Goal: Transaction & Acquisition: Book appointment/travel/reservation

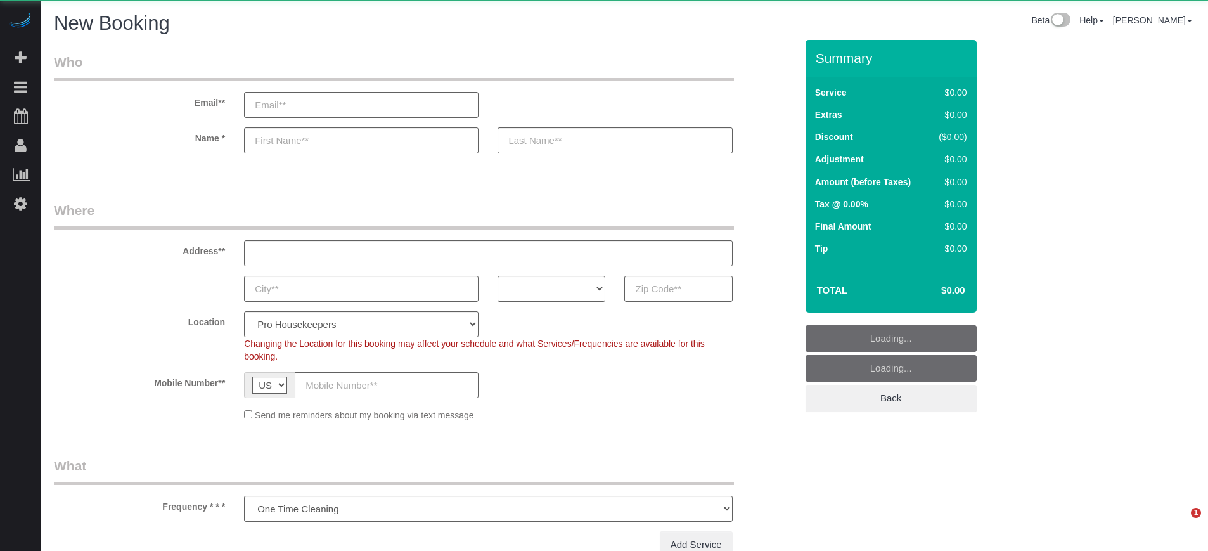
select select "number:9"
select select "4"
select select "object:1211"
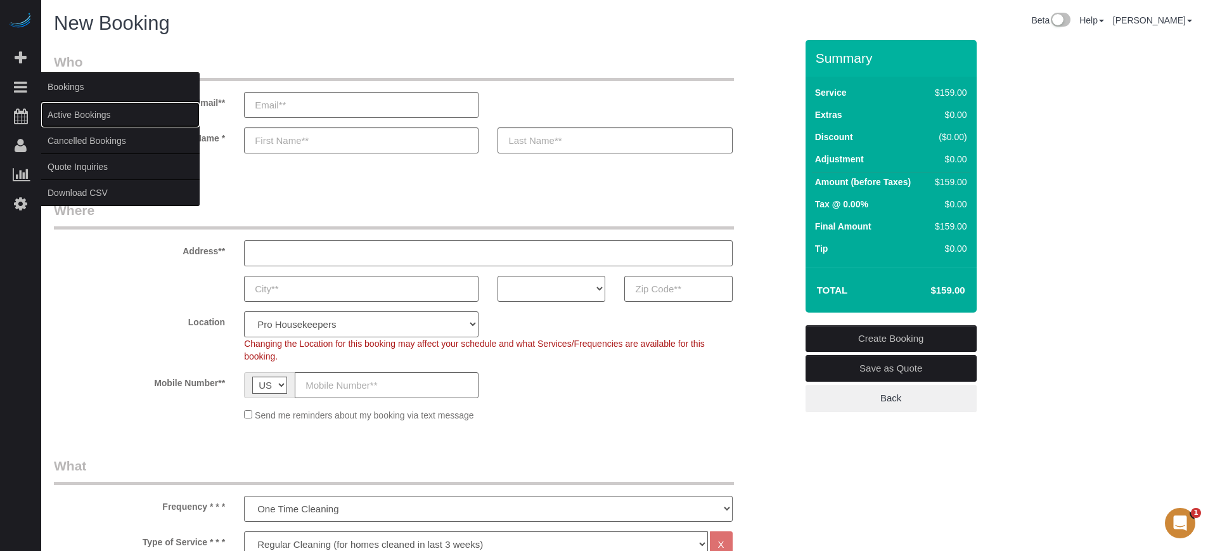
click at [86, 110] on link "Active Bookings" at bounding box center [120, 114] width 158 height 25
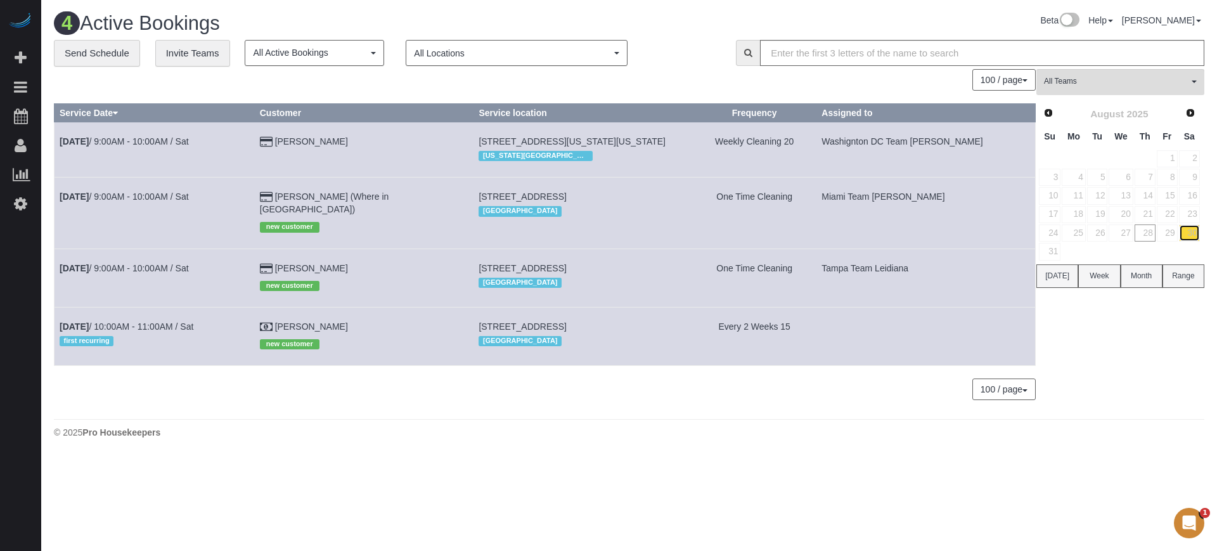
click at [1188, 231] on link "30" at bounding box center [1189, 232] width 21 height 17
click at [330, 266] on link "Miguel Garcia" at bounding box center [311, 268] width 73 height 10
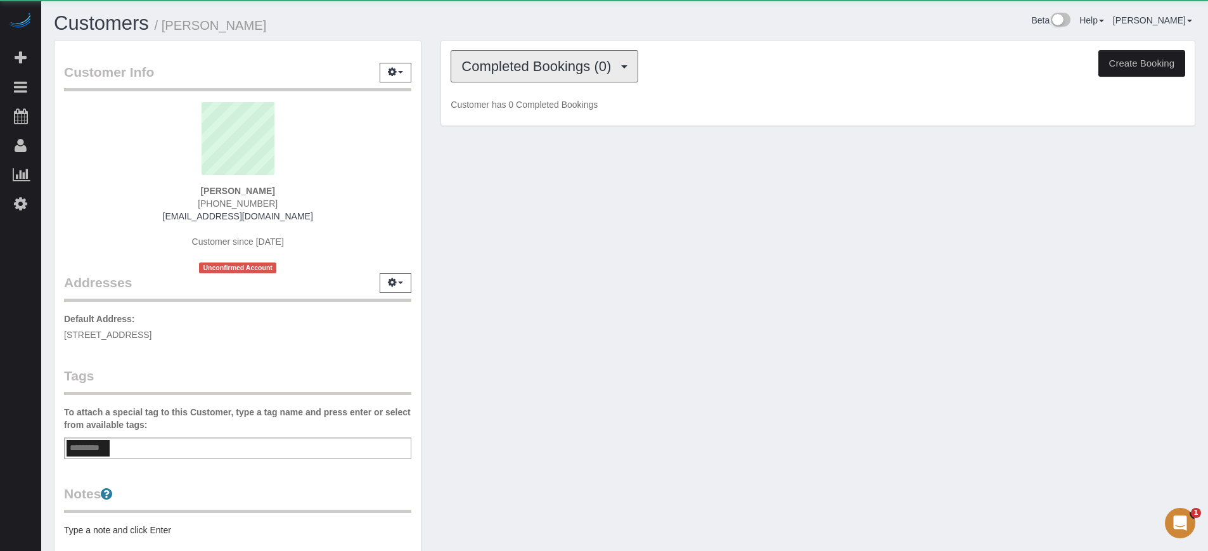
click at [582, 61] on span "Completed Bookings (0)" at bounding box center [539, 66] width 156 height 16
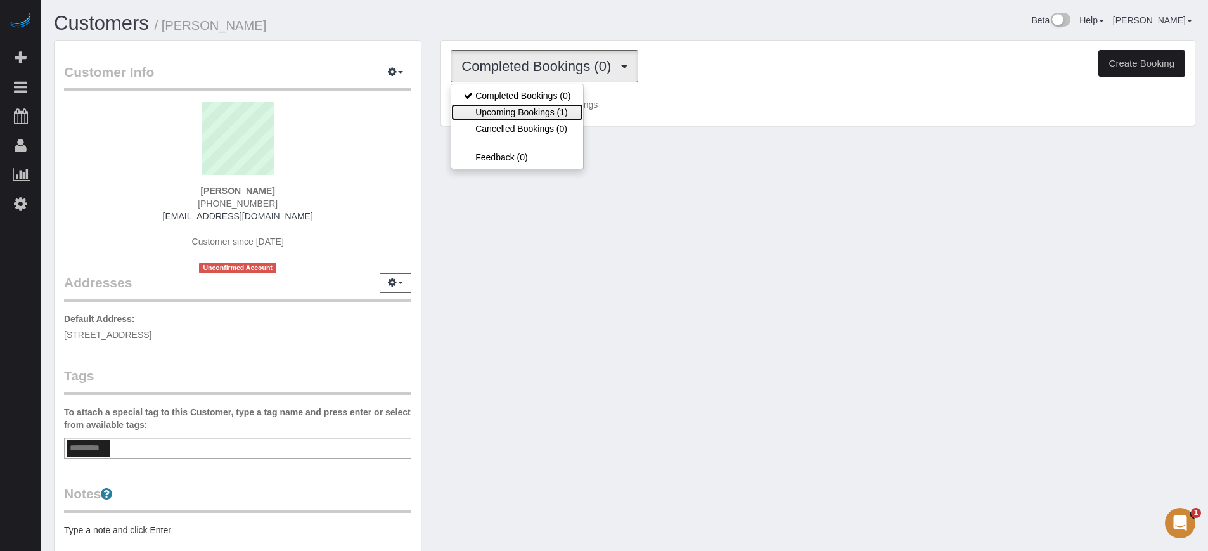
click at [561, 105] on link "Upcoming Bookings (1)" at bounding box center [517, 112] width 132 height 16
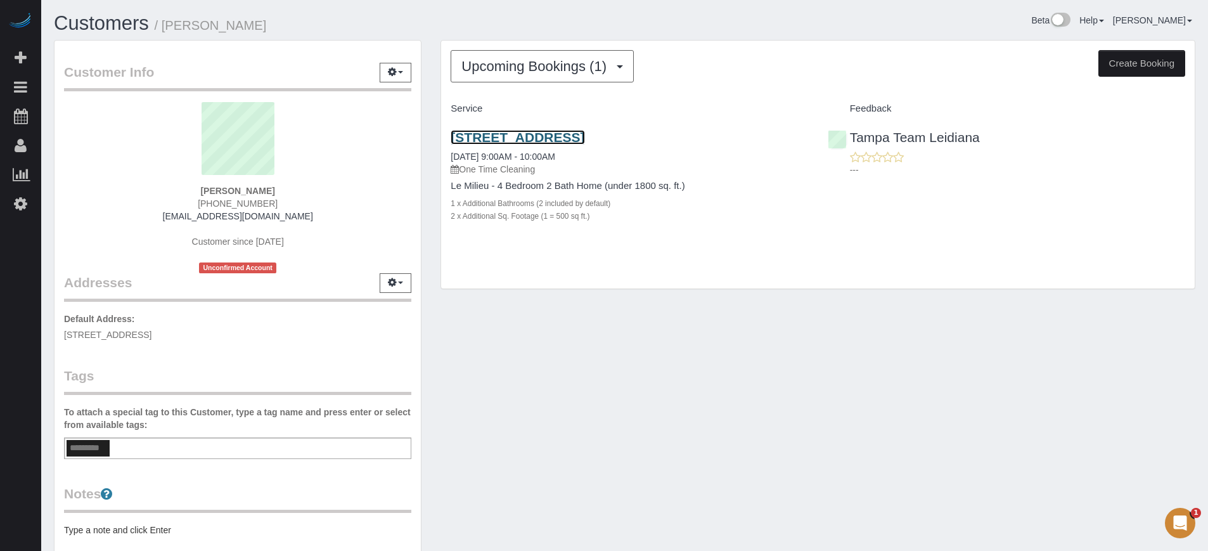
click at [584, 136] on link "6028 Hidden Br Dr, Apollo Beach, FL 33572" at bounding box center [518, 137] width 134 height 15
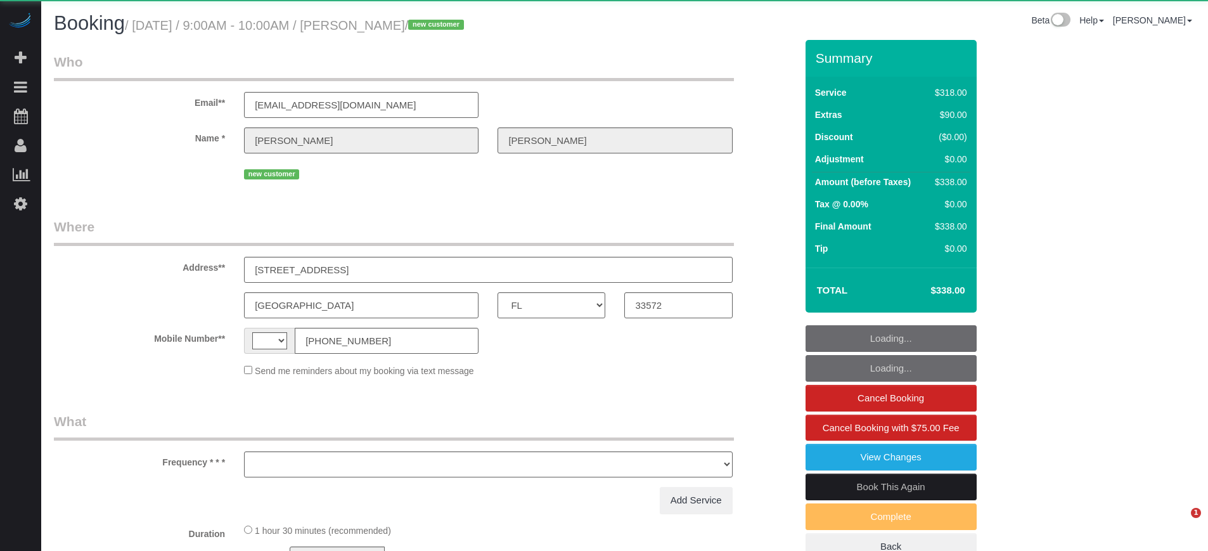
select select "FL"
select select "string:US"
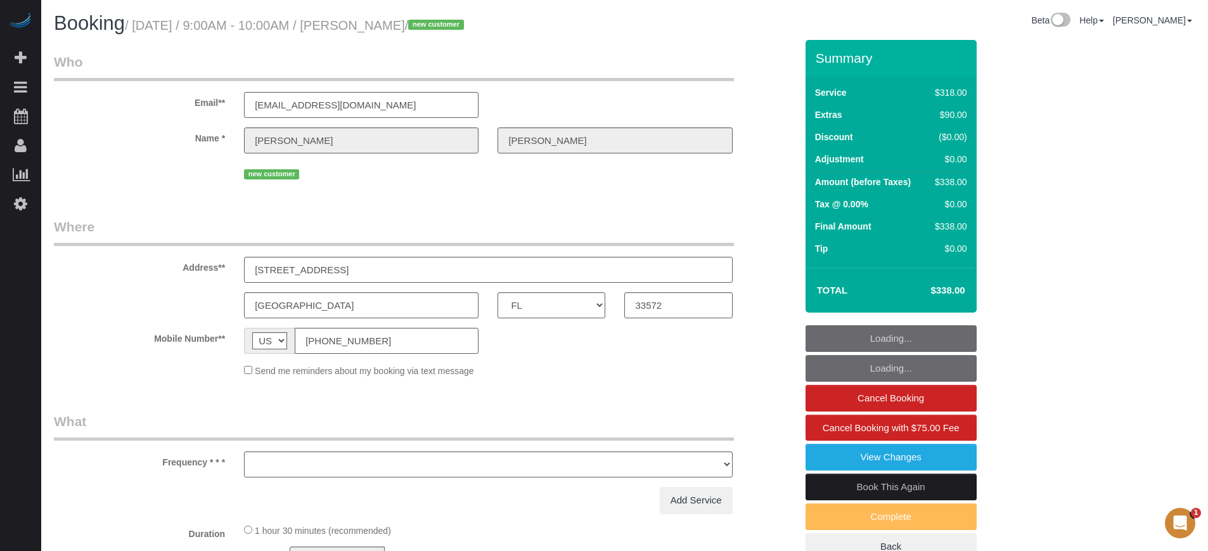
select select "string:fspay-91a2c0dd-1f08-436f-a542-7b6c5c30f9e9"
select select "object:850"
select select "5"
select select "number:9"
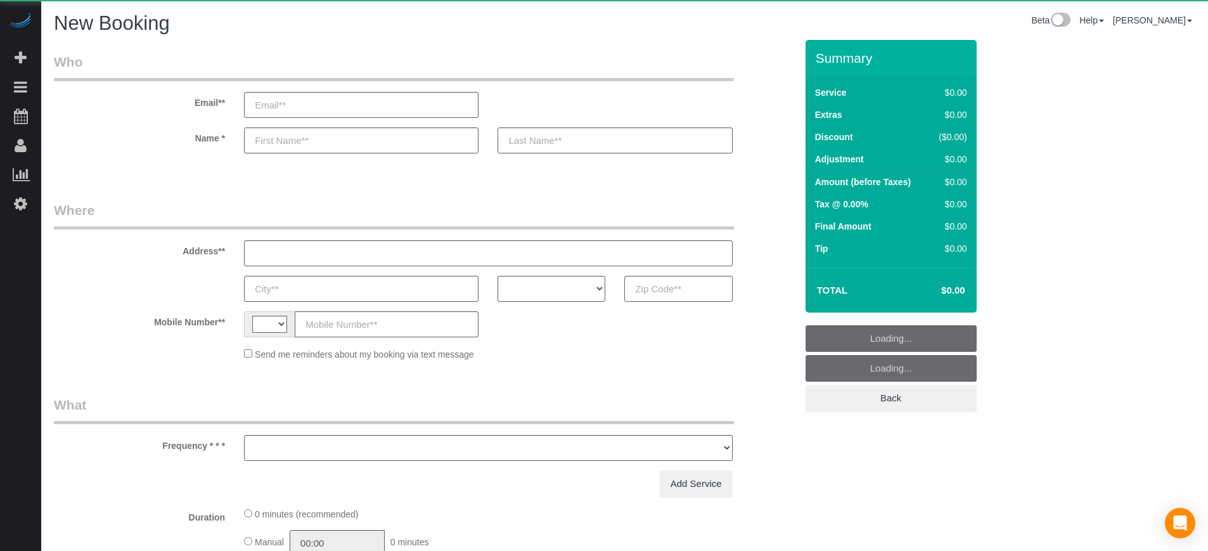
select select "string:[GEOGRAPHIC_DATA]"
select select "object:1211"
select select "4"
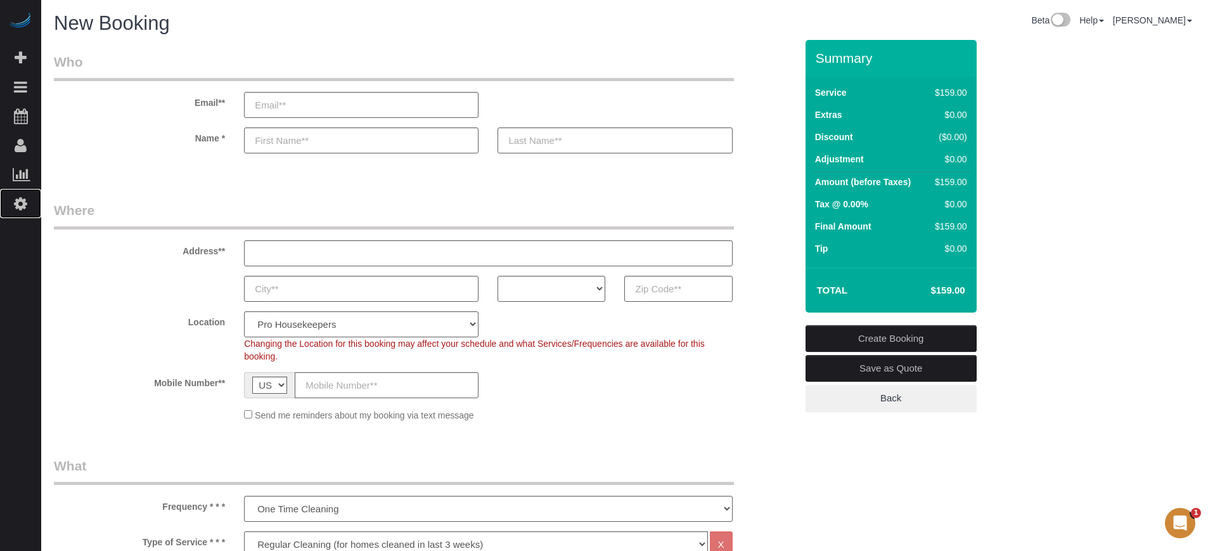
click at [28, 196] on link "Settings" at bounding box center [20, 203] width 41 height 29
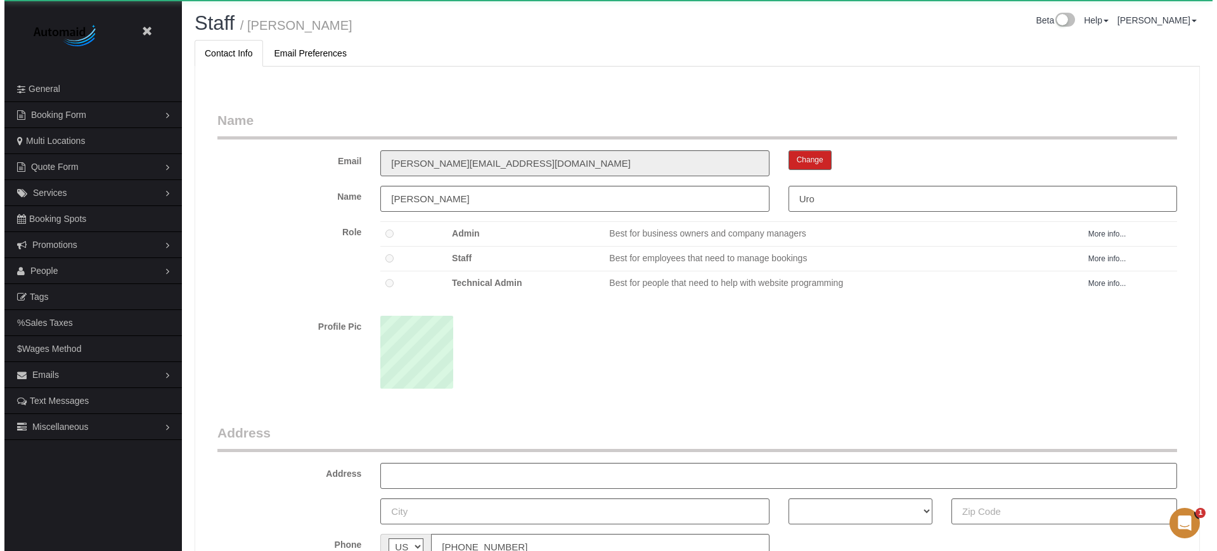
scroll to position [825, 1208]
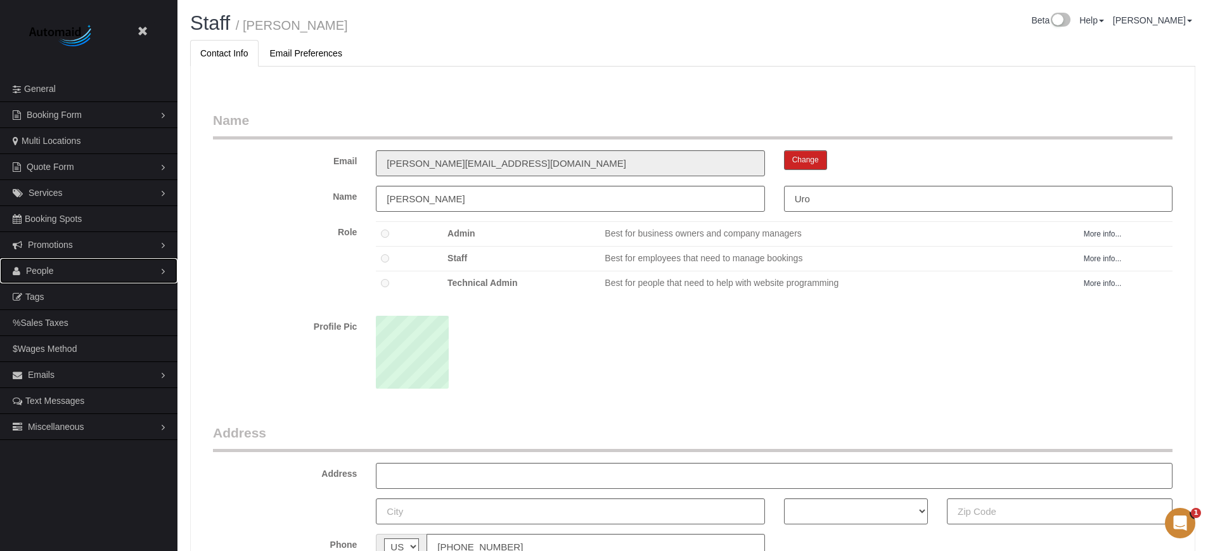
click at [48, 269] on span "People" at bounding box center [40, 271] width 28 height 10
click at [57, 303] on link "Teams" at bounding box center [88, 296] width 177 height 25
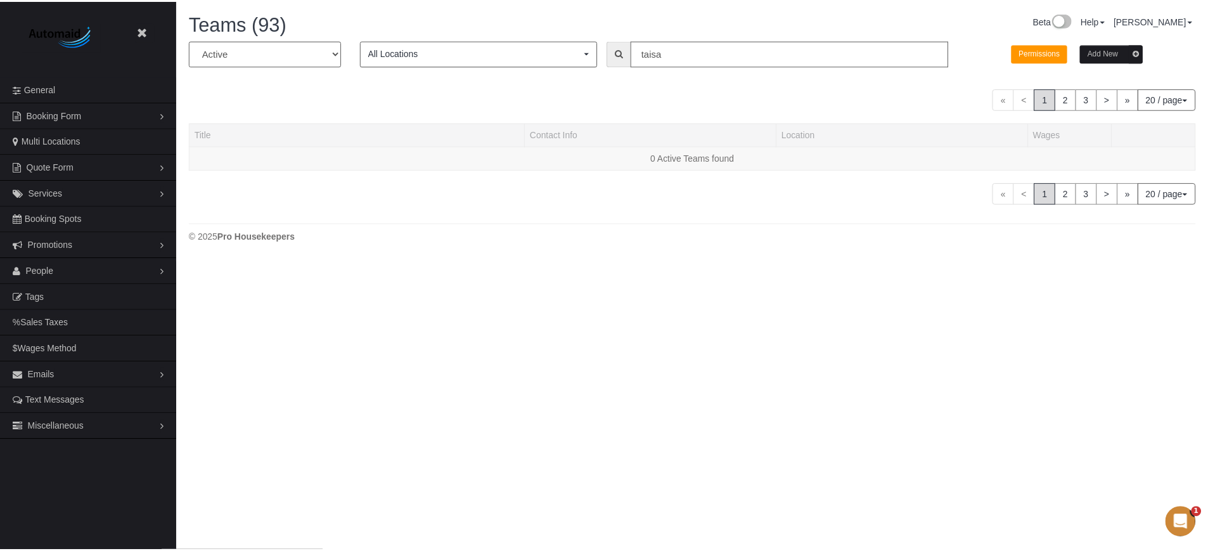
scroll to position [279, 1217]
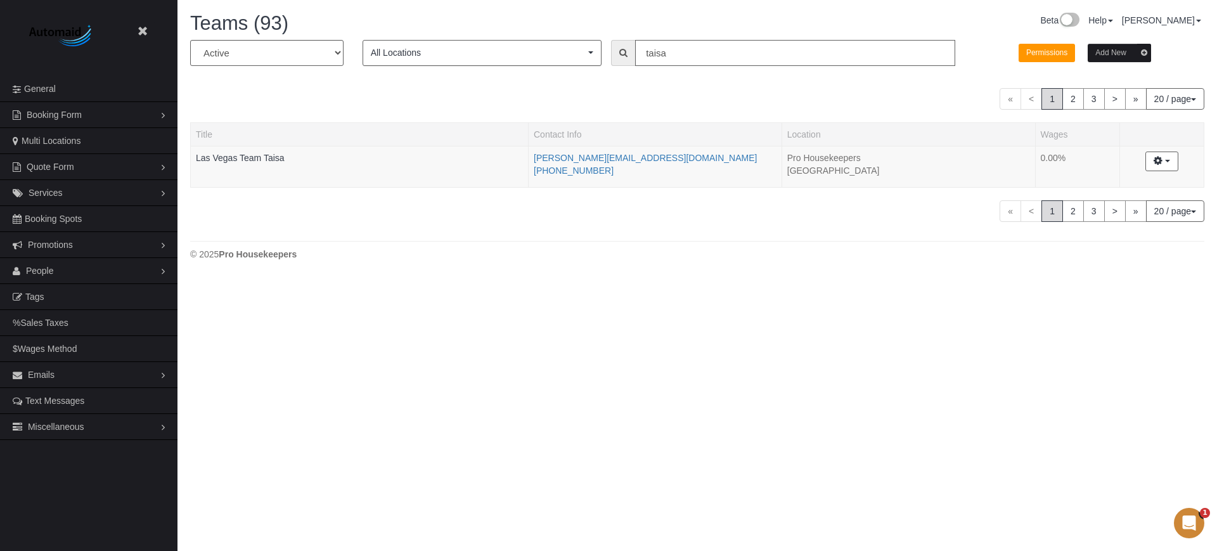
click at [720, 56] on input "taisa" at bounding box center [795, 53] width 320 height 26
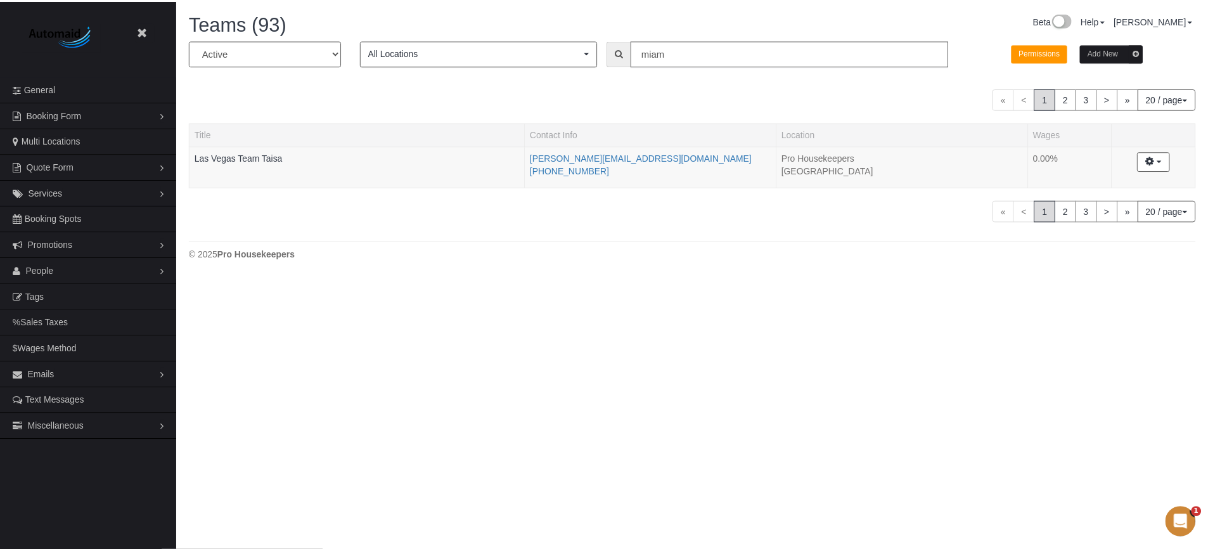
scroll to position [649, 1208]
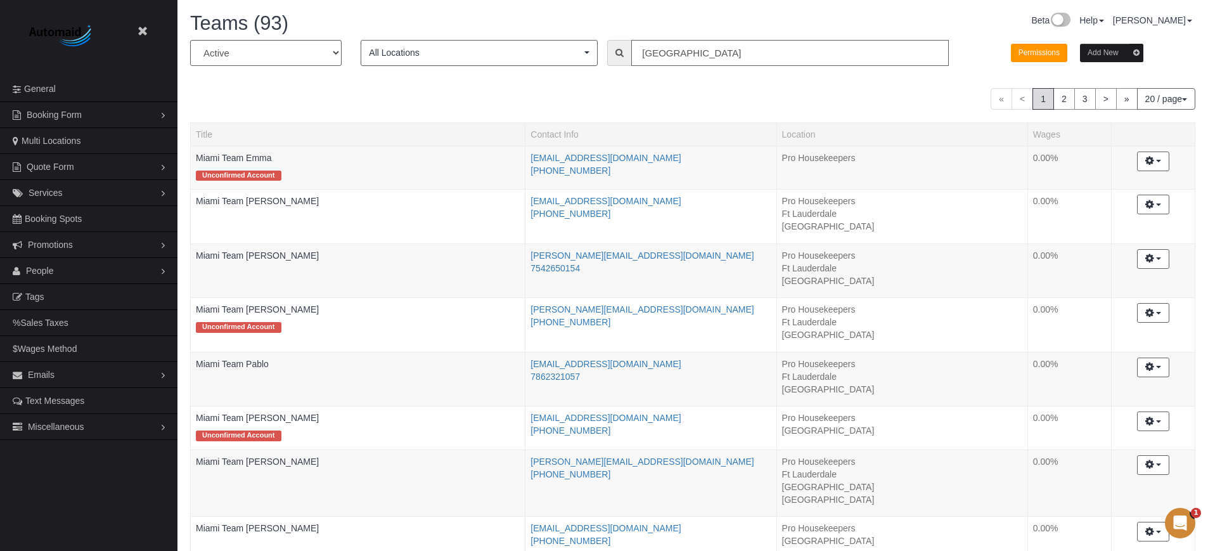
type input "miami"
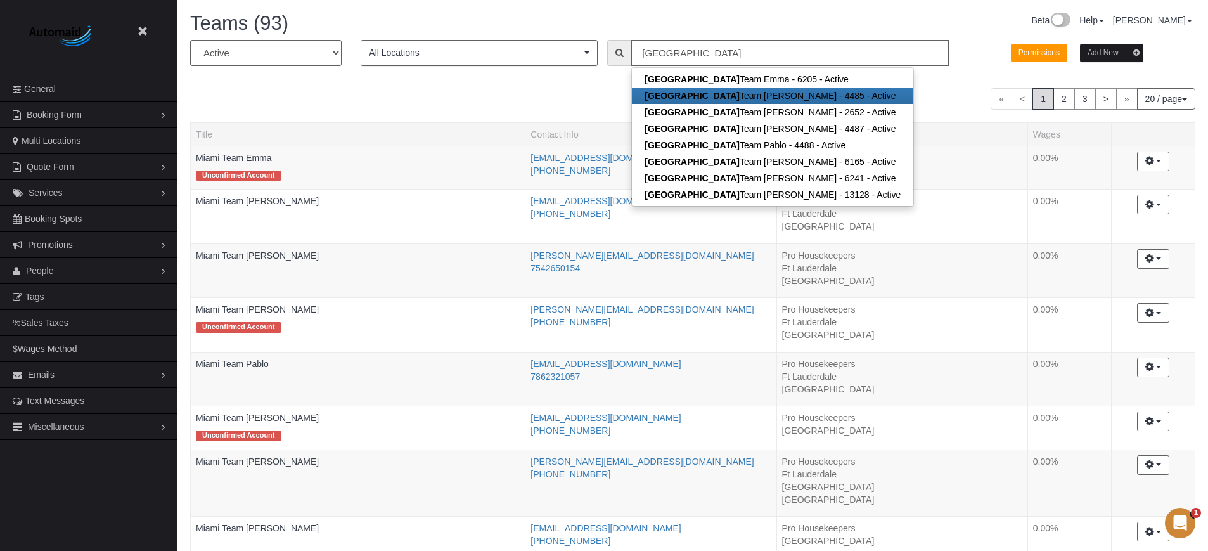
click at [502, 115] on div "All Active Archived All Locations All Locations Active Locations Pro Housekeepe…" at bounding box center [692, 316] width 1005 height 553
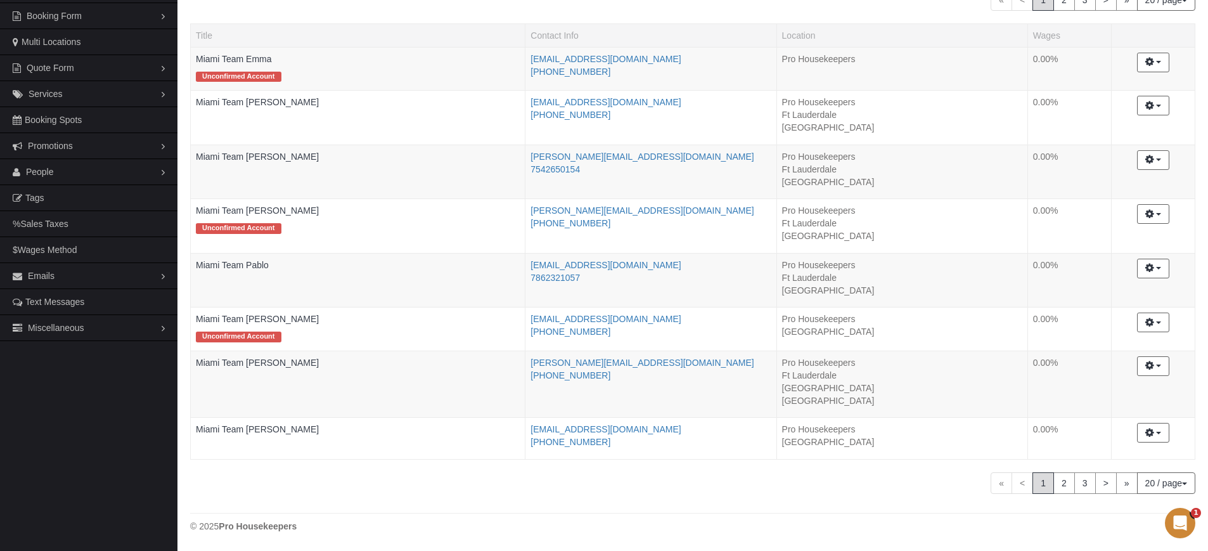
scroll to position [20, 0]
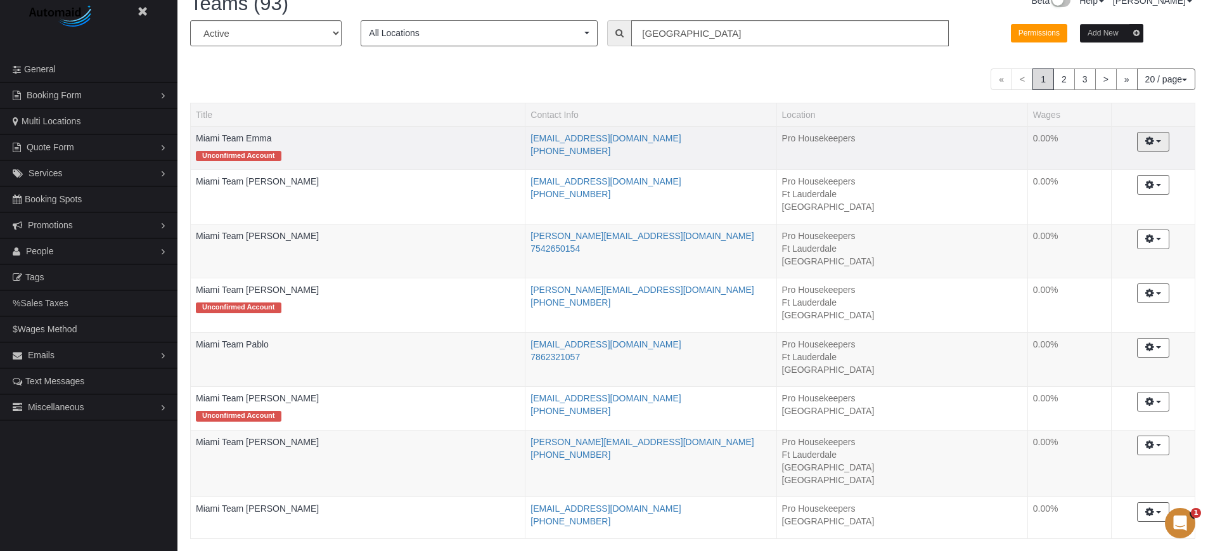
click at [1160, 132] on button "button" at bounding box center [1153, 142] width 32 height 20
click at [840, 88] on div "« < 1 2 3 > » 20 / page 10 / page 20 / page 30 / page 40 / page 50 / page 100 /…" at bounding box center [692, 79] width 1005 height 22
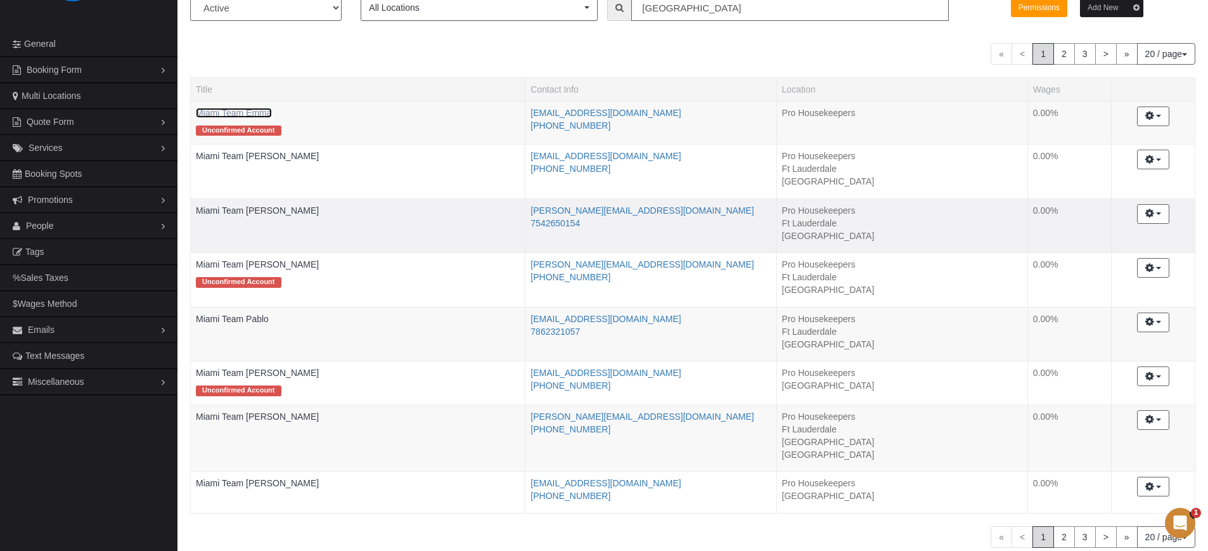
scroll to position [79, 0]
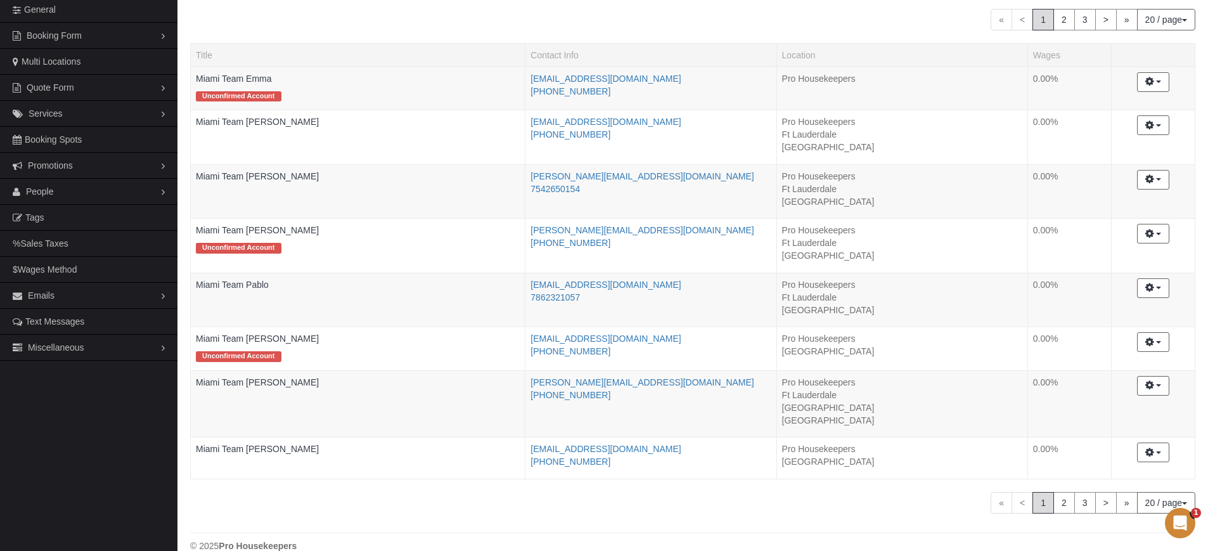
click at [423, 25] on div "« < 1 2 3 > » 20 / page 10 / page 20 / page 30 / page 40 / page 50 / page 100 /…" at bounding box center [692, 20] width 1005 height 22
drag, startPoint x: 285, startPoint y: 78, endPoint x: 190, endPoint y: 72, distance: 95.9
click at [190, 72] on div "All Active Archived All Locations All Locations Active Locations Pro Housekeepe…" at bounding box center [693, 243] width 1024 height 565
click at [297, 29] on div "« < 1 2 3 > » 20 / page 10 / page 20 / page 30 / page 40 / page 50 / page 100 /…" at bounding box center [692, 20] width 1005 height 22
drag, startPoint x: 281, startPoint y: 76, endPoint x: 194, endPoint y: 80, distance: 87.6
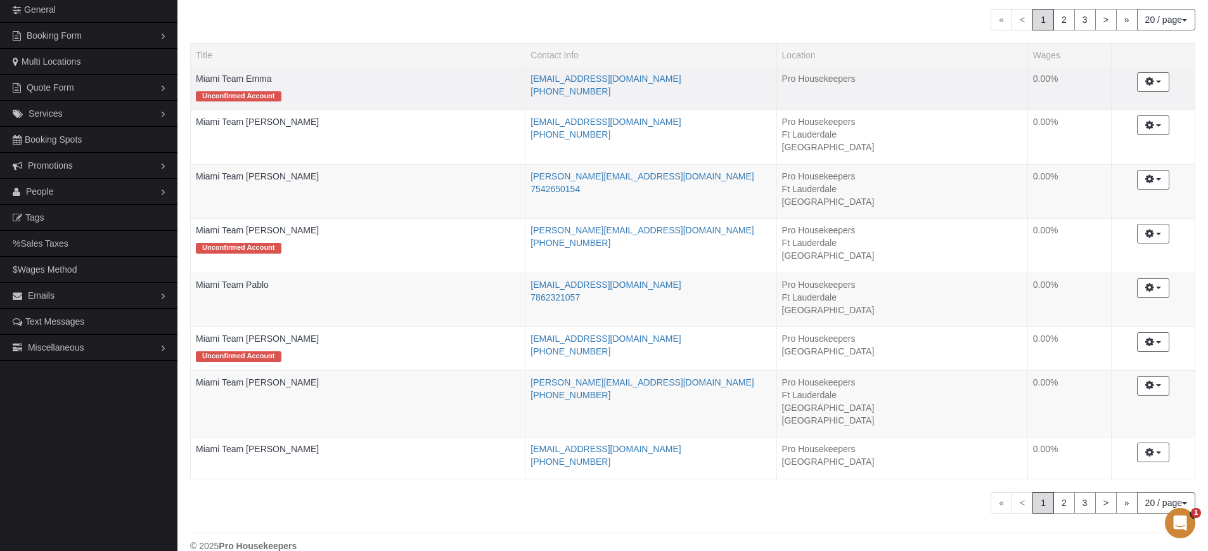
click at [194, 80] on td "Miami Team Emma Unconfirmed Account" at bounding box center [358, 88] width 335 height 43
copy link "Miami Team Emma"
drag, startPoint x: 268, startPoint y: 122, endPoint x: 171, endPoint y: 122, distance: 97.6
click at [171, 122] on div "Beta Close Settings General Booking Form Install Form Customize Form Fields Def…" at bounding box center [604, 246] width 1208 height 650
click at [342, 19] on div "« < 1 2 3 > » 20 / page 10 / page 20 / page 30 / page 40 / page 50 / page 100 /…" at bounding box center [692, 20] width 1005 height 22
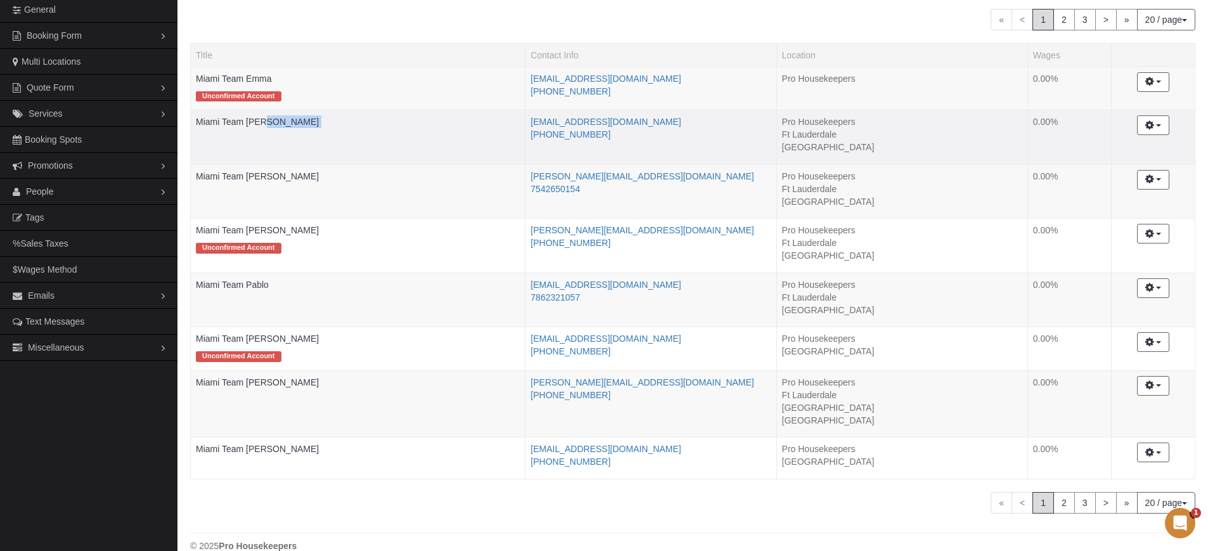
drag, startPoint x: 268, startPoint y: 130, endPoint x: 190, endPoint y: 127, distance: 78.0
click at [191, 127] on td "Miami Team Joe" at bounding box center [358, 137] width 335 height 55
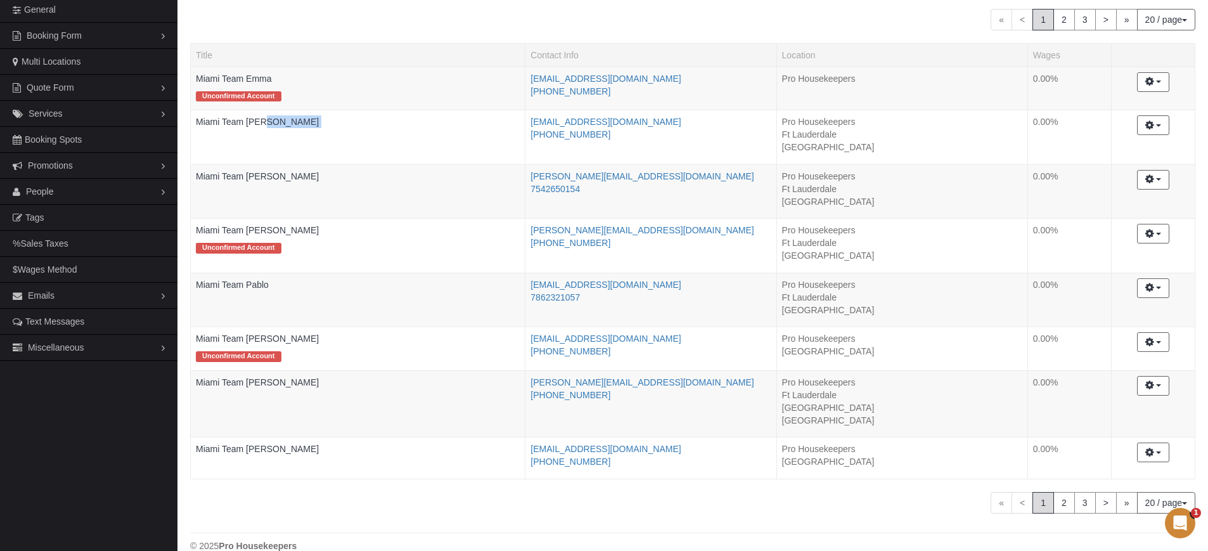
copy td "Miami Team Joe"
drag, startPoint x: 242, startPoint y: 176, endPoint x: 195, endPoint y: 176, distance: 46.3
click at [195, 176] on td "Miami Team Julio" at bounding box center [358, 191] width 335 height 55
copy link "Miami Team Julio"
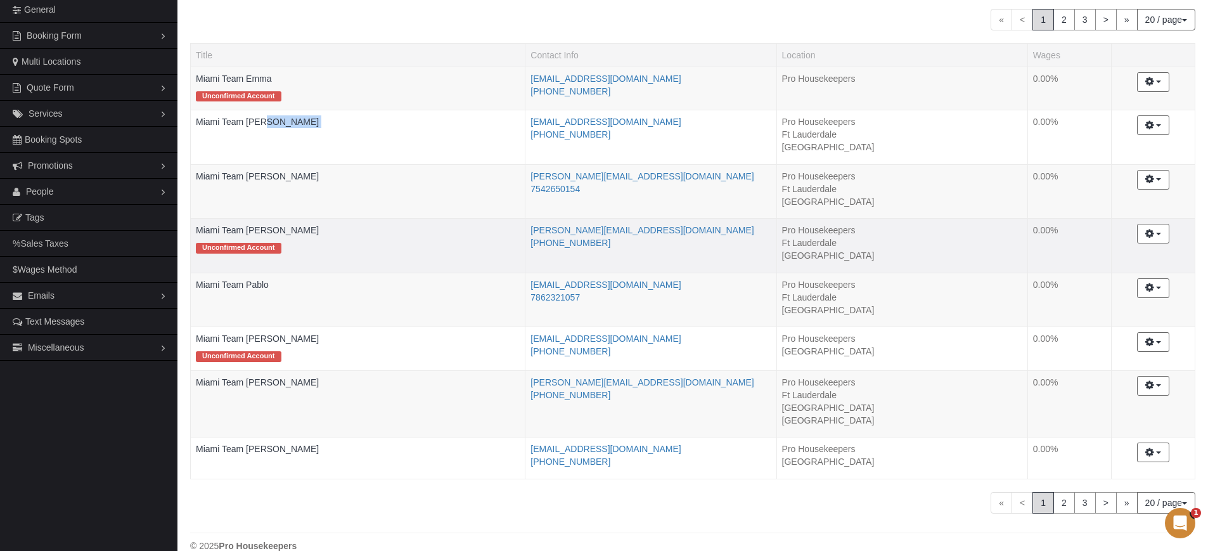
drag, startPoint x: 274, startPoint y: 228, endPoint x: 191, endPoint y: 227, distance: 83.1
click at [191, 227] on td "Miami Team Mike Unconfirmed Account" at bounding box center [358, 246] width 335 height 55
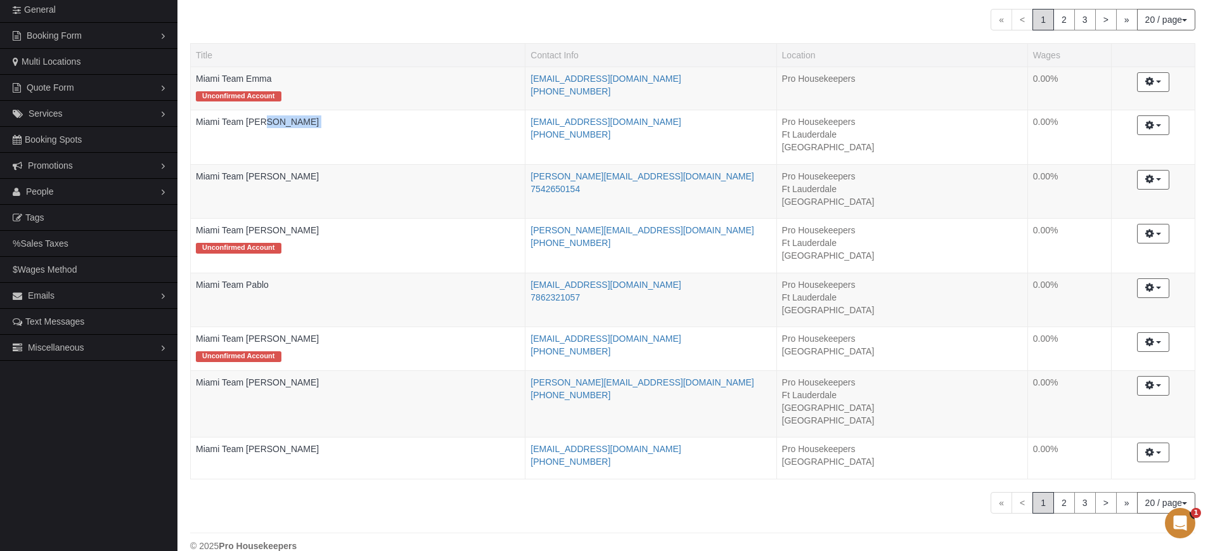
copy link "Miami Team Mike"
drag, startPoint x: 276, startPoint y: 283, endPoint x: 195, endPoint y: 283, distance: 80.5
click at [195, 283] on td "Miami Team Pablo" at bounding box center [358, 300] width 335 height 55
copy link "Miami Team Pablo"
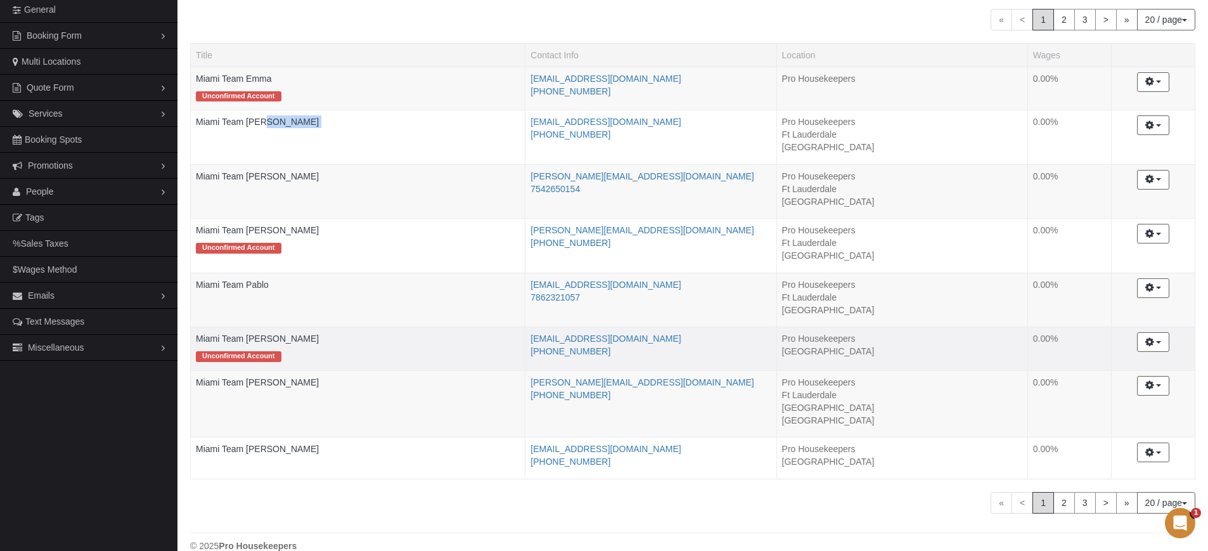
drag, startPoint x: 276, startPoint y: 340, endPoint x: 195, endPoint y: 339, distance: 81.8
click at [195, 339] on td "Miami Team Rocio Unconfirmed Account" at bounding box center [358, 348] width 335 height 43
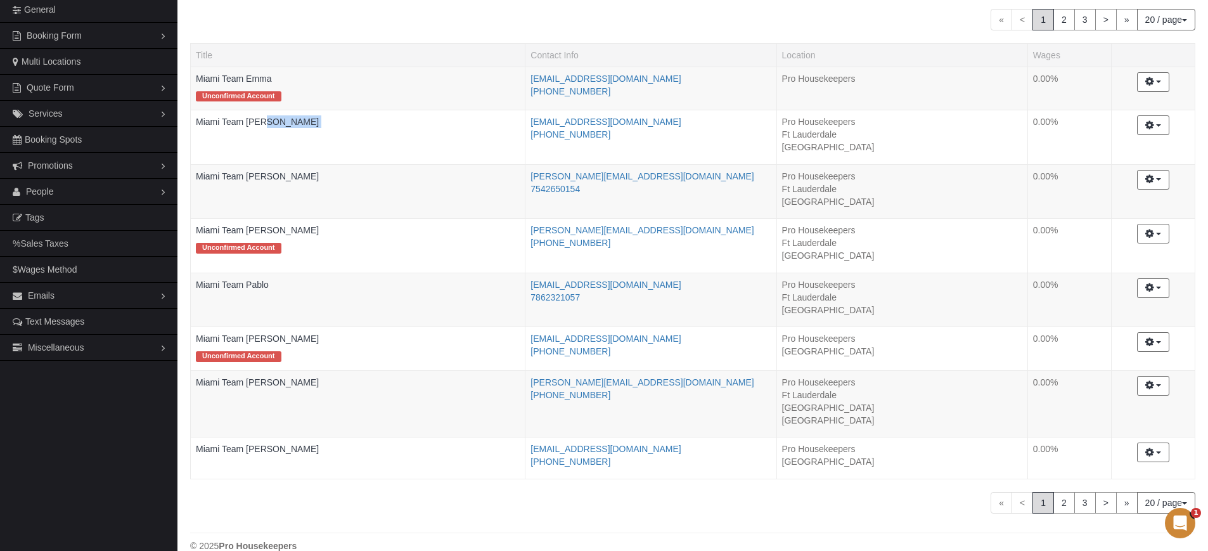
copy link "Miami Team Rocio"
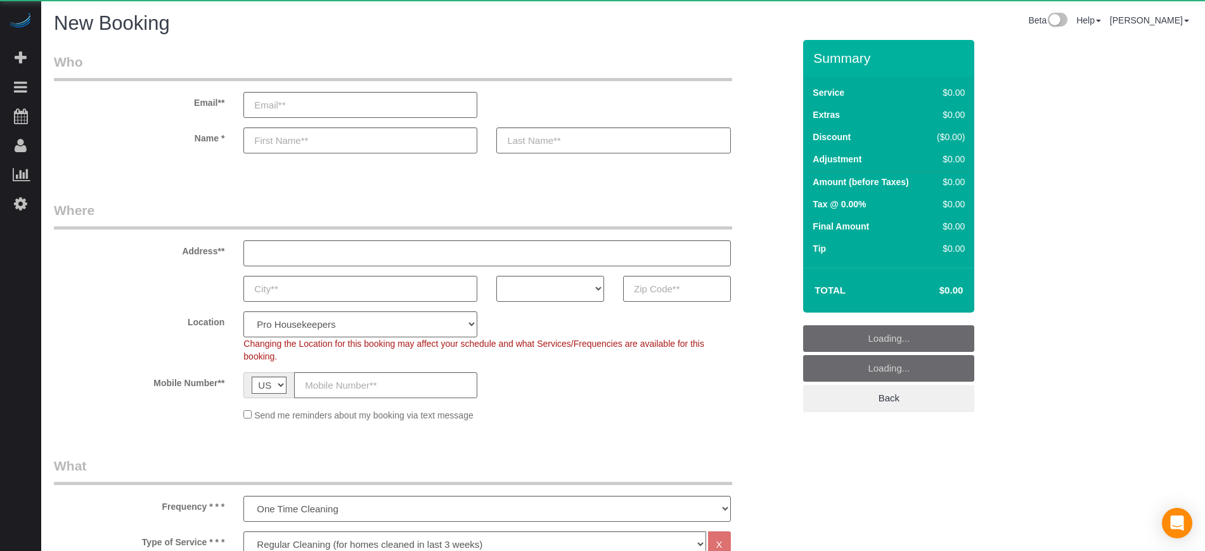
select select "4"
select select "number:9"
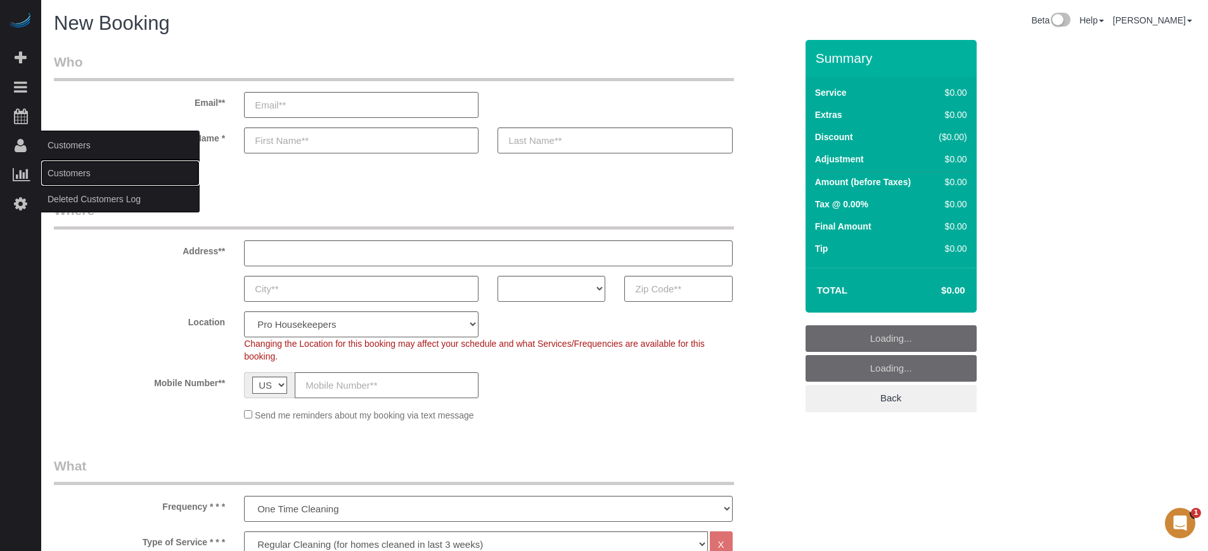
click at [66, 175] on link "Customers" at bounding box center [120, 172] width 158 height 25
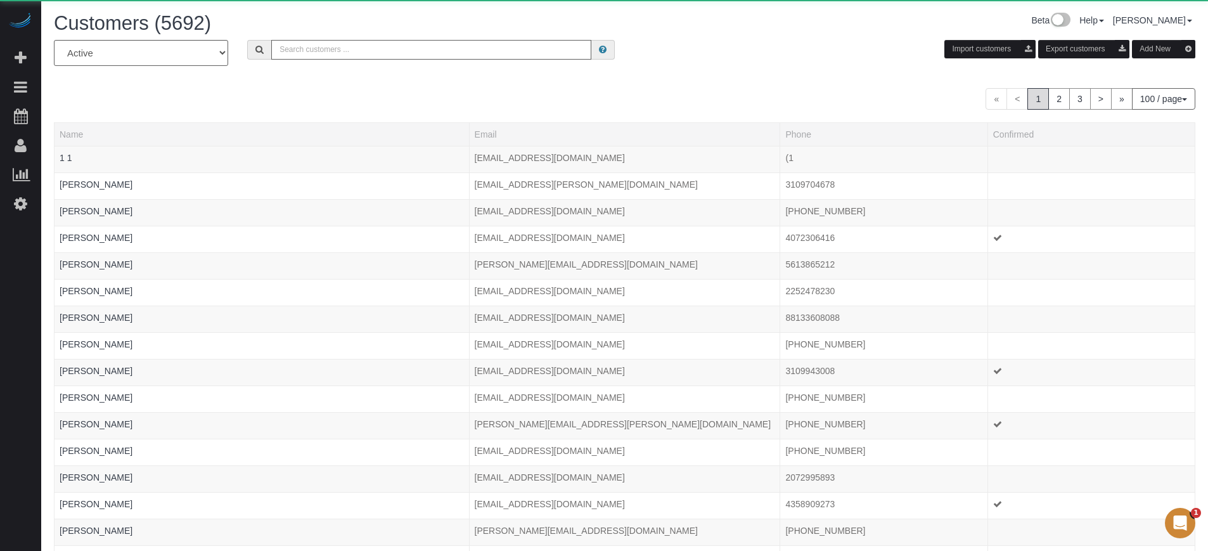
click at [530, 58] on input "text" at bounding box center [431, 50] width 320 height 20
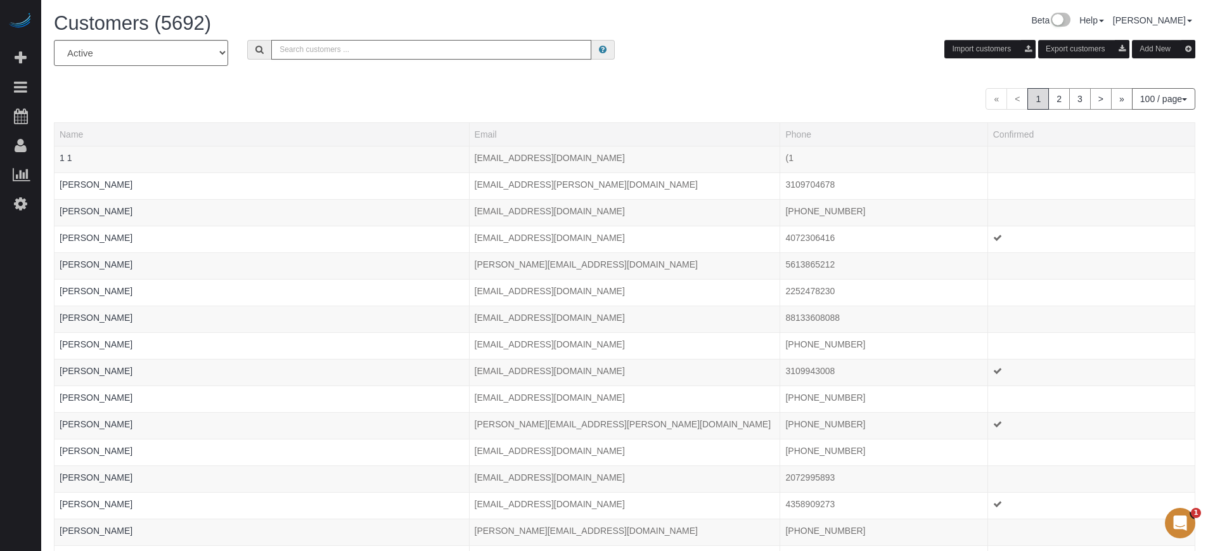
paste input "Raghbir Dindral"
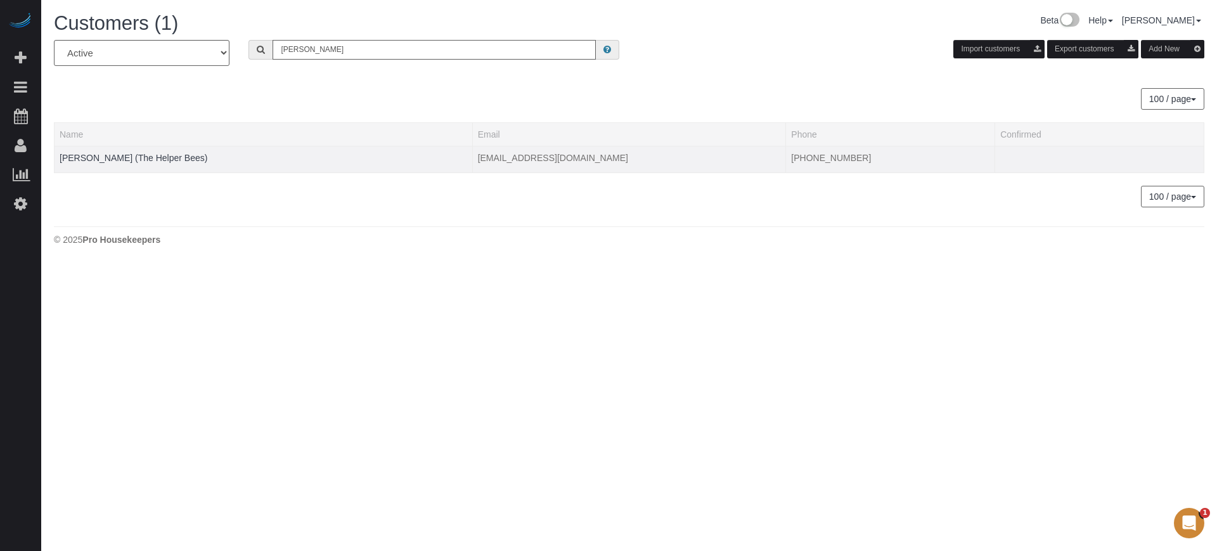
type input "Raghbir Dindral"
click at [179, 150] on td "Raghbir Dindral (The Helper Bees)" at bounding box center [264, 159] width 418 height 27
click at [178, 157] on link "Raghbir Dindral (The Helper Bees)" at bounding box center [134, 158] width 148 height 10
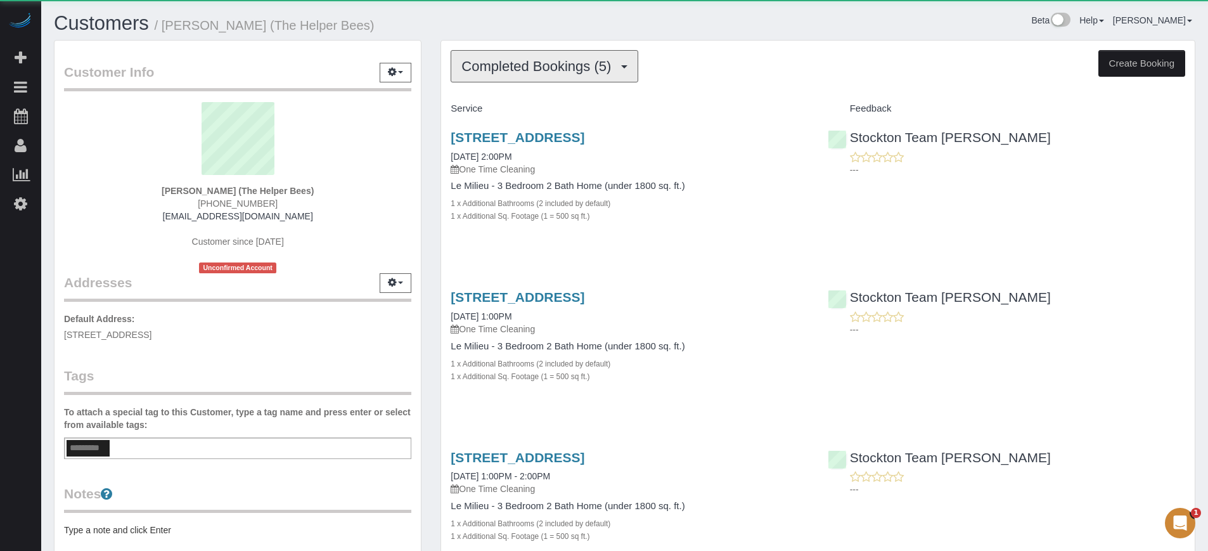
click at [560, 70] on span "Completed Bookings (5)" at bounding box center [539, 66] width 156 height 16
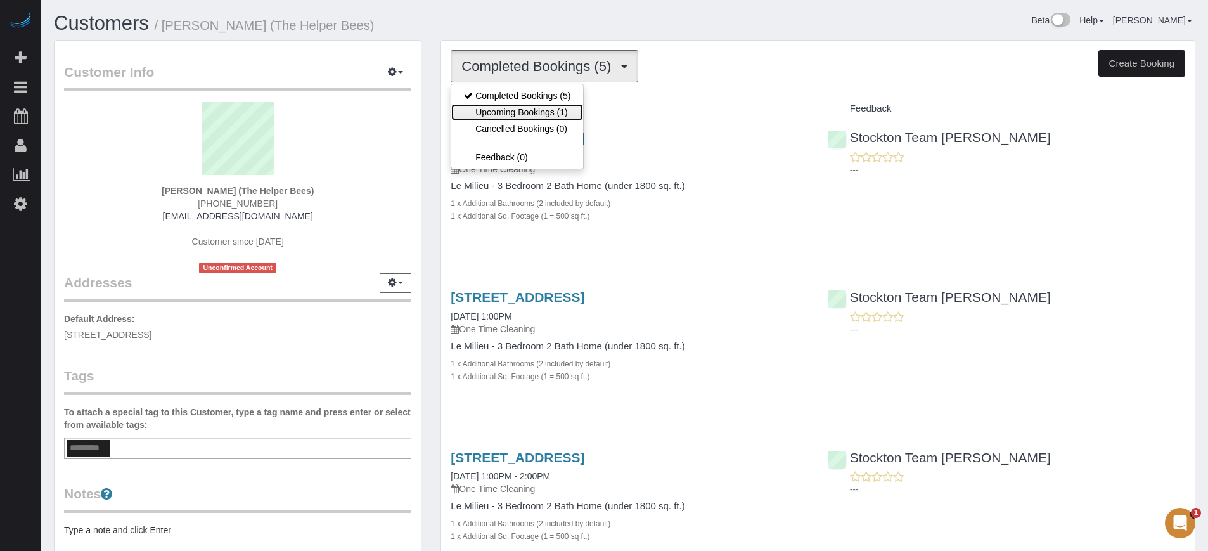
click at [560, 106] on link "Upcoming Bookings (1)" at bounding box center [517, 112] width 132 height 16
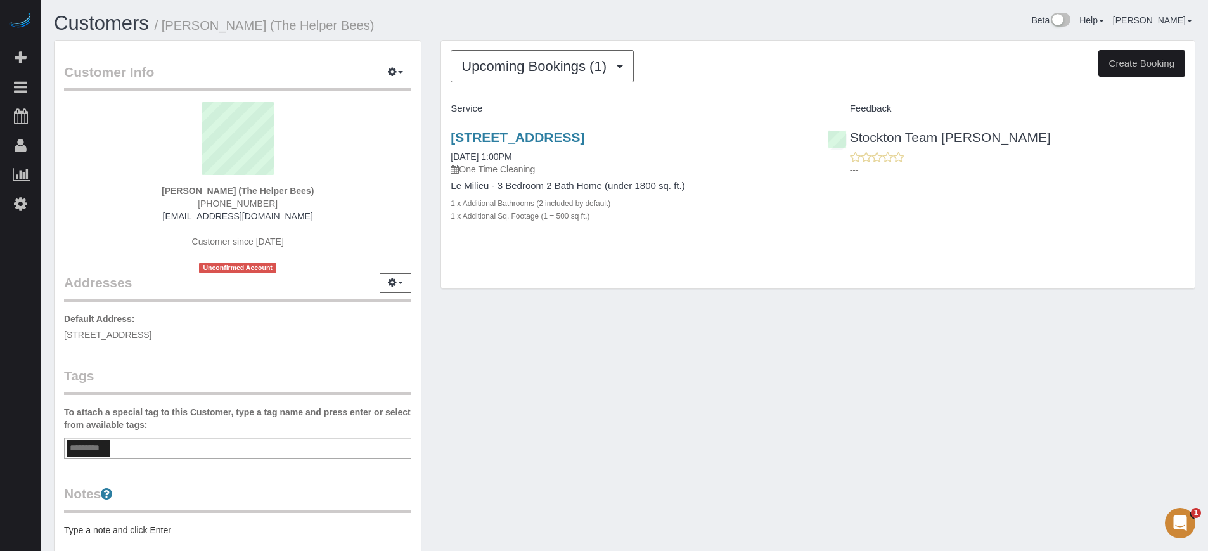
click at [434, 164] on div "Upcoming Bookings (1) Completed Bookings (5) Upcoming Bookings (1) Cancelled Bo…" at bounding box center [818, 171] width 774 height 262
click at [434, 176] on div "Upcoming Bookings (1) Completed Bookings (5) Upcoming Bookings (1) Cancelled Bo…" at bounding box center [818, 171] width 774 height 262
click at [1172, 382] on div "Customer Info Edit Contact Info Send Message Email Preferences Special Sales Ta…" at bounding box center [624, 351] width 1161 height 622
click at [1181, 199] on div "1911 Amesbury Ct, Lathrop, CA 95330 09/04/2025 1:00PM One Time Cleaning Le Mili…" at bounding box center [818, 183] width 754 height 128
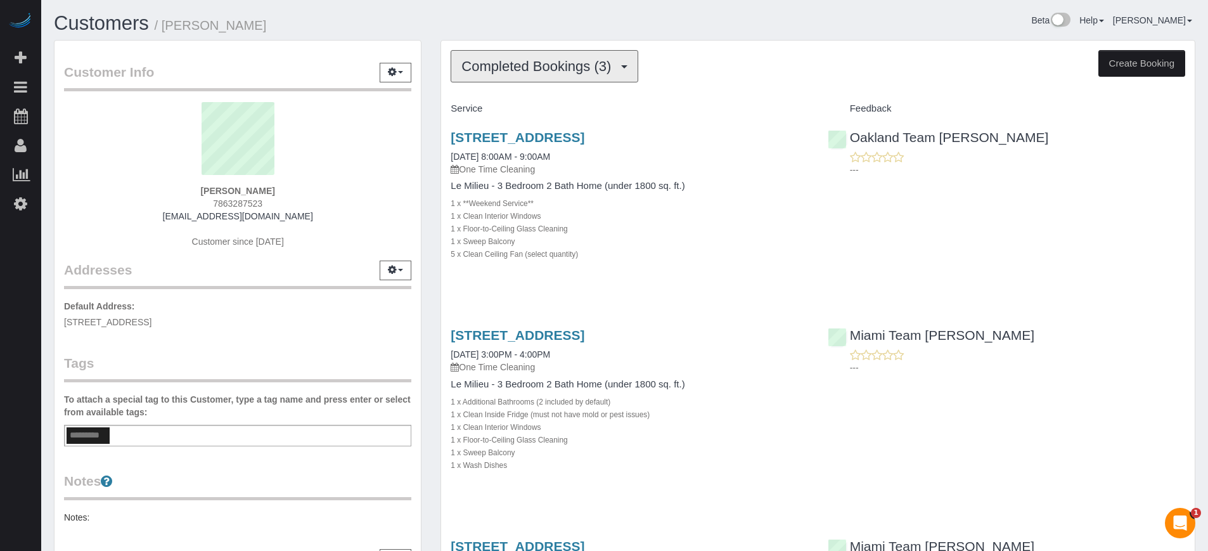
click at [538, 74] on span "Completed Bookings (3)" at bounding box center [539, 66] width 156 height 16
click at [439, 187] on div "Completed Bookings (3) Completed Bookings (3) Upcoming Bookings (0) Cancelled B…" at bounding box center [818, 388] width 774 height 696
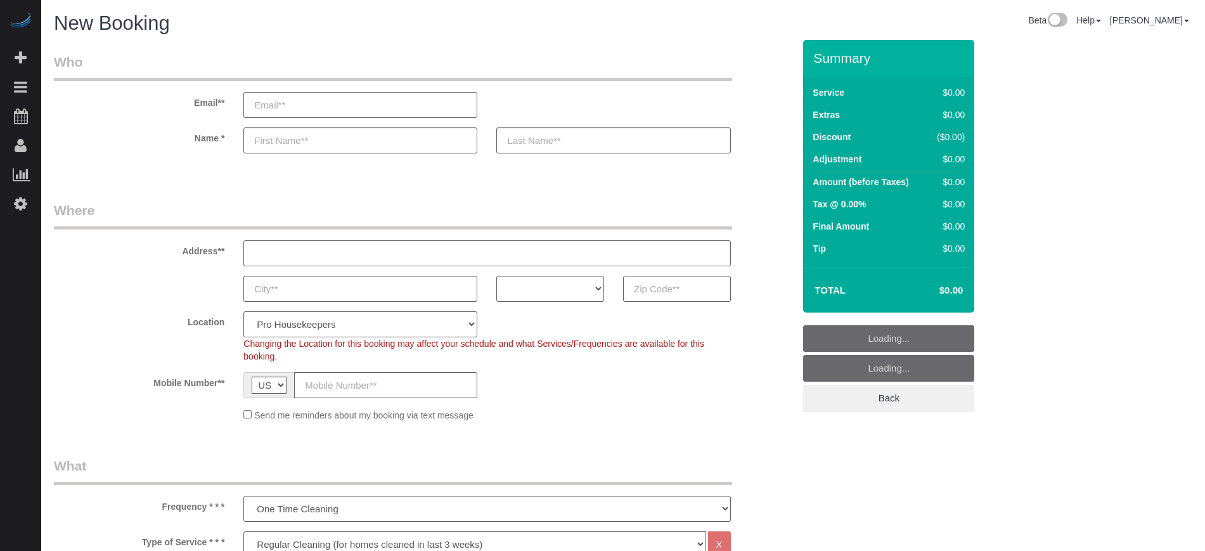
select select "4"
select select "number:9"
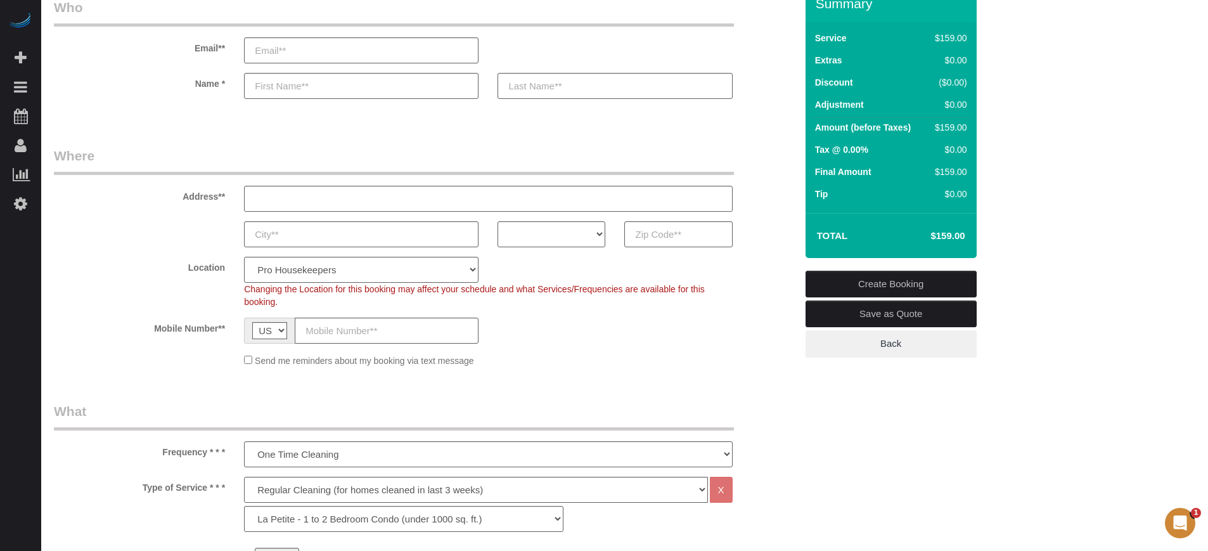
scroll to position [79, 0]
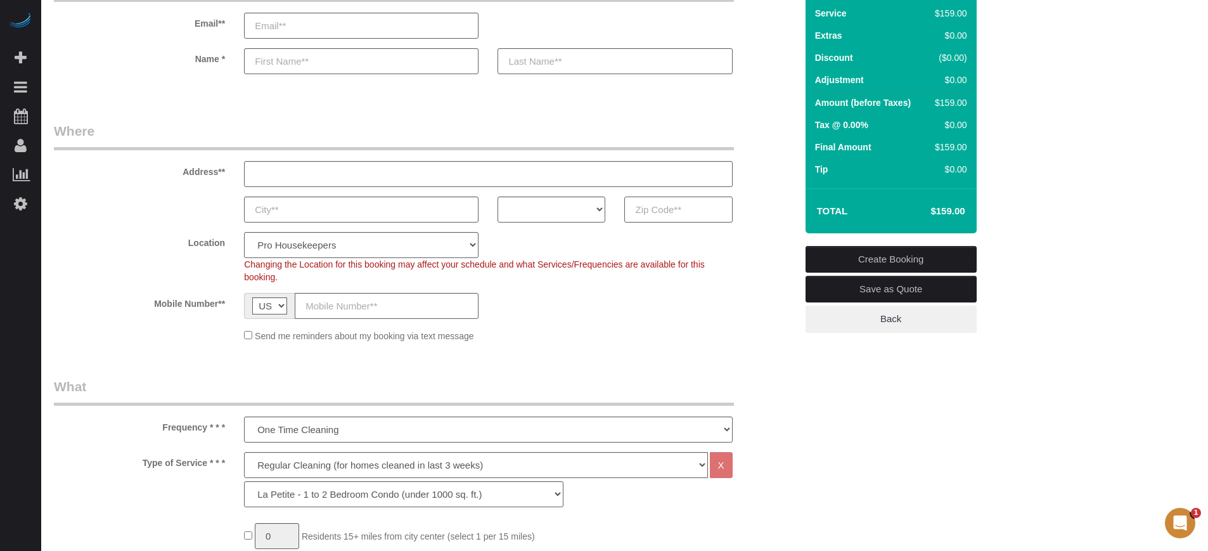
click at [678, 209] on input "text" at bounding box center [678, 210] width 108 height 26
paste input "33572"
type input "33572"
click at [584, 209] on select "AK AL AR AZ CA CO CT DC DE FL GA HI IA ID IL IN KS KY LA MA MD ME MI MN MO MS M…" at bounding box center [552, 210] width 108 height 26
select select "FL"
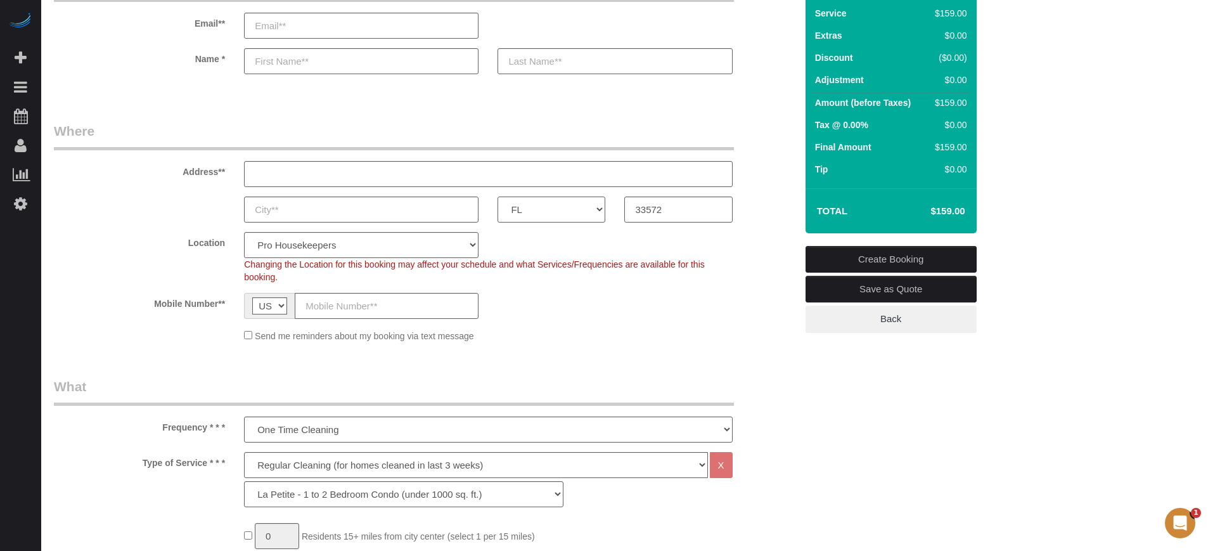
click at [498, 197] on select "AK AL AR AZ CA CO CT DC DE FL GA HI IA ID IL IN KS KY LA MA MD ME MI MN MO MS M…" at bounding box center [552, 210] width 108 height 26
click at [287, 243] on select "Pro Housekeepers [GEOGRAPHIC_DATA] [GEOGRAPHIC_DATA] [GEOGRAPHIC_DATA] [GEOGRAP…" at bounding box center [361, 245] width 235 height 26
select select "24"
click at [244, 232] on select "Pro Housekeepers [GEOGRAPHIC_DATA] [GEOGRAPHIC_DATA] [GEOGRAPHIC_DATA] [GEOGRAP…" at bounding box center [361, 245] width 235 height 26
select select "object:1185"
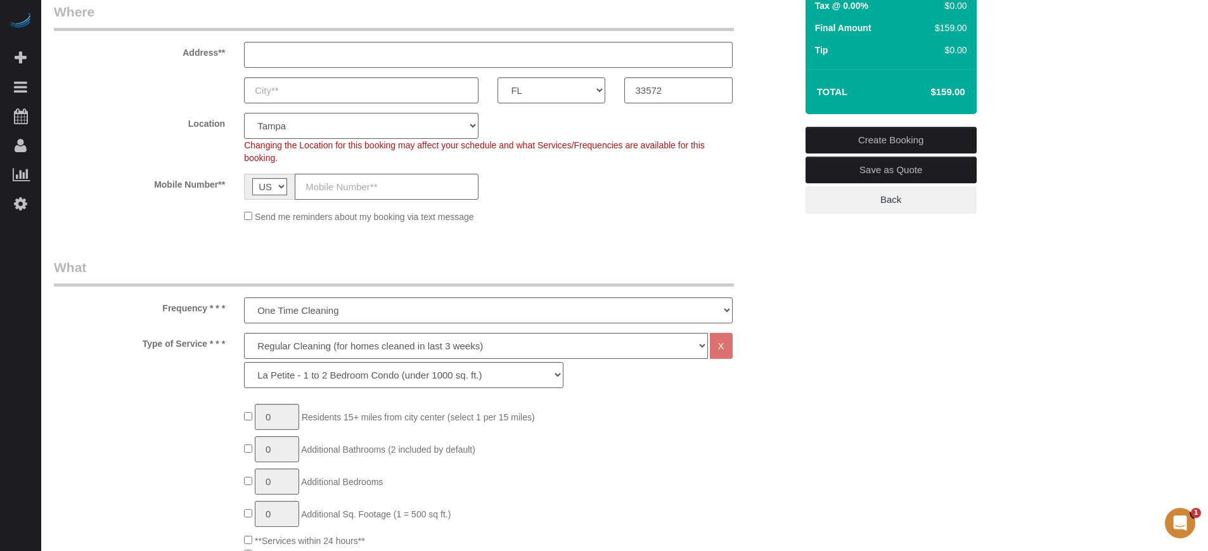
scroll to position [317, 0]
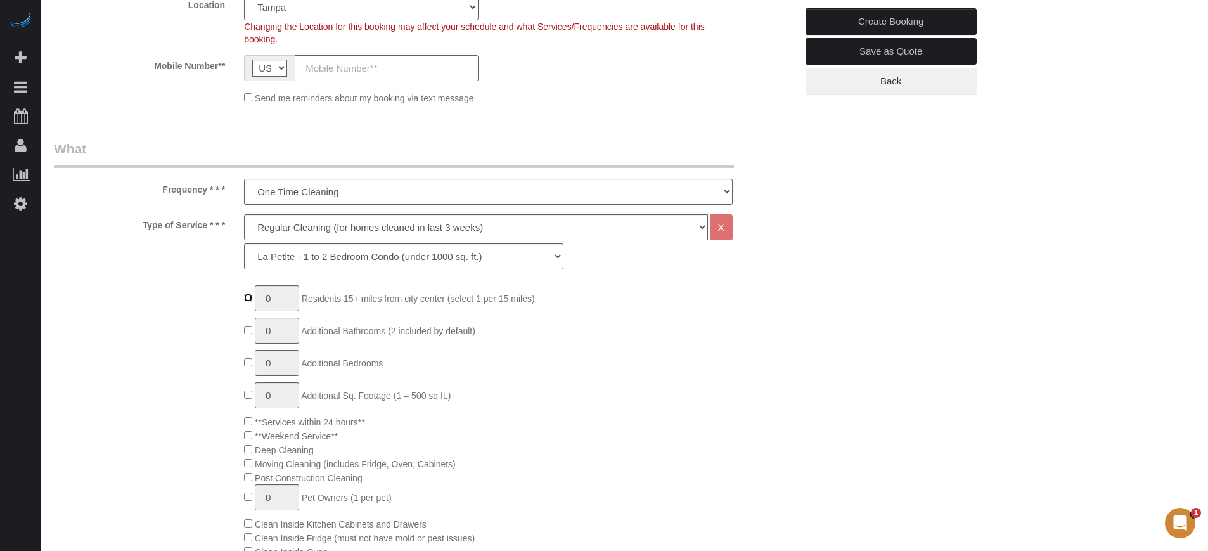
type input "1"
click at [290, 302] on input "1" at bounding box center [277, 298] width 44 height 26
type input "2"
click at [189, 271] on div "Type of Service * * * Deep Cleaning (for homes that have not been cleaned in 3+…" at bounding box center [424, 244] width 761 height 61
click at [304, 229] on select "Deep Cleaning (for homes that have not been cleaned in 3+ weeks) Spruce Regular…" at bounding box center [475, 227] width 463 height 26
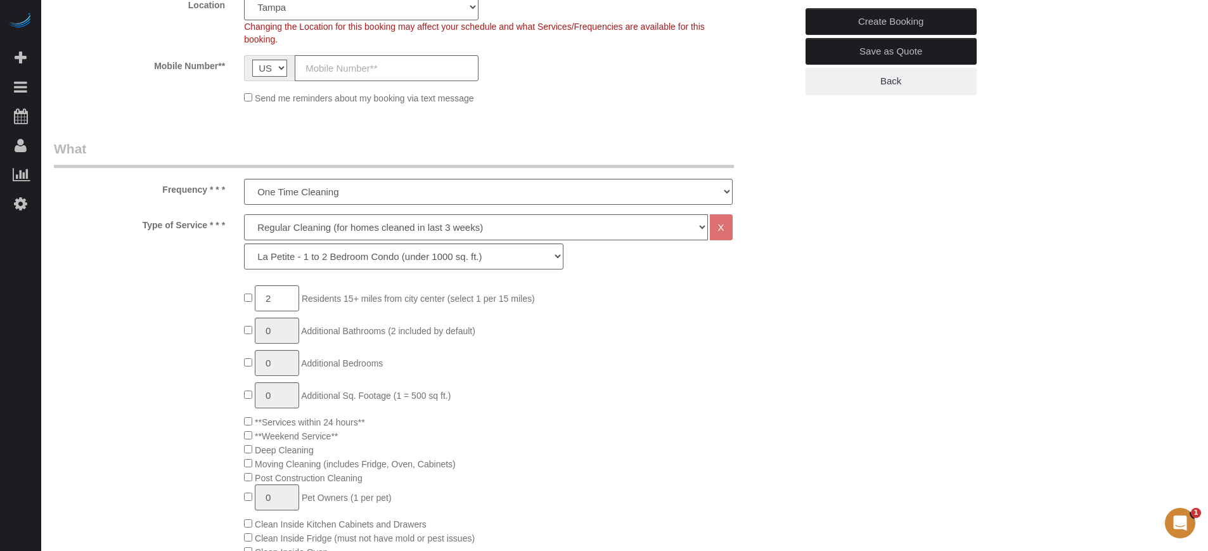
select select "5"
click at [244, 214] on select "Deep Cleaning (for homes that have not been cleaned in 3+ weeks) Spruce Regular…" at bounding box center [475, 227] width 463 height 26
click at [181, 274] on div "Type of Service * * * Deep Cleaning (for homes that have not been cleaned in 3+…" at bounding box center [424, 244] width 761 height 61
click at [376, 256] on select "La Petite - 1 to 2 Bedroom Condo (under 1000 sq. ft.) La Petite II - 2 Bedroom …" at bounding box center [403, 256] width 319 height 26
select select "95"
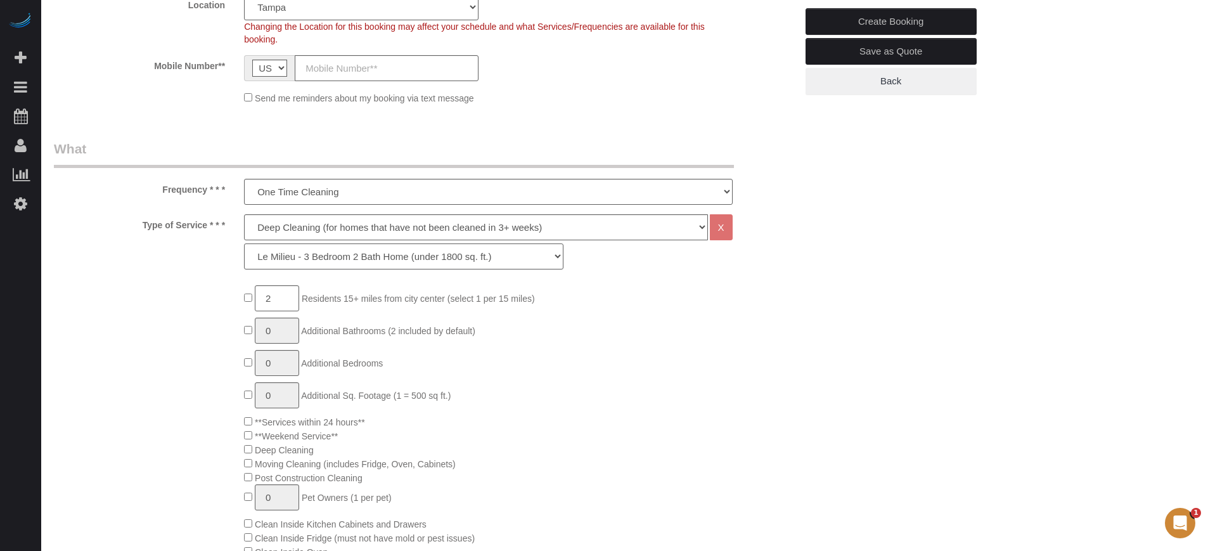
click at [244, 243] on select "La Petite - 1 to 2 Bedroom Condo (under 1000 sq. ft.) La Petite II - 2 Bedroom …" at bounding box center [403, 256] width 319 height 26
type input "1"
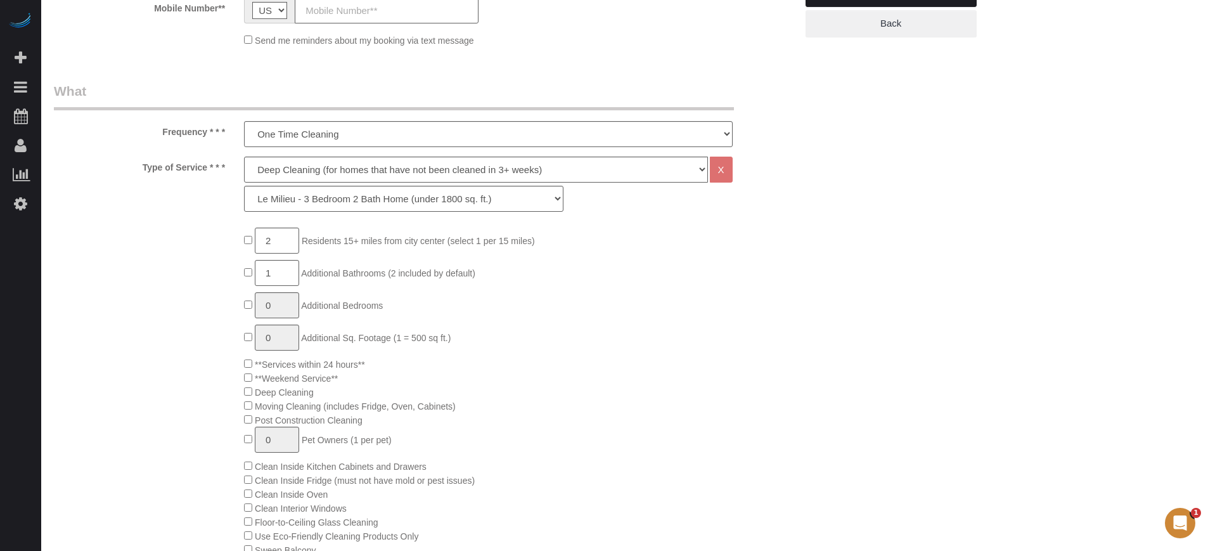
scroll to position [396, 0]
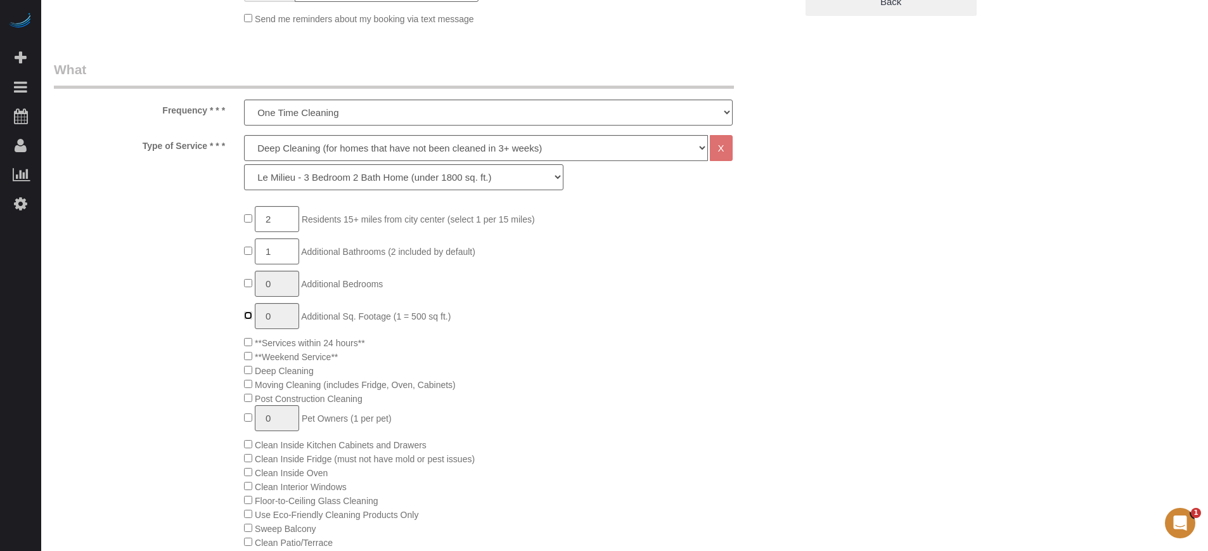
type input "1"
click at [64, 389] on div "2 Residents 15+ miles from [GEOGRAPHIC_DATA] (select 1 per 15 miles) 1 Addition…" at bounding box center [424, 520] width 761 height 629
click at [335, 148] on select "Deep Cleaning (for homes that have not been cleaned in 3+ weeks) Spruce Regular…" at bounding box center [475, 148] width 463 height 26
select select "4"
click at [244, 135] on select "Deep Cleaning (for homes that have not been cleaned in 3+ weeks) Spruce Regular…" at bounding box center [475, 148] width 463 height 26
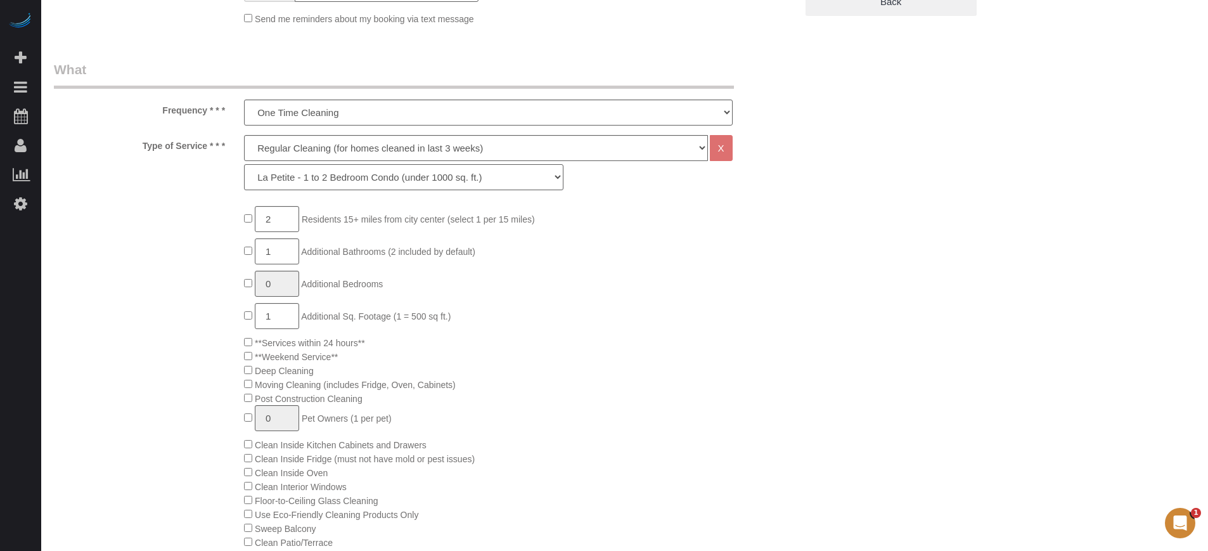
click at [307, 169] on select "La Petite - 1 to 2 Bedroom Condo (under 1000 sq. ft.) La Petite II - 2 Bedroom …" at bounding box center [403, 177] width 319 height 26
select select "89"
click at [244, 164] on select "La Petite - 1 to 2 Bedroom Condo (under 1000 sq. ft.) La Petite II - 2 Bedroom …" at bounding box center [403, 177] width 319 height 26
click at [778, 88] on div "Frequency * * * One Time Cleaning Weekly Cleaning (20%) - 20.00% (0% for the Fi…" at bounding box center [424, 92] width 761 height 65
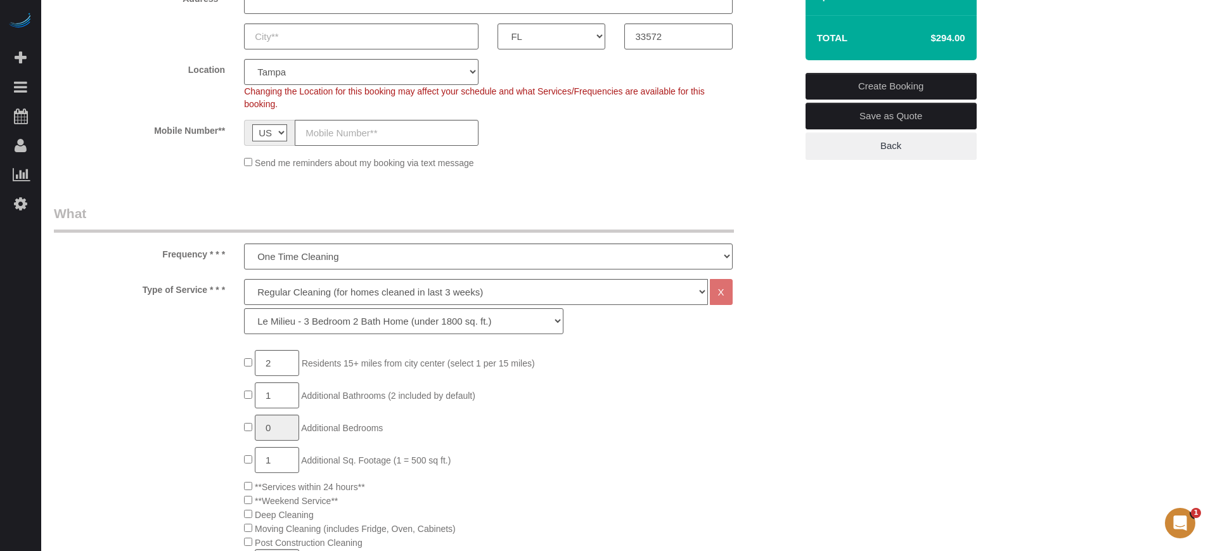
scroll to position [0, 0]
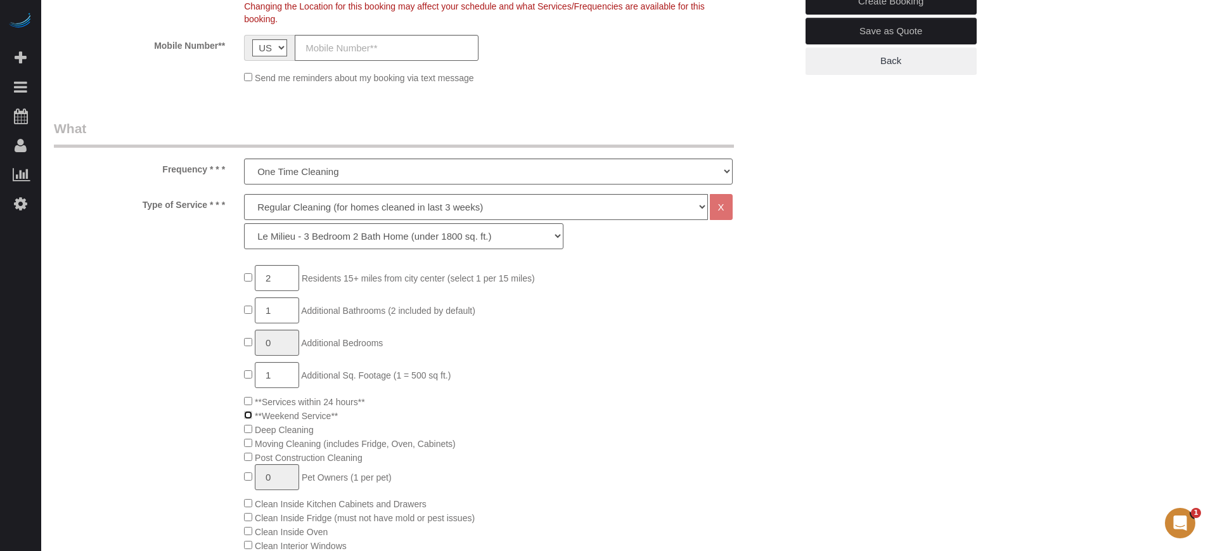
scroll to position [396, 0]
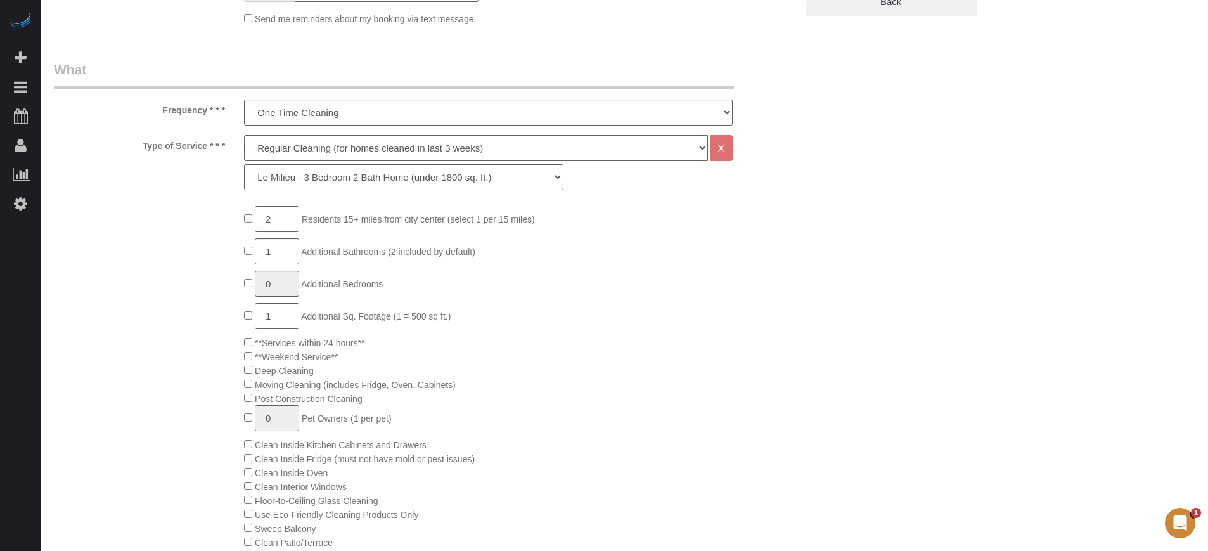
click at [245, 359] on span "**Weekend Service**" at bounding box center [291, 357] width 94 height 10
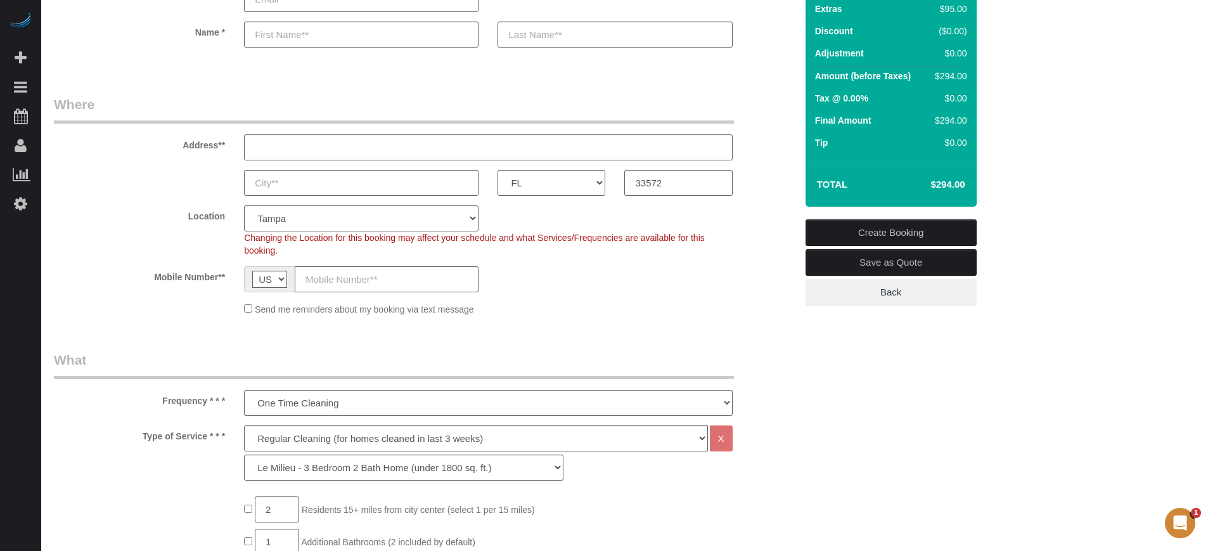
scroll to position [79, 0]
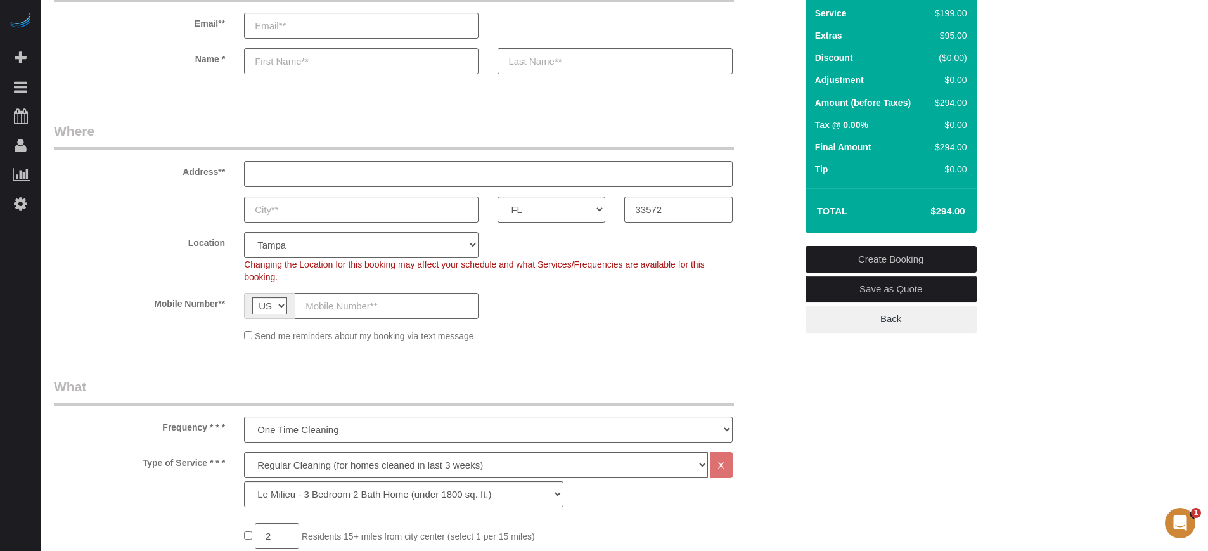
click at [770, 226] on fieldset "Where Address** AK AL AR AZ CA CO CT DC DE FL GA HI IA ID IL IN KS KY LA MA MD …" at bounding box center [425, 237] width 742 height 230
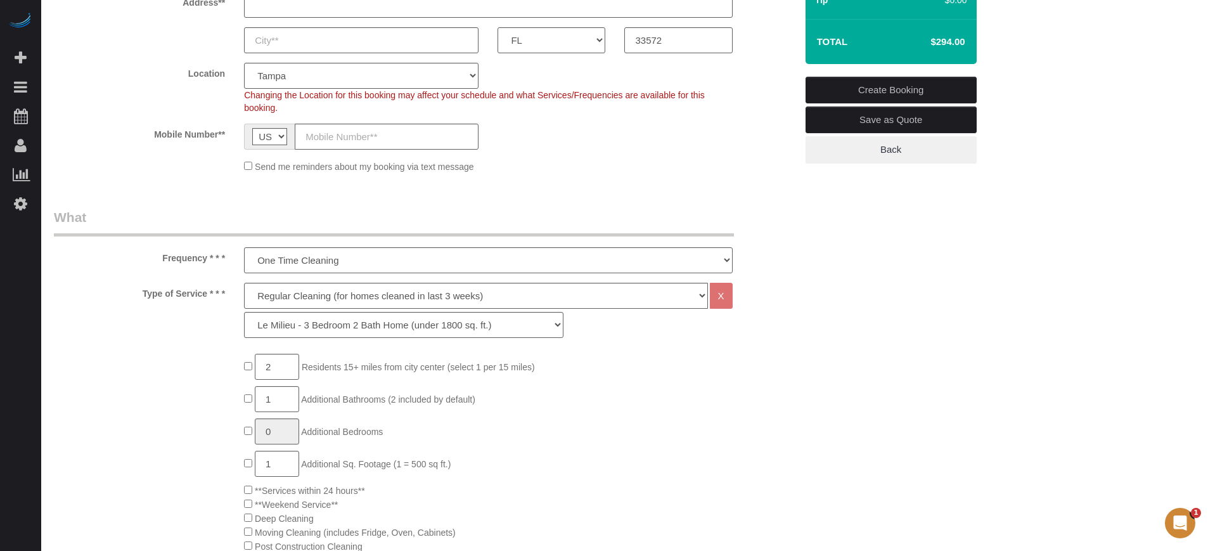
scroll to position [317, 0]
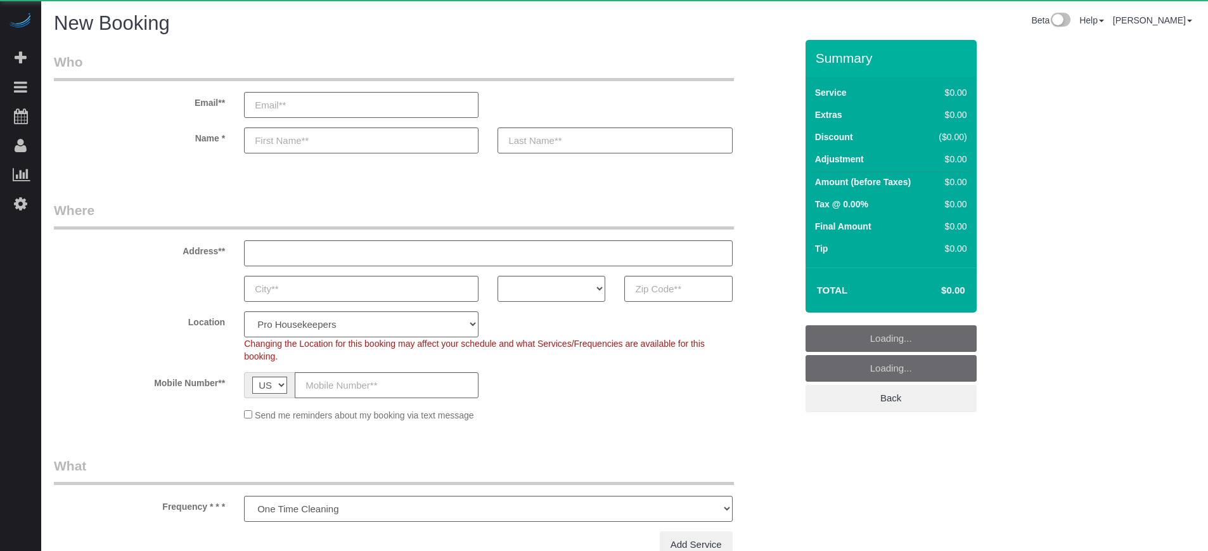
select select "number:9"
select select "object:1047"
select select "4"
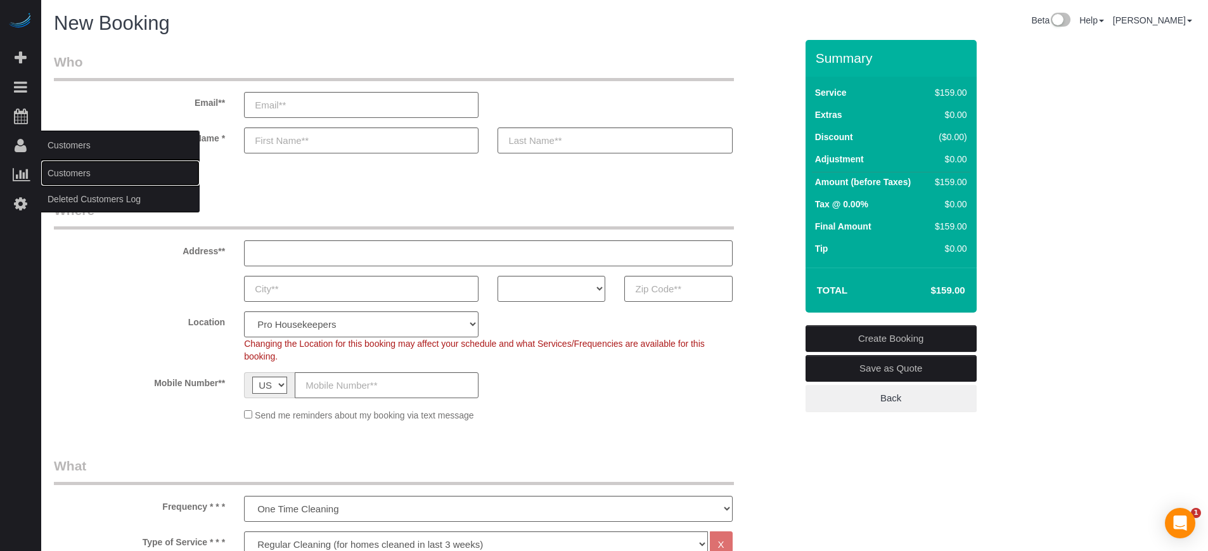
drag, startPoint x: 64, startPoint y: 172, endPoint x: 84, endPoint y: 172, distance: 20.3
click at [64, 172] on link "Customers" at bounding box center [120, 172] width 158 height 25
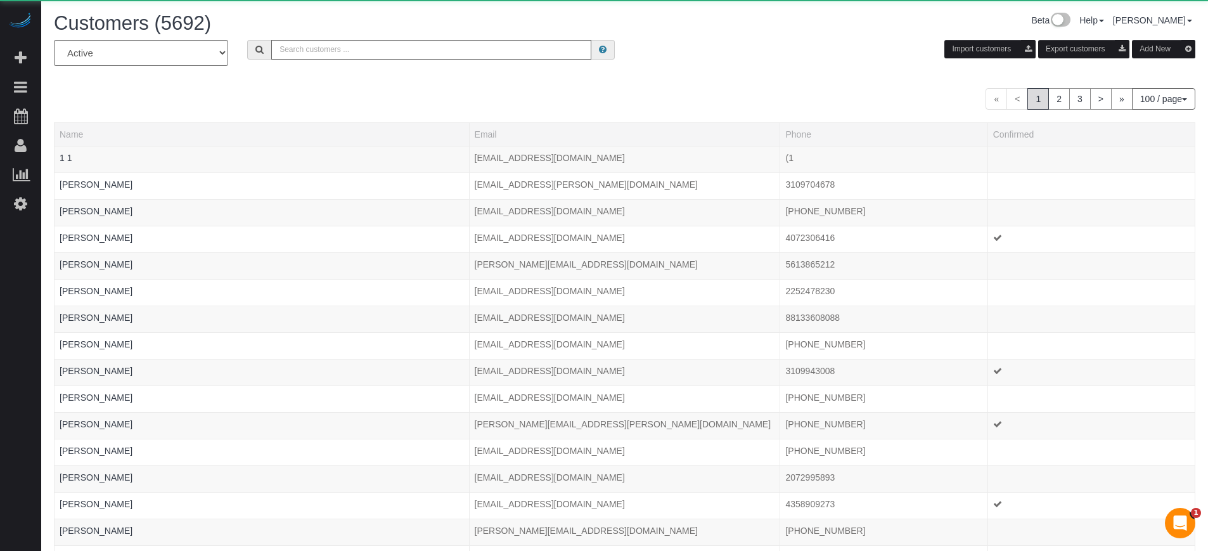
click at [1163, 49] on button "Add New" at bounding box center [1163, 49] width 63 height 18
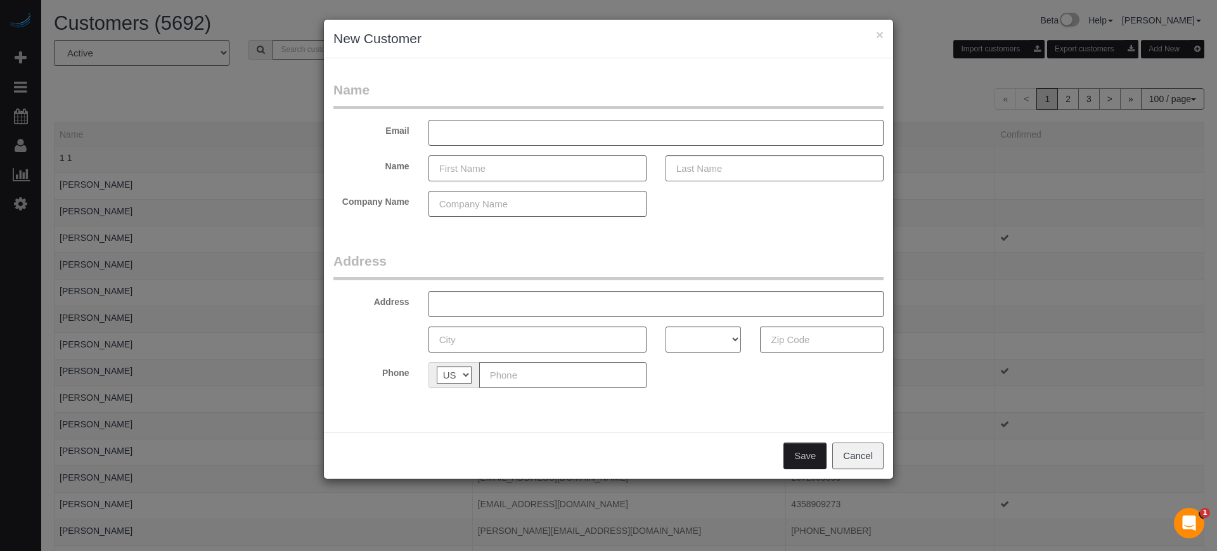
click at [491, 179] on input "text" at bounding box center [538, 168] width 218 height 26
click at [485, 174] on input "text" at bounding box center [538, 168] width 218 height 26
type input "[PERSON_NAME]"
click at [796, 170] on input "text" at bounding box center [775, 168] width 218 height 26
click at [799, 170] on input "text" at bounding box center [775, 168] width 218 height 26
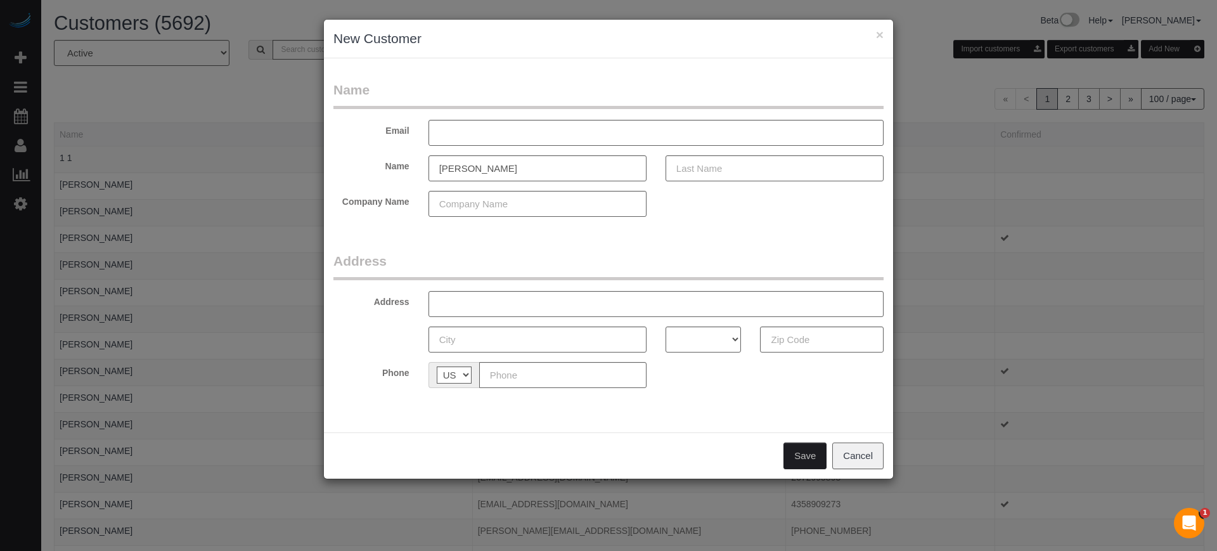
click at [1174, 221] on div "× New Customer Name Email Name [PERSON_NAME] Company Name Address Address AK AL…" at bounding box center [608, 275] width 1217 height 551
click at [751, 169] on input "text" at bounding box center [775, 168] width 218 height 26
type input "[PERSON_NAME]"
click at [555, 132] on input "text" at bounding box center [656, 133] width 455 height 26
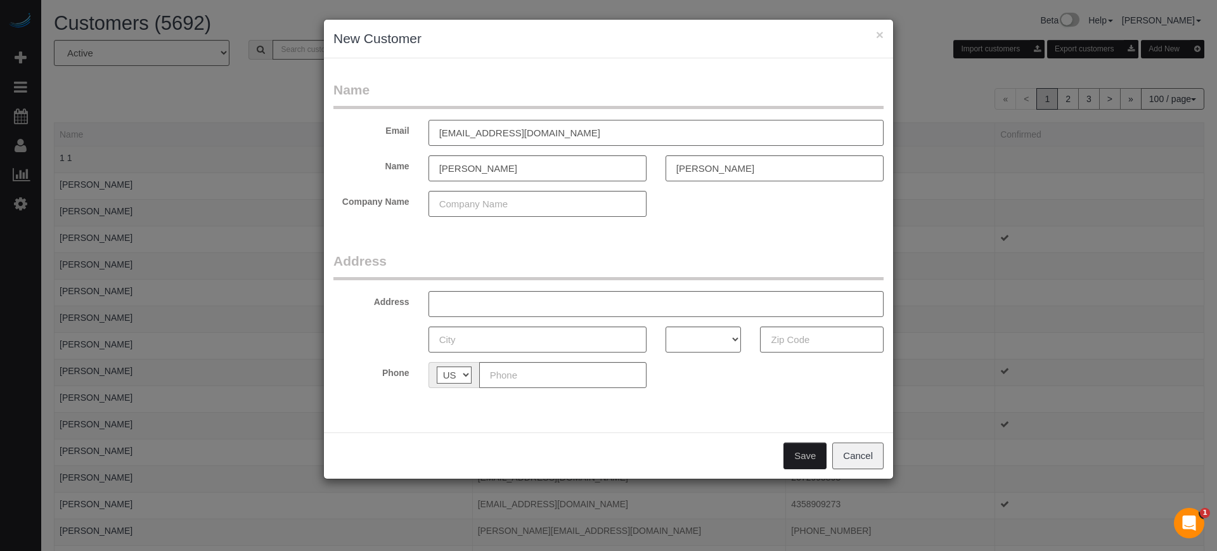
type input "[EMAIL_ADDRESS][DOMAIN_NAME]"
click at [526, 242] on form "Name Email [EMAIL_ADDRESS][DOMAIN_NAME] Name [PERSON_NAME] Company Name Address…" at bounding box center [608, 239] width 550 height 317
click at [1183, 431] on div "× New Customer Name Email [EMAIL_ADDRESS][DOMAIN_NAME] Name [PERSON_NAME] Compa…" at bounding box center [608, 275] width 1217 height 551
click at [569, 377] on input "text" at bounding box center [562, 375] width 167 height 26
paste input "[PHONE_NUMBER]"
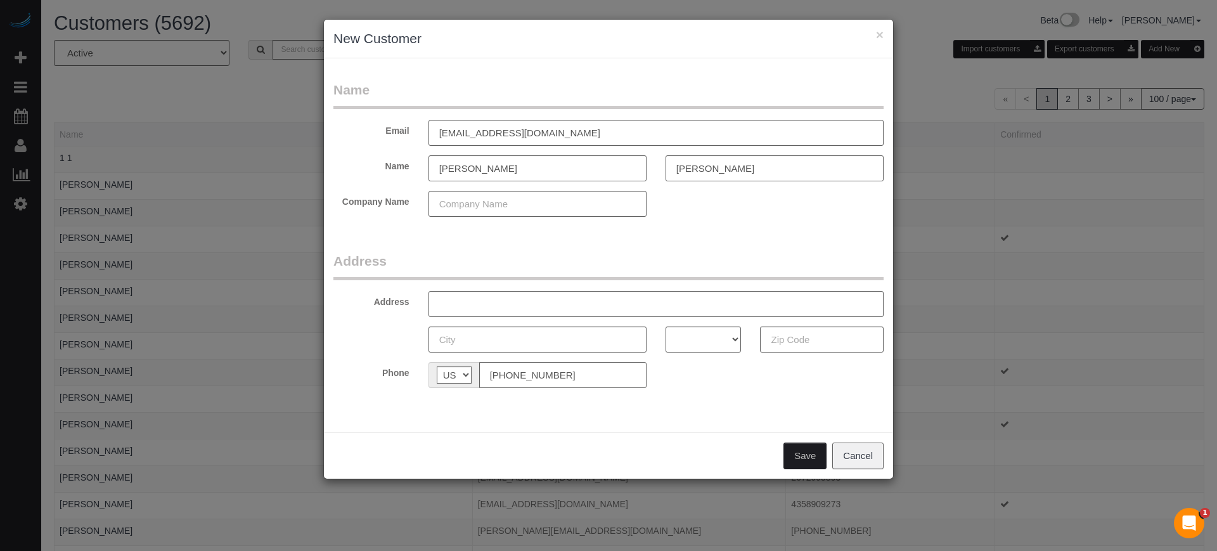
type input "[PHONE_NUMBER]"
drag, startPoint x: 153, startPoint y: 49, endPoint x: 75, endPoint y: -33, distance: 113.4
click at [75, 0] on html "× New Customer Name Email [EMAIL_ADDRESS][DOMAIN_NAME] Name [PERSON_NAME] Compa…" at bounding box center [608, 275] width 1217 height 551
click at [510, 294] on input "text" at bounding box center [656, 304] width 455 height 26
paste input "[STREET_ADDRESS]"
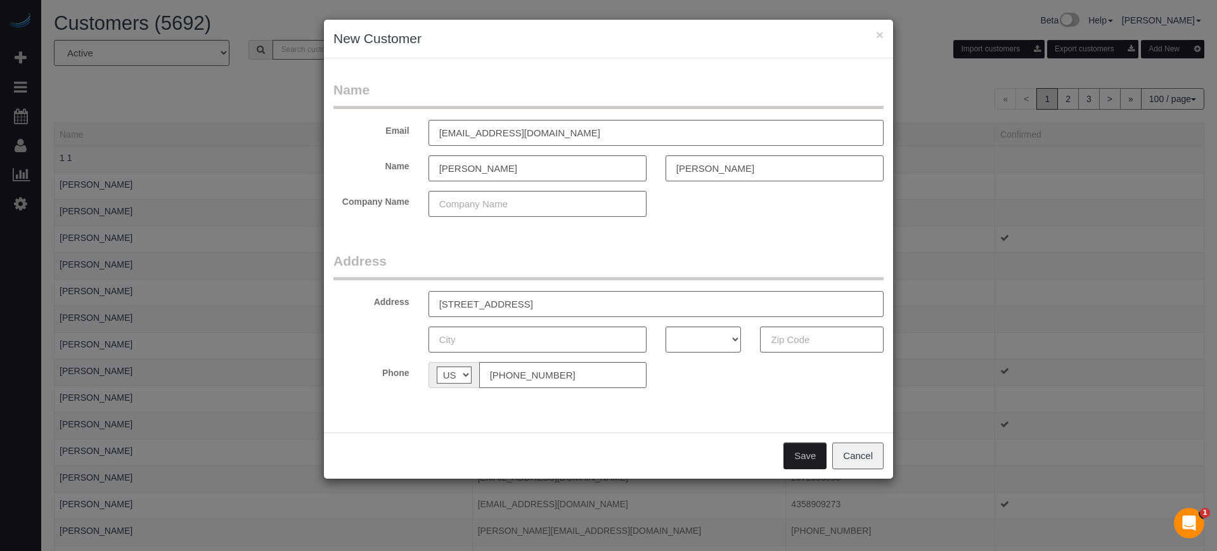
click at [609, 304] on input "[STREET_ADDRESS]" at bounding box center [656, 304] width 455 height 26
type input "[STREET_ADDRESS]"
click at [802, 342] on input "text" at bounding box center [822, 339] width 124 height 26
paste input "33572"
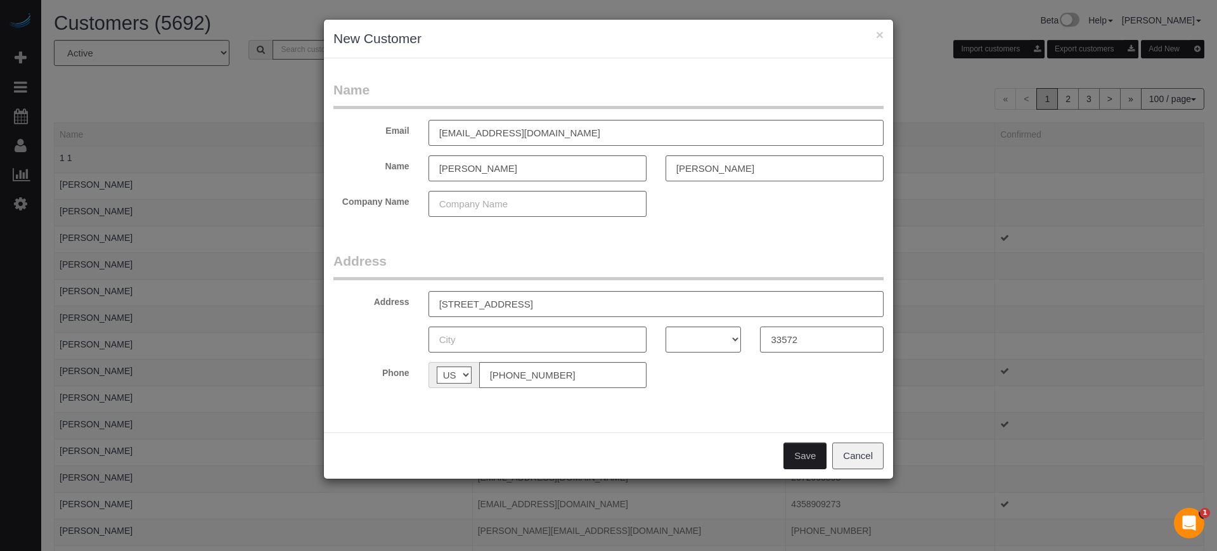
type input "33572"
drag, startPoint x: 647, startPoint y: 299, endPoint x: 600, endPoint y: 299, distance: 47.5
click at [600, 299] on input "[STREET_ADDRESS]" at bounding box center [656, 304] width 455 height 26
type input "[STREET_ADDRESS]"
click at [698, 339] on select "AK AL AR AZ CA CO CT DC DE FL [GEOGRAPHIC_DATA] HI IA ID IL IN KS [GEOGRAPHIC_D…" at bounding box center [704, 339] width 76 height 26
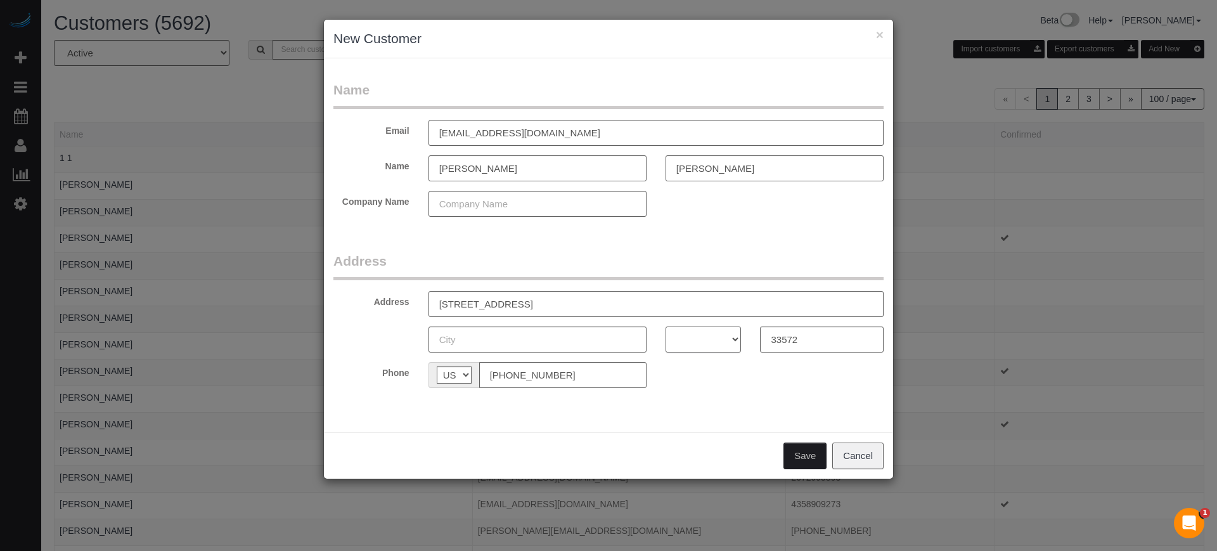
select select "FL"
click at [666, 326] on select "AK AL AR AZ CA CO CT DC DE FL [GEOGRAPHIC_DATA] HI IA ID IL IN KS [GEOGRAPHIC_D…" at bounding box center [704, 339] width 76 height 26
click at [614, 301] on input "[STREET_ADDRESS]" at bounding box center [656, 304] width 455 height 26
drag, startPoint x: 586, startPoint y: 304, endPoint x: 525, endPoint y: 305, distance: 60.9
click at [525, 305] on input "[STREET_ADDRESS]" at bounding box center [656, 304] width 455 height 26
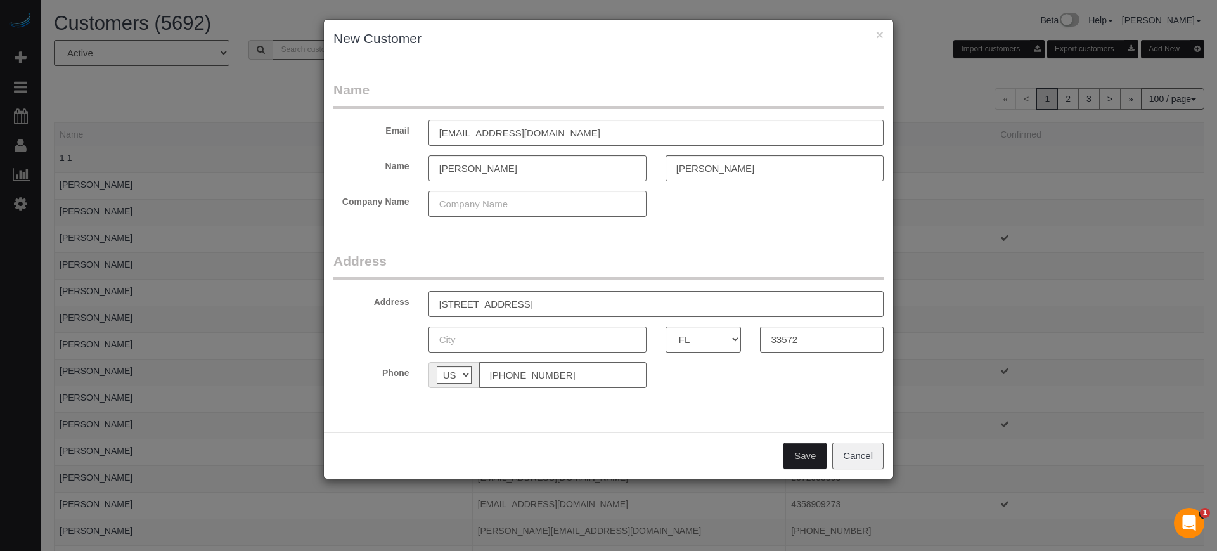
type input "[STREET_ADDRESS]"
click at [516, 337] on input "text" at bounding box center [538, 339] width 218 height 26
paste input "[GEOGRAPHIC_DATA]"
type input "[GEOGRAPHIC_DATA]"
click at [533, 306] on input "[STREET_ADDRESS]" at bounding box center [656, 304] width 455 height 26
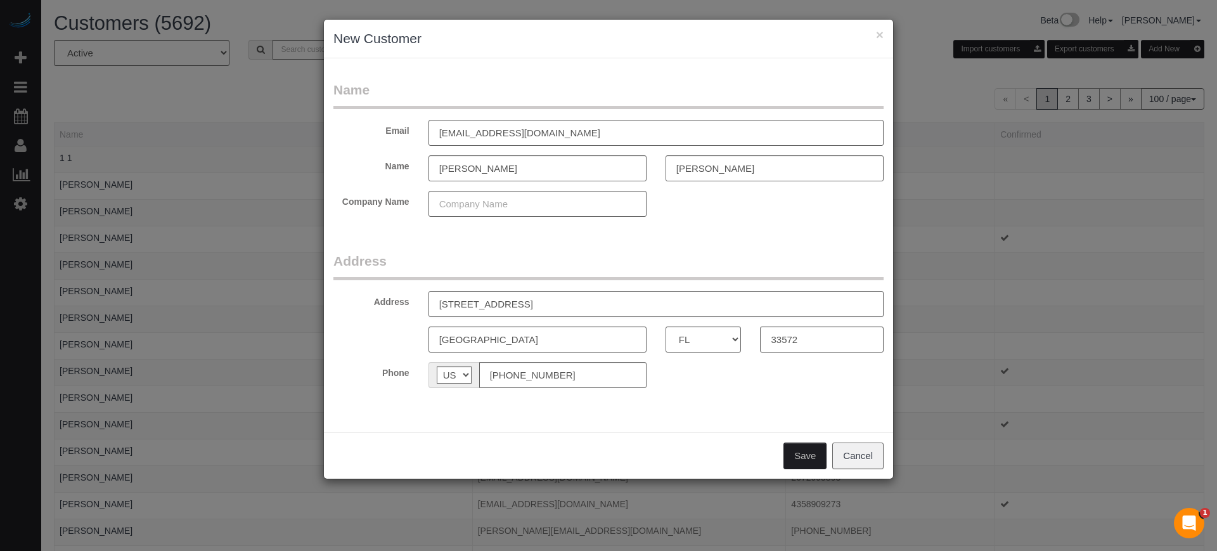
type input "[STREET_ADDRESS]"
click at [725, 427] on div "Name Email [EMAIL_ADDRESS][DOMAIN_NAME] Name [PERSON_NAME] Company Name Address…" at bounding box center [608, 245] width 569 height 374
click at [798, 451] on button "Save" at bounding box center [805, 455] width 43 height 27
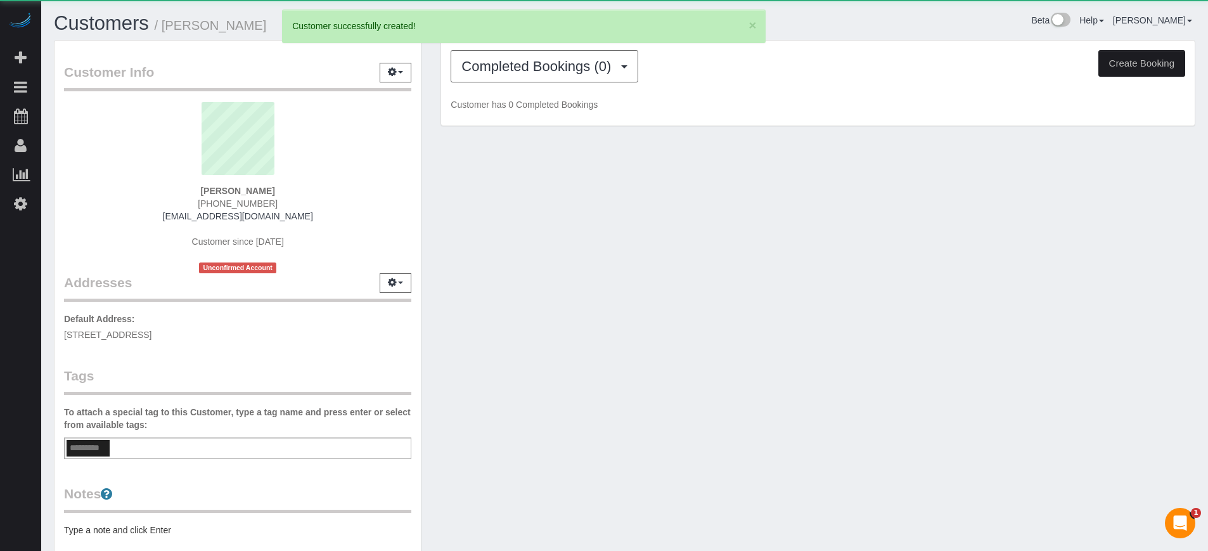
click at [1134, 53] on button "Create Booking" at bounding box center [1142, 63] width 87 height 27
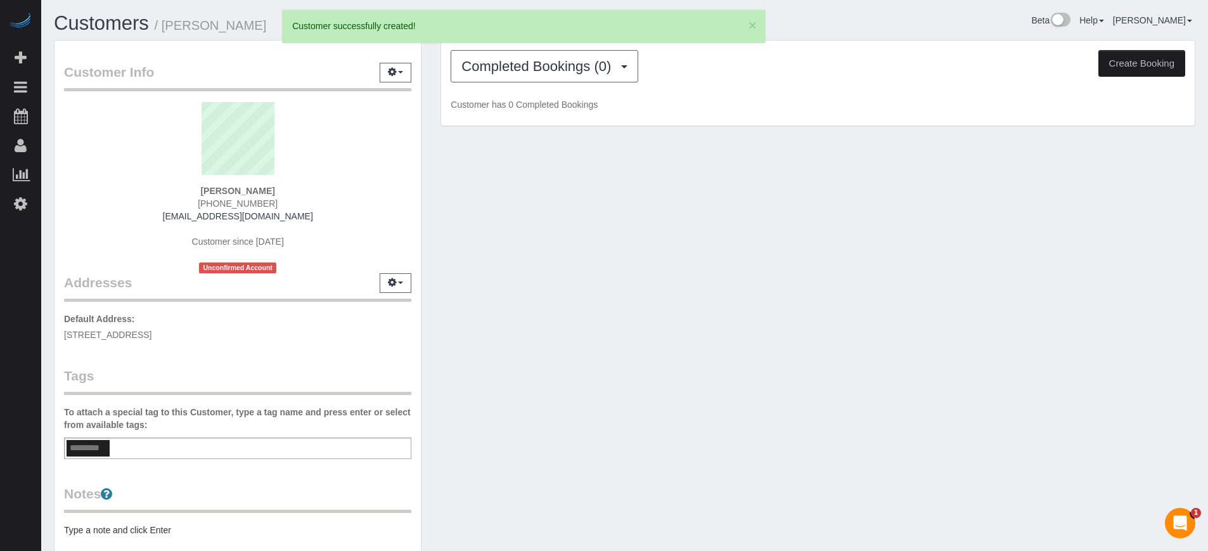
select select "FL"
select select "number:9"
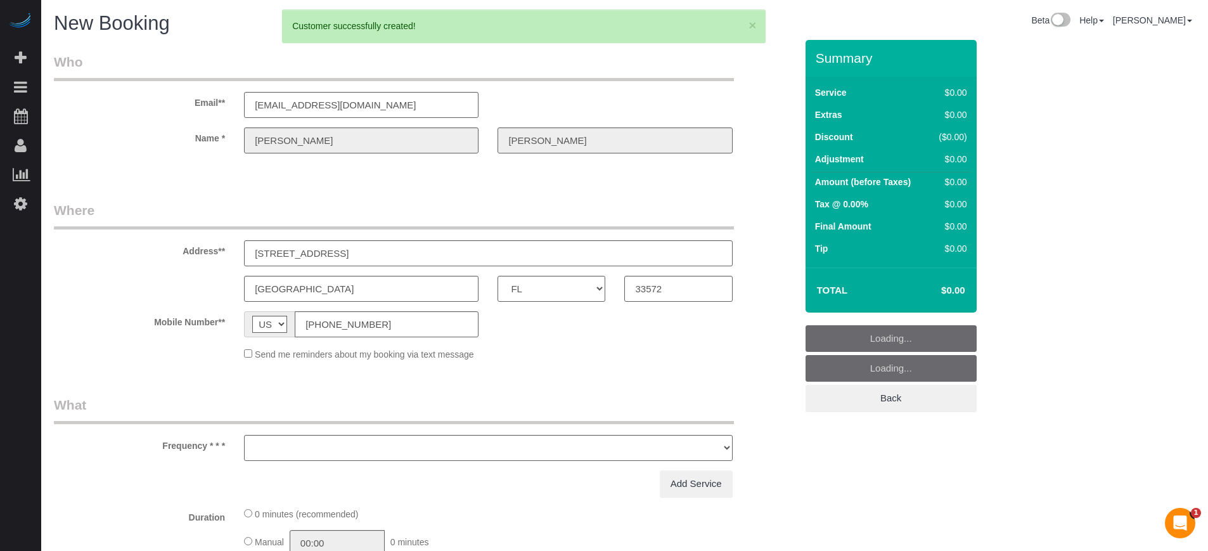
select select "object:2769"
select select "4"
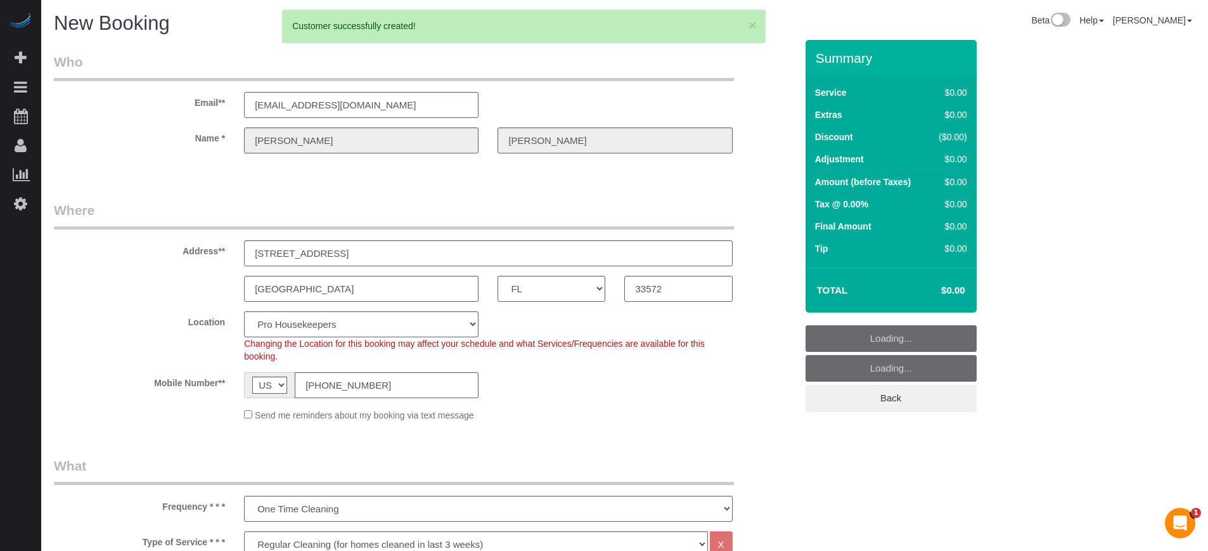
select select "23"
select select "object:2776"
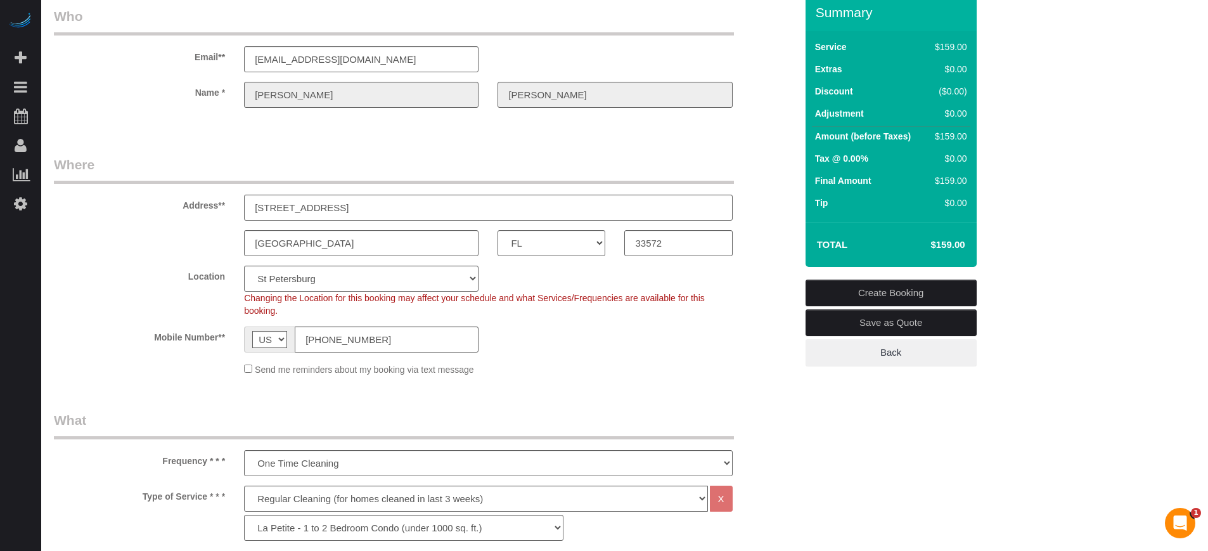
scroll to position [62, 0]
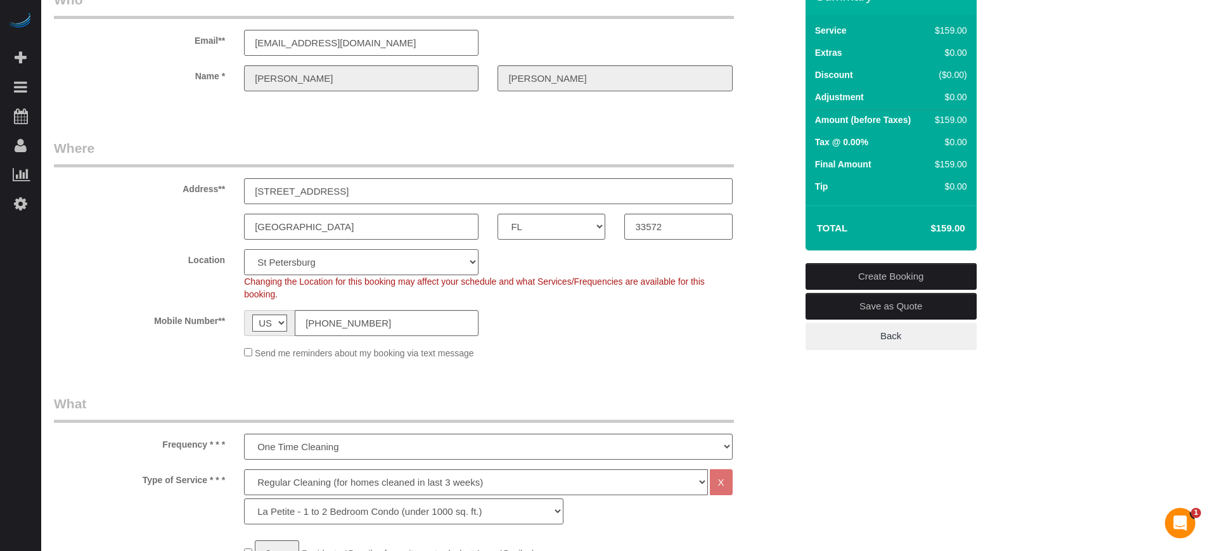
click at [455, 261] on select "Pro Housekeepers [GEOGRAPHIC_DATA] [GEOGRAPHIC_DATA] [GEOGRAPHIC_DATA] [GEOGRAP…" at bounding box center [361, 262] width 235 height 26
select select "24"
click at [244, 249] on select "Pro Housekeepers [GEOGRAPHIC_DATA] [GEOGRAPHIC_DATA] [GEOGRAPHIC_DATA] [GEOGRAP…" at bounding box center [361, 262] width 235 height 26
select select "object:2825"
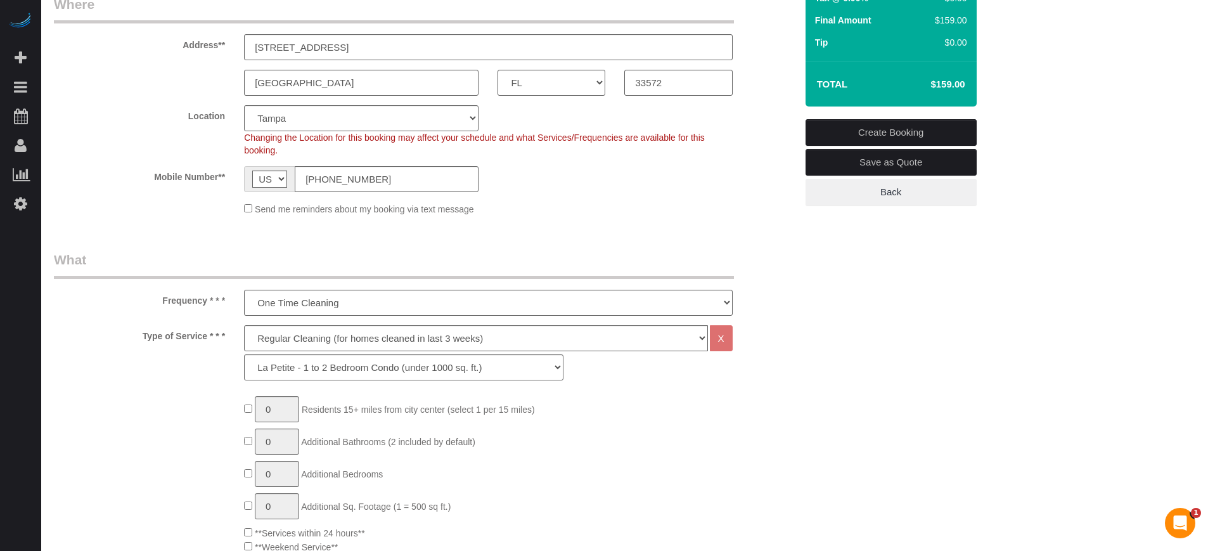
scroll to position [221, 0]
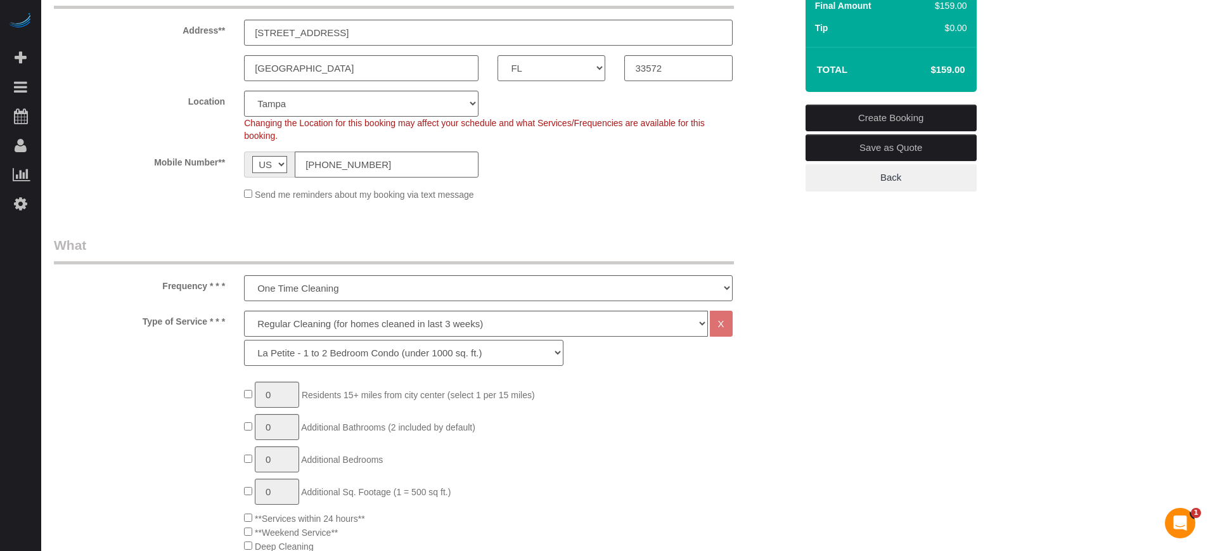
click at [284, 347] on select "La Petite - 1 to 2 Bedroom Condo (under 1000 sq. ft.) La Petite II - 2 Bedroom …" at bounding box center [403, 353] width 319 height 26
select select "89"
click at [244, 340] on select "La Petite - 1 to 2 Bedroom Condo (under 1000 sq. ft.) La Petite II - 2 Bedroom …" at bounding box center [403, 353] width 319 height 26
type input "1"
click at [278, 396] on input "1" at bounding box center [277, 395] width 44 height 26
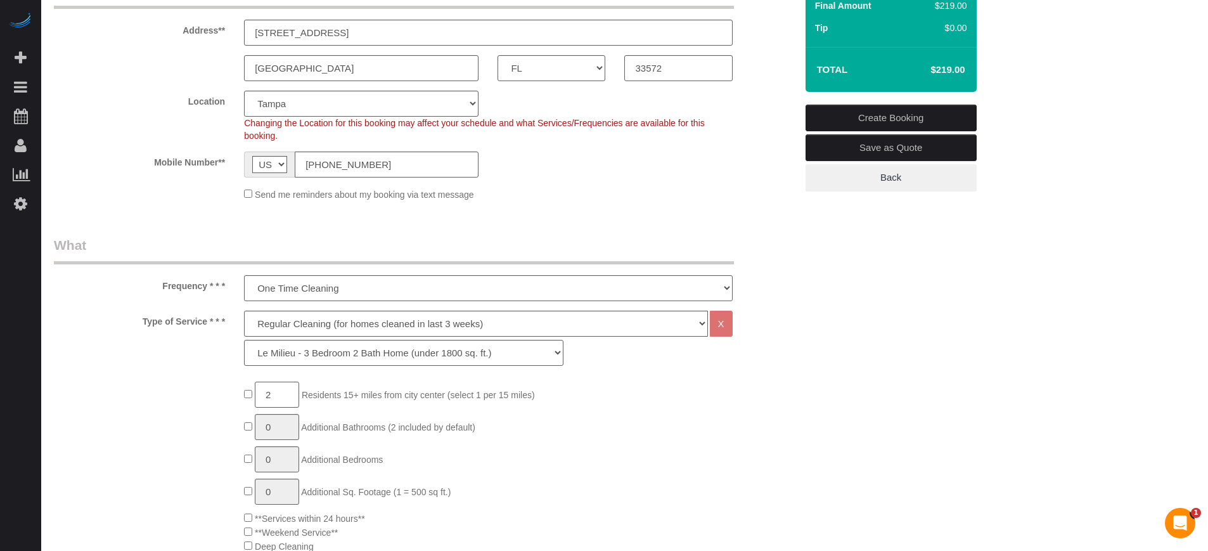
type input "2"
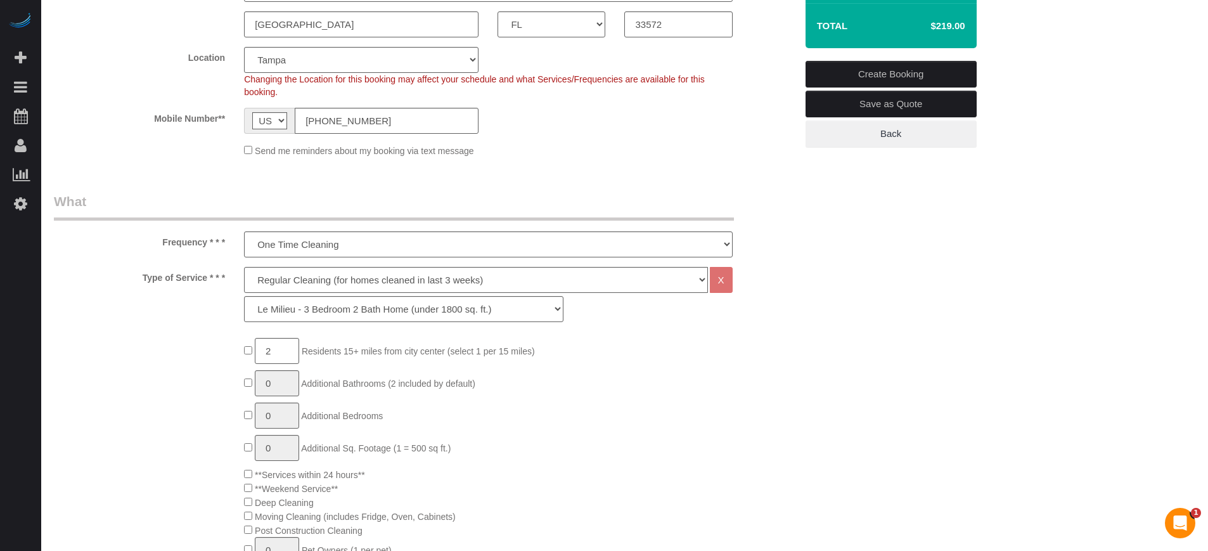
scroll to position [300, 0]
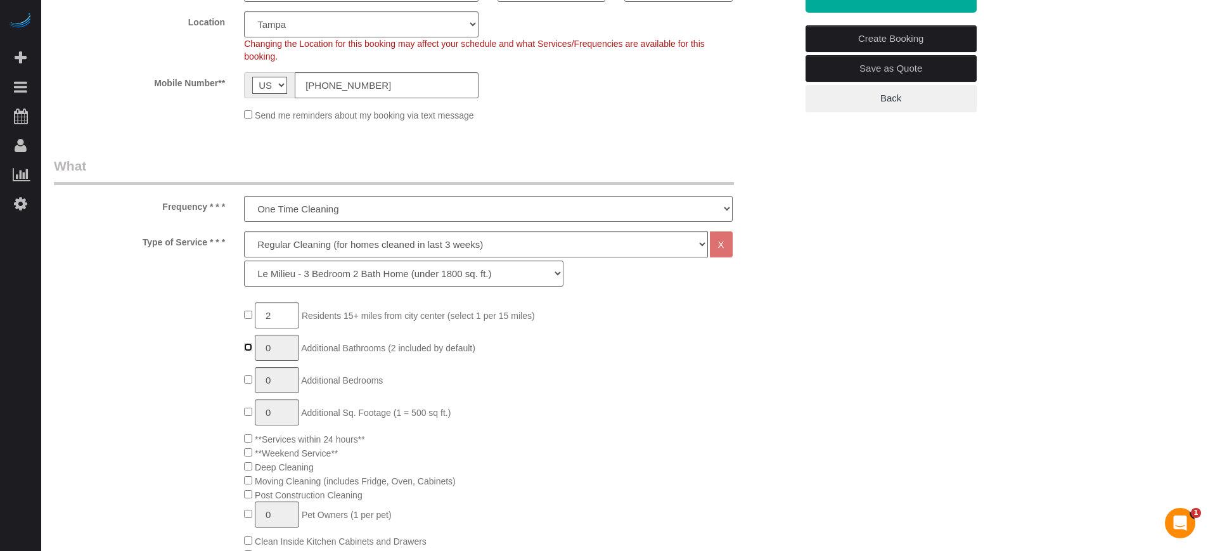
type input "1"
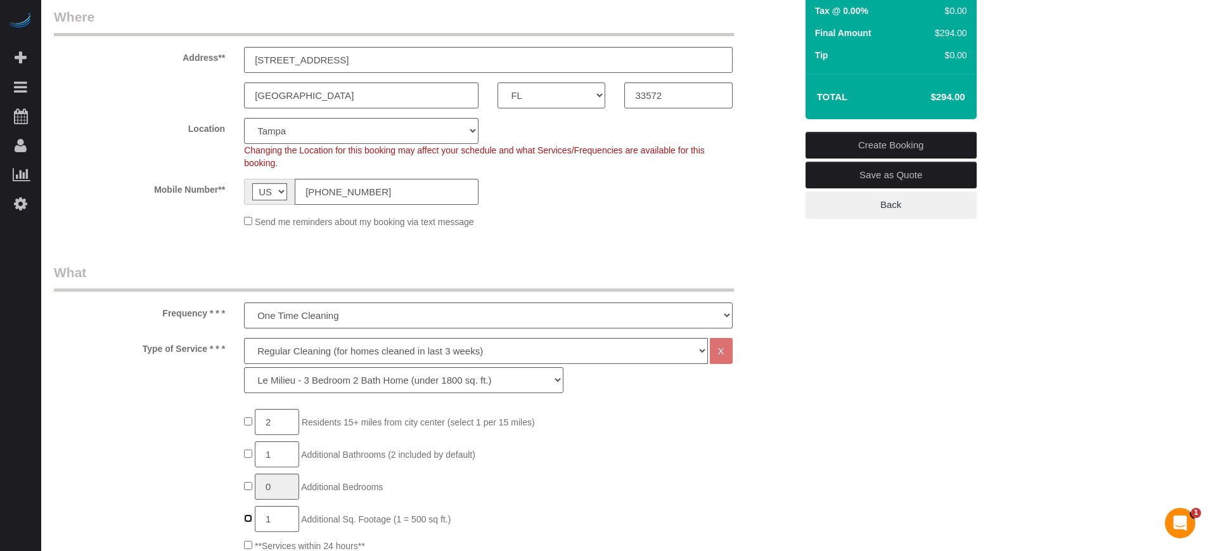
scroll to position [221, 0]
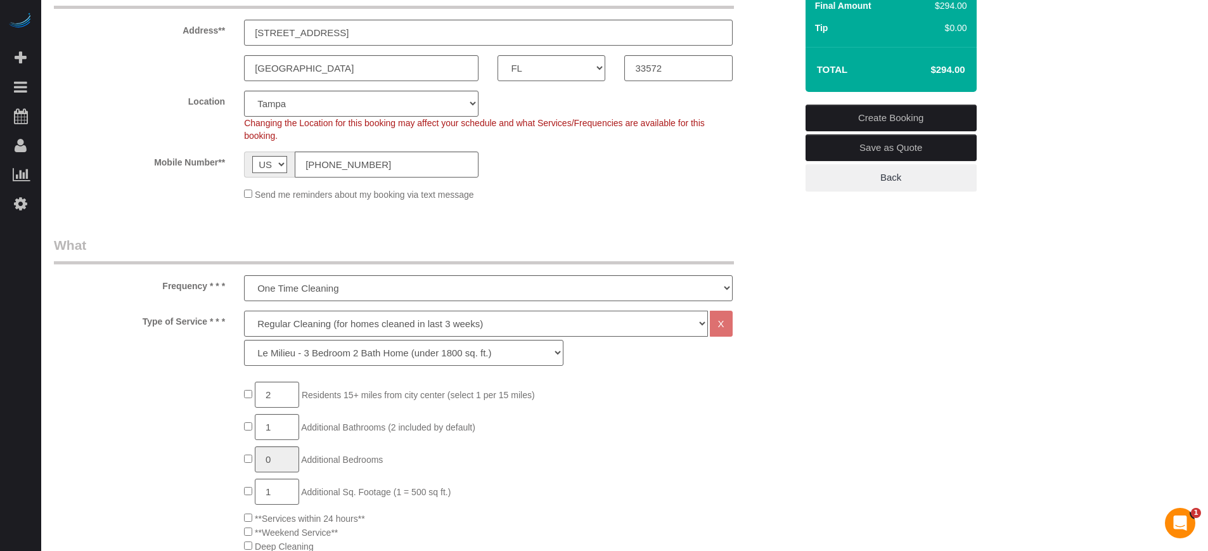
click at [325, 323] on select "Deep Cleaning (for homes that have not been cleaned in 3+ weeks) Spruce Regular…" at bounding box center [475, 324] width 463 height 26
select select "5"
click at [244, 311] on select "Deep Cleaning (for homes that have not been cleaned in 3+ weeks) Spruce Regular…" at bounding box center [475, 324] width 463 height 26
click at [319, 359] on select "La Petite - 1 to 2 Bedroom Condo (under 1000 sq. ft.) La Petite II - 2 Bedroom …" at bounding box center [403, 353] width 319 height 26
select select "95"
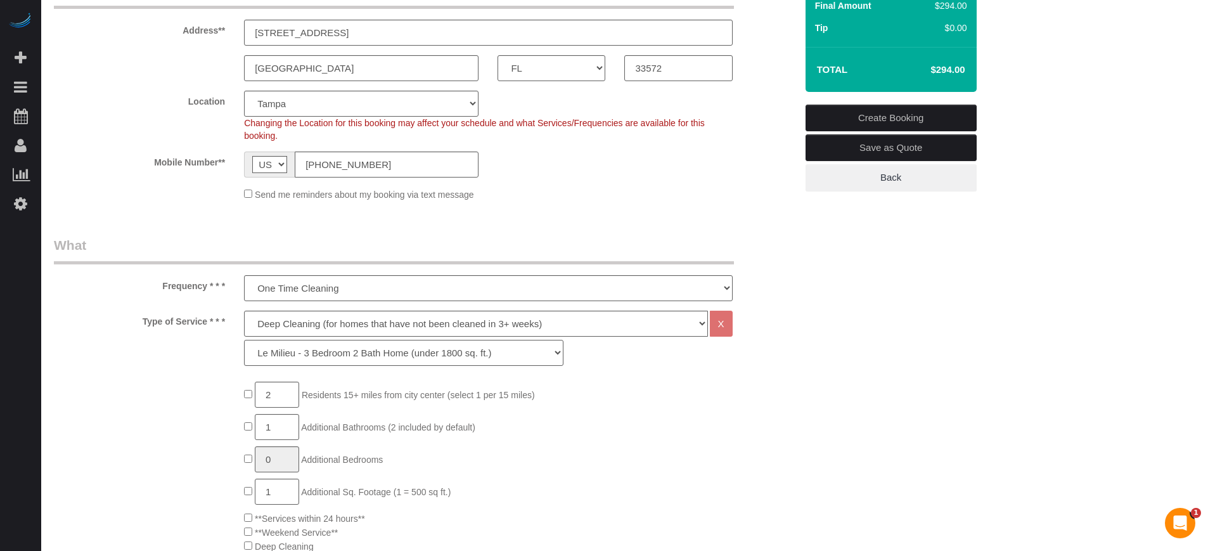
click at [244, 340] on select "La Petite - 1 to 2 Bedroom Condo (under 1000 sq. ft.) La Petite II - 2 Bedroom …" at bounding box center [403, 353] width 319 height 26
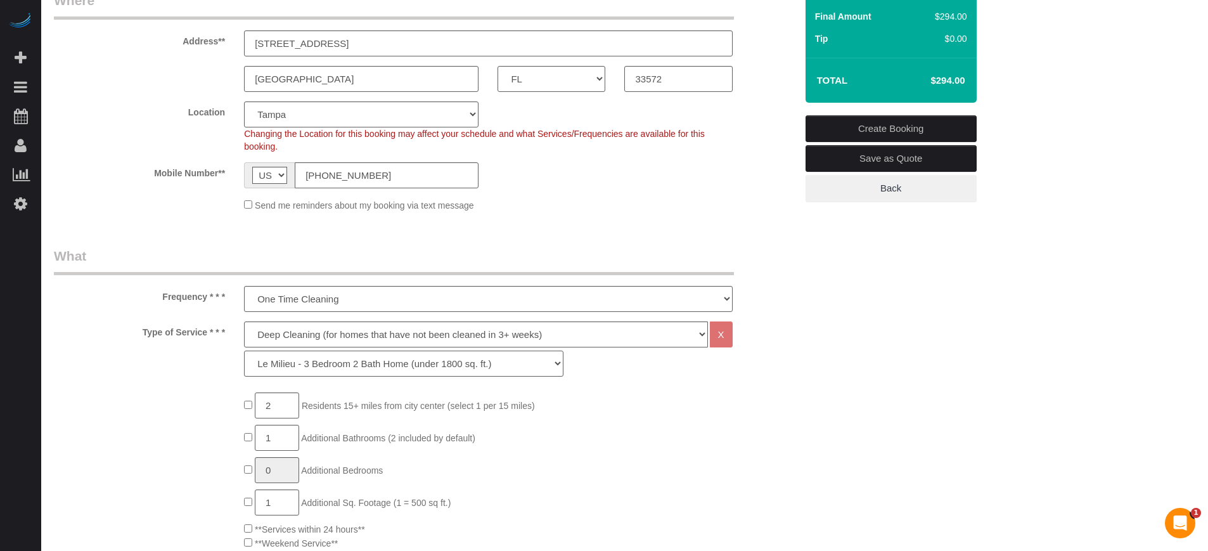
scroll to position [141, 0]
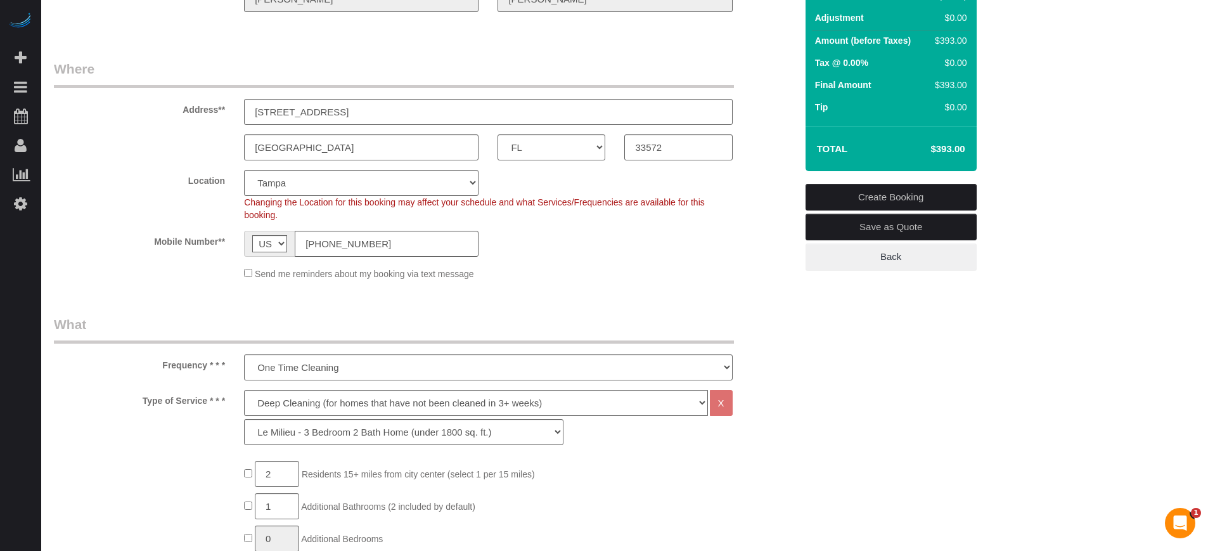
click at [749, 270] on div "Send me reminders about my booking via text message" at bounding box center [424, 273] width 761 height 14
click at [800, 132] on div "Summary Service $298.00 Extras $95.00 Discount ($0.00) Adjustment $0.00 Amount …" at bounding box center [938, 97] width 285 height 397
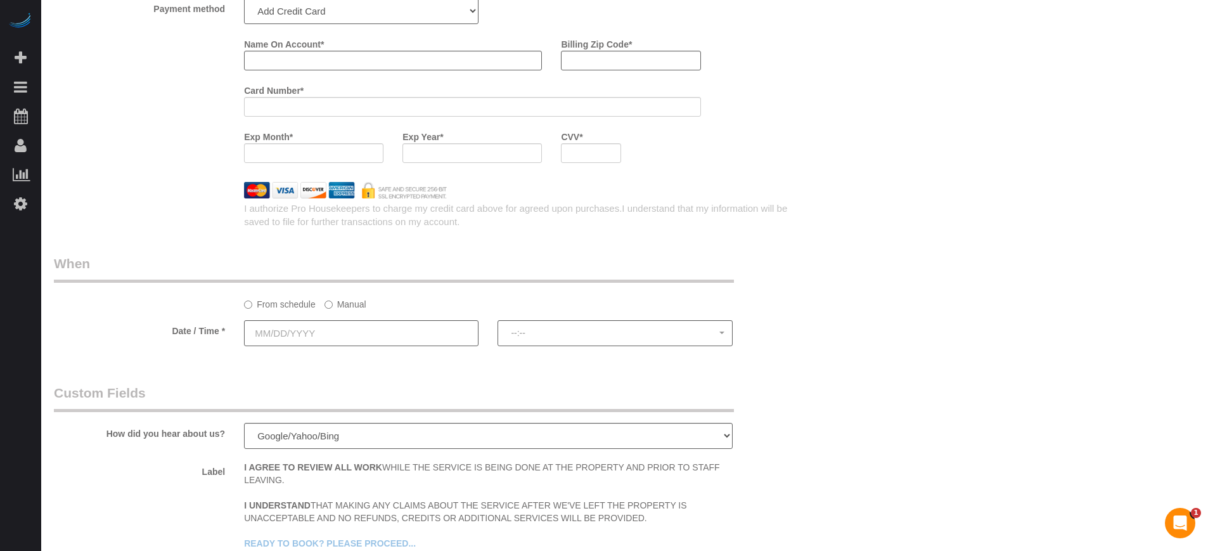
scroll to position [1664, 0]
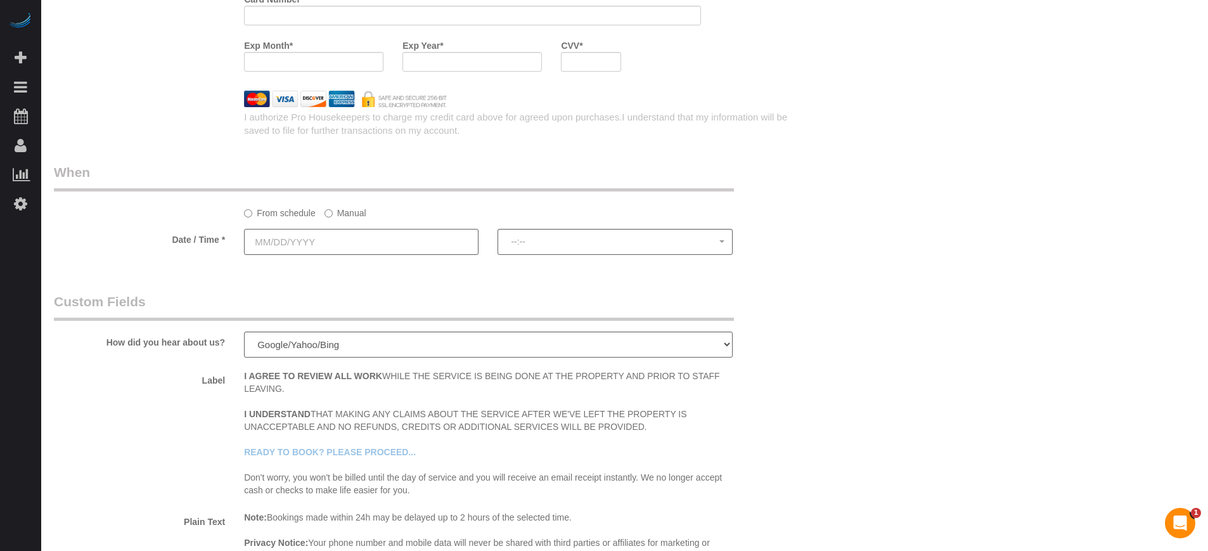
click at [367, 240] on input "text" at bounding box center [361, 242] width 235 height 26
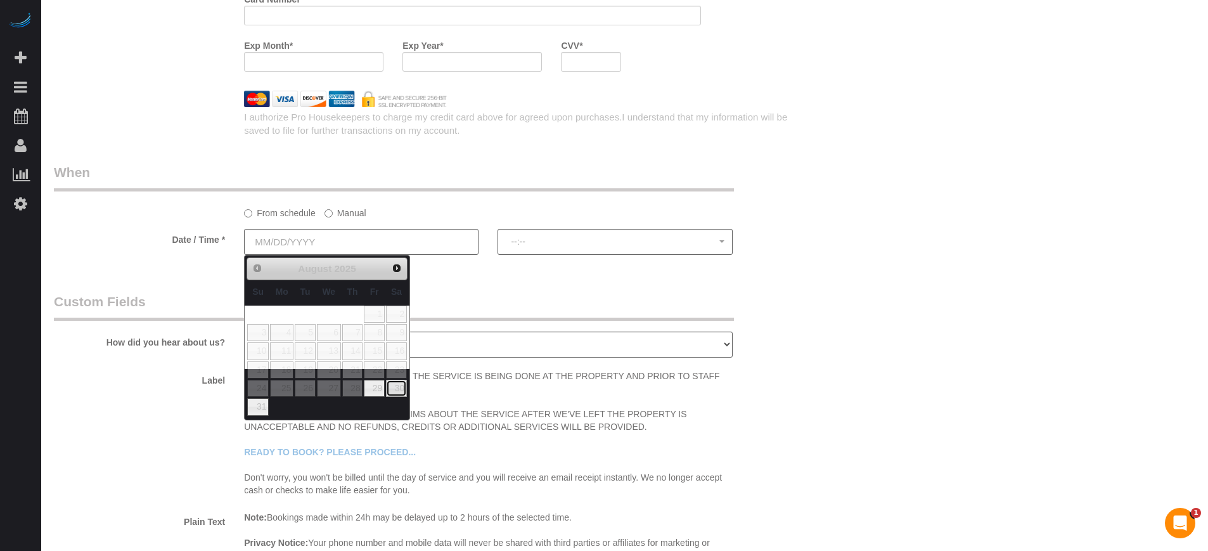
click at [394, 391] on link "30" at bounding box center [396, 388] width 21 height 17
type input "[DATE]"
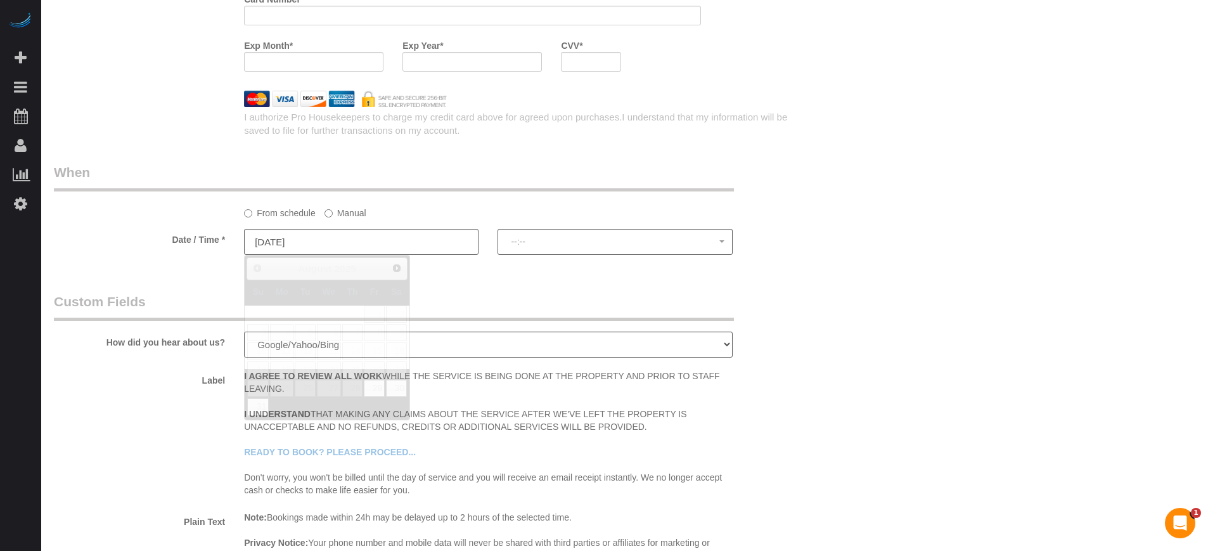
select select "spot1"
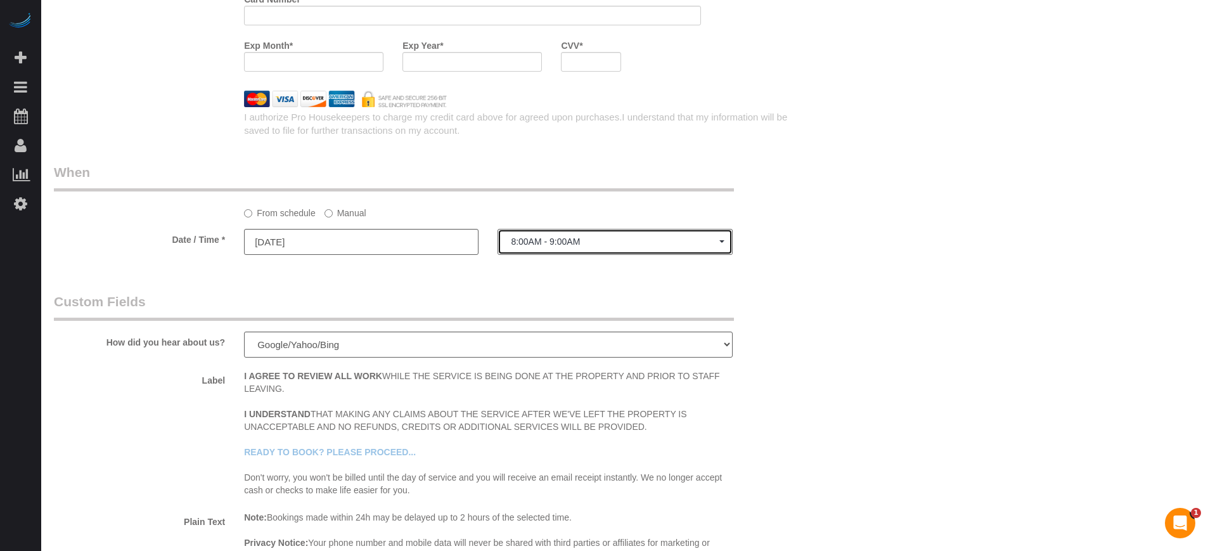
click at [568, 245] on span "8:00AM - 9:00AM" at bounding box center [615, 241] width 208 height 10
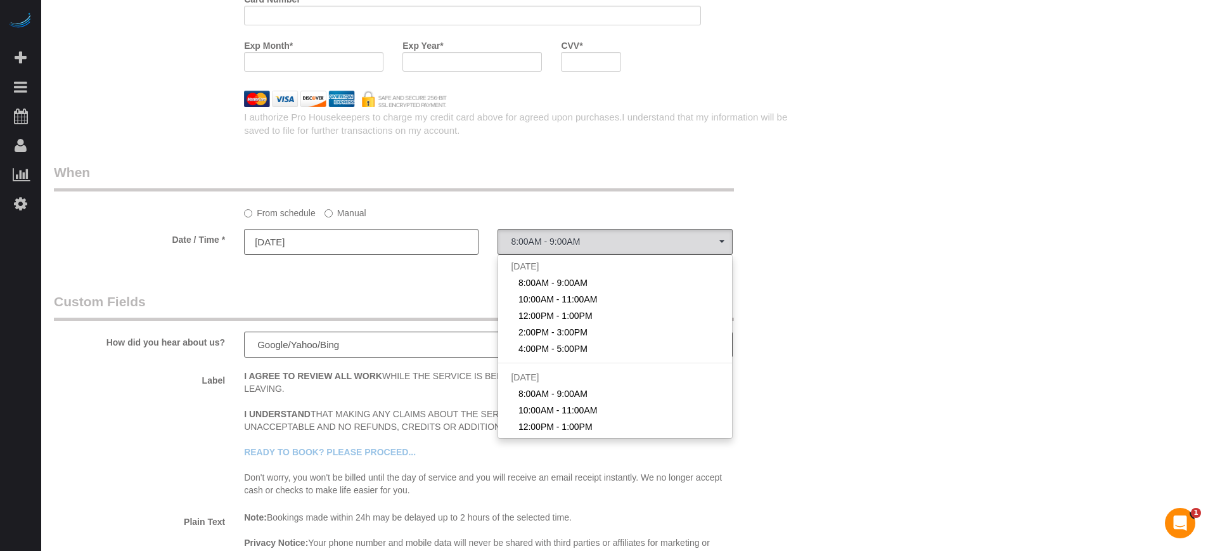
click at [343, 212] on label "Manual" at bounding box center [346, 210] width 42 height 17
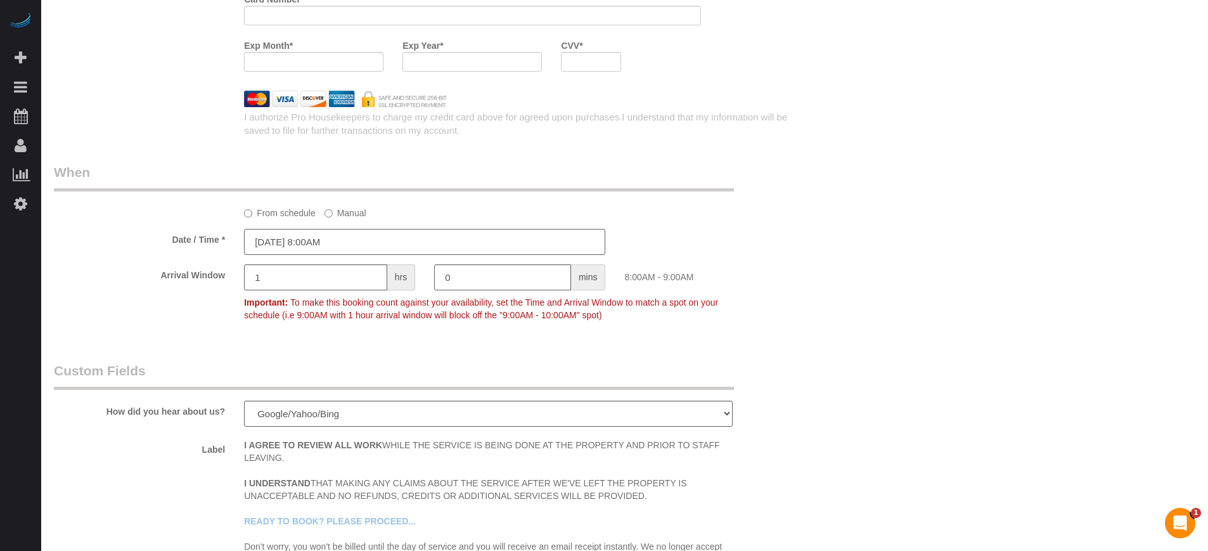
click at [350, 242] on input "[DATE] 8:00AM" at bounding box center [424, 242] width 361 height 26
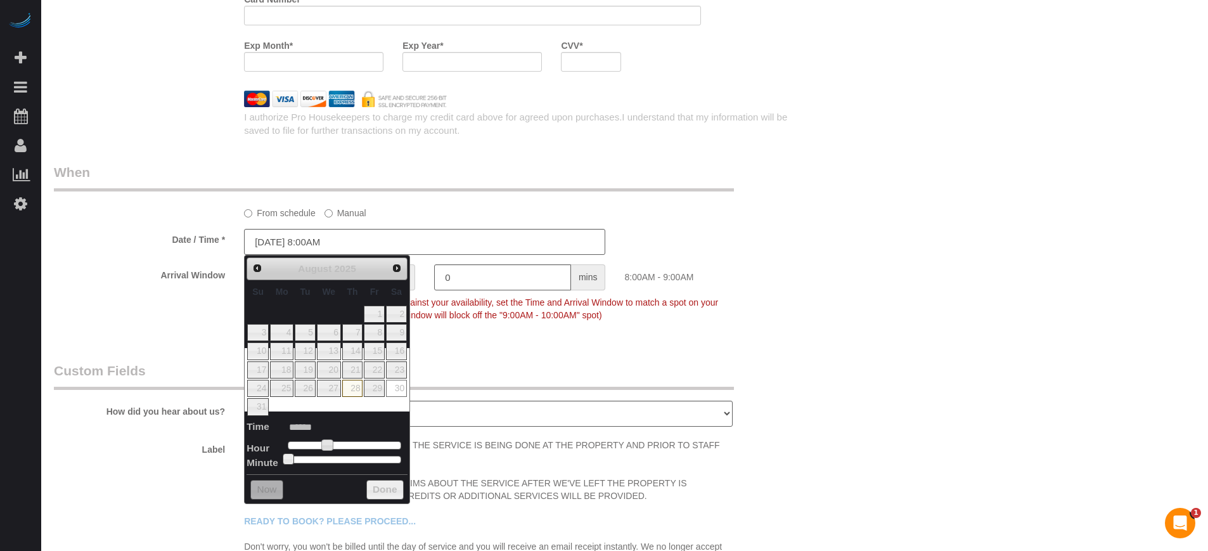
type input "[DATE] 9:00AM"
type input "******"
click at [337, 444] on span at bounding box center [331, 444] width 11 height 11
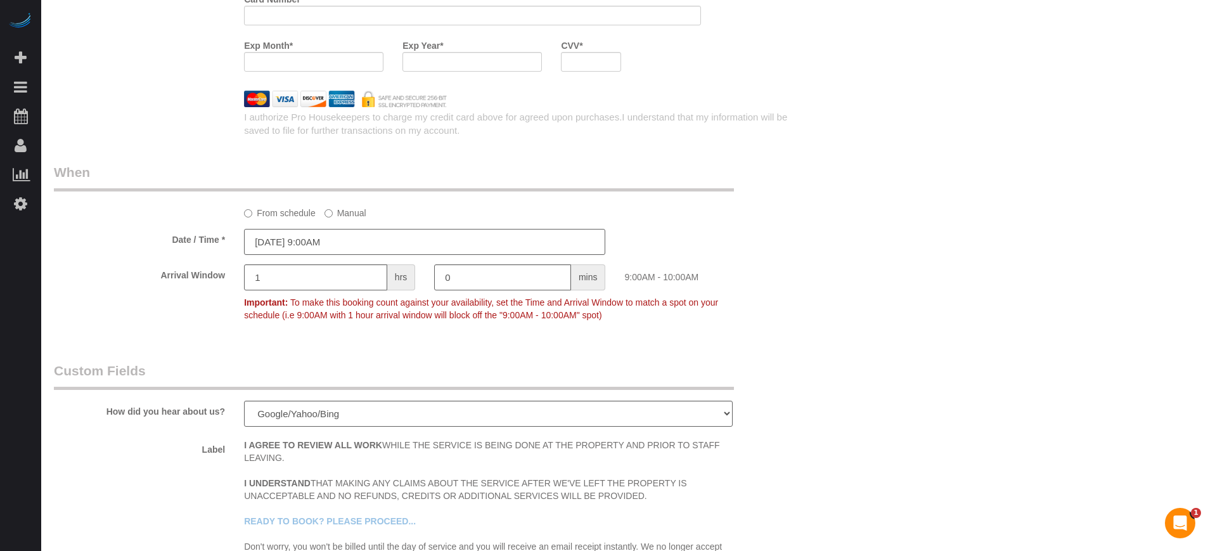
click at [361, 240] on input "[DATE] 9:00AM" at bounding box center [424, 242] width 361 height 26
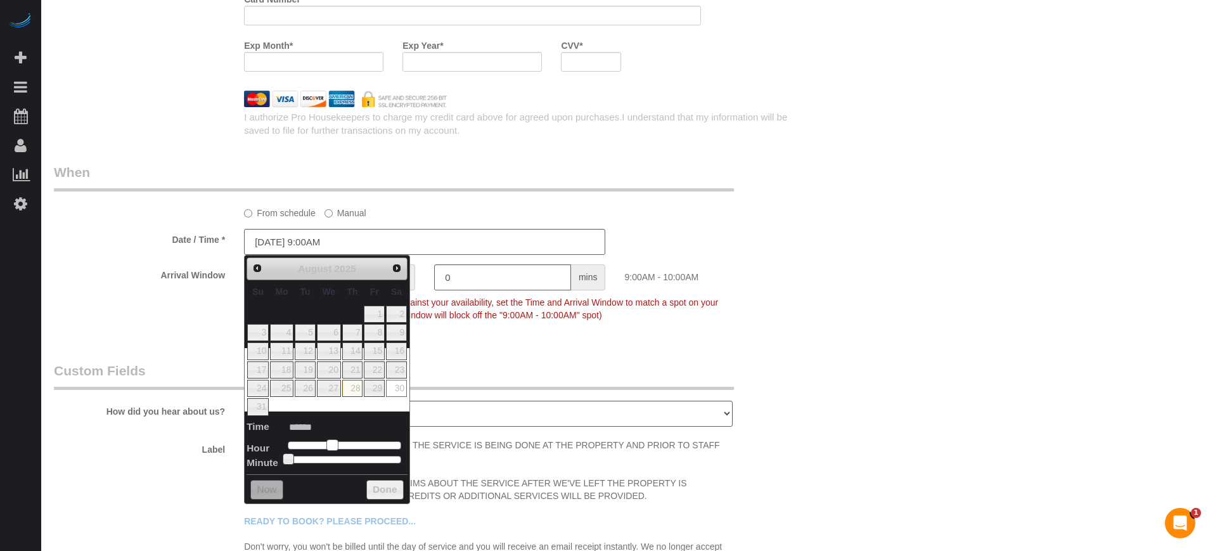
type input "[DATE] 10:00AM"
type input "*******"
type input "[DATE] 11:00AM"
type input "*******"
drag, startPoint x: 332, startPoint y: 444, endPoint x: 343, endPoint y: 445, distance: 11.5
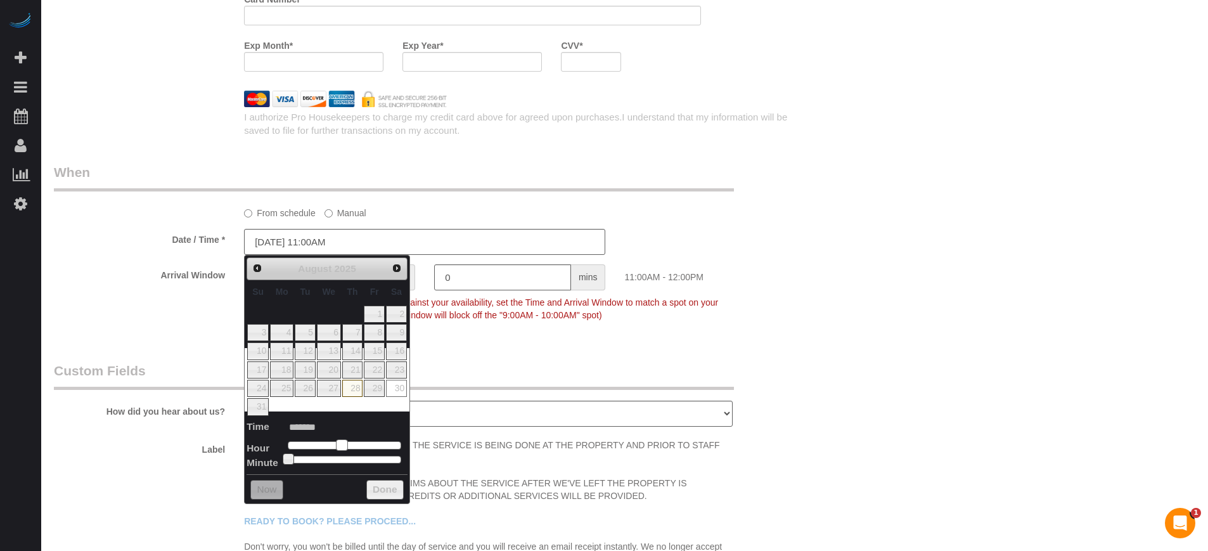
click at [343, 445] on span at bounding box center [341, 444] width 11 height 11
type input "[DATE] 12:00PM"
type input "*******"
click at [347, 444] on span at bounding box center [346, 444] width 11 height 11
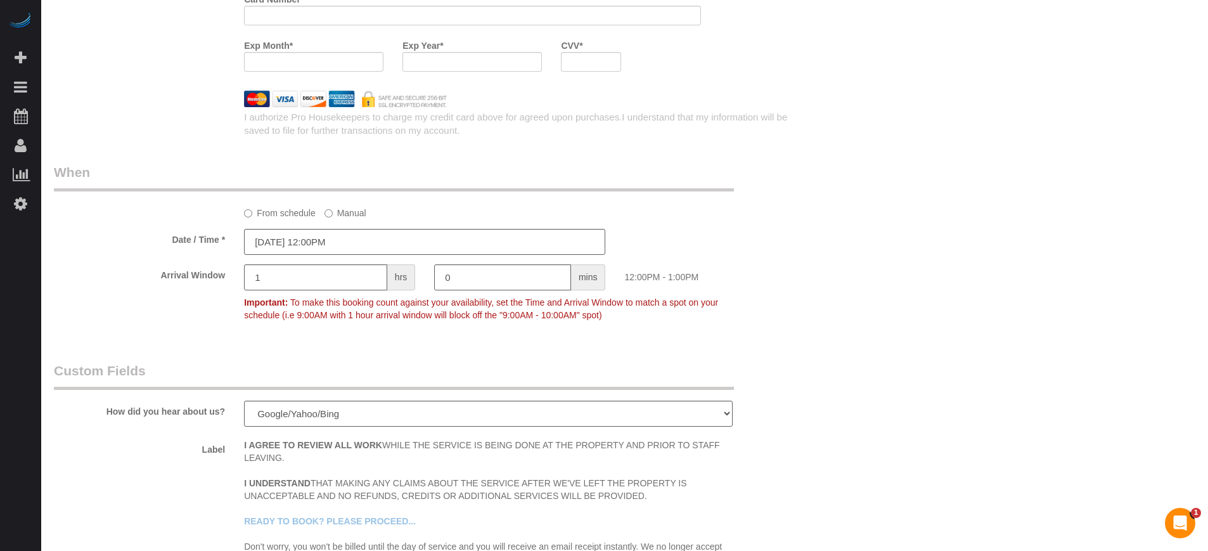
click at [678, 312] on p "Important: To make this booking count against your availability, set the Time a…" at bounding box center [488, 307] width 507 height 29
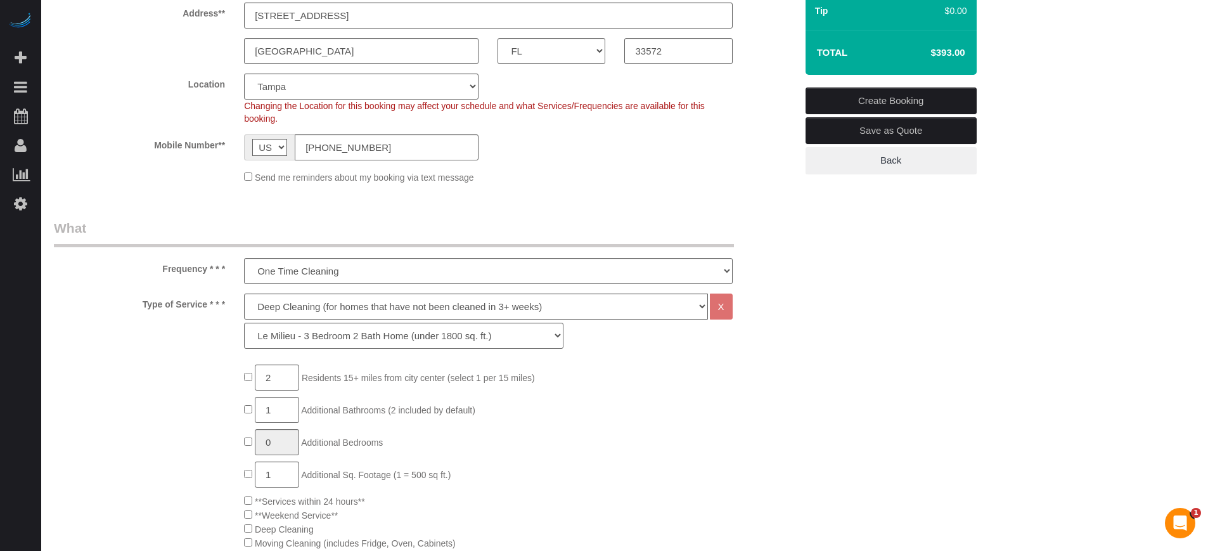
scroll to position [0, 0]
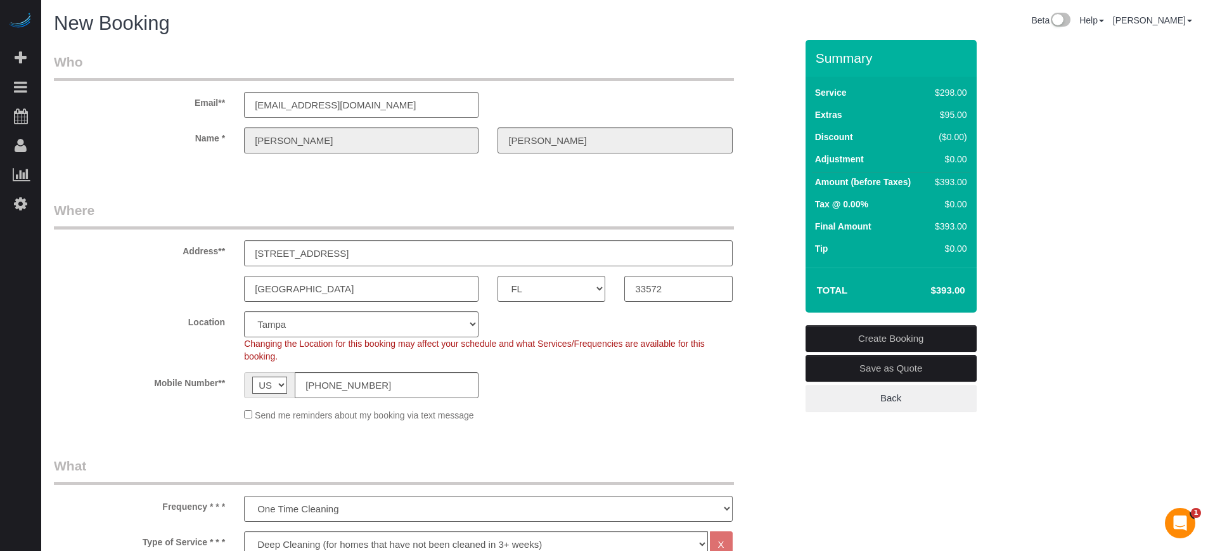
click at [205, 136] on div "Name * [PERSON_NAME]" at bounding box center [424, 140] width 761 height 26
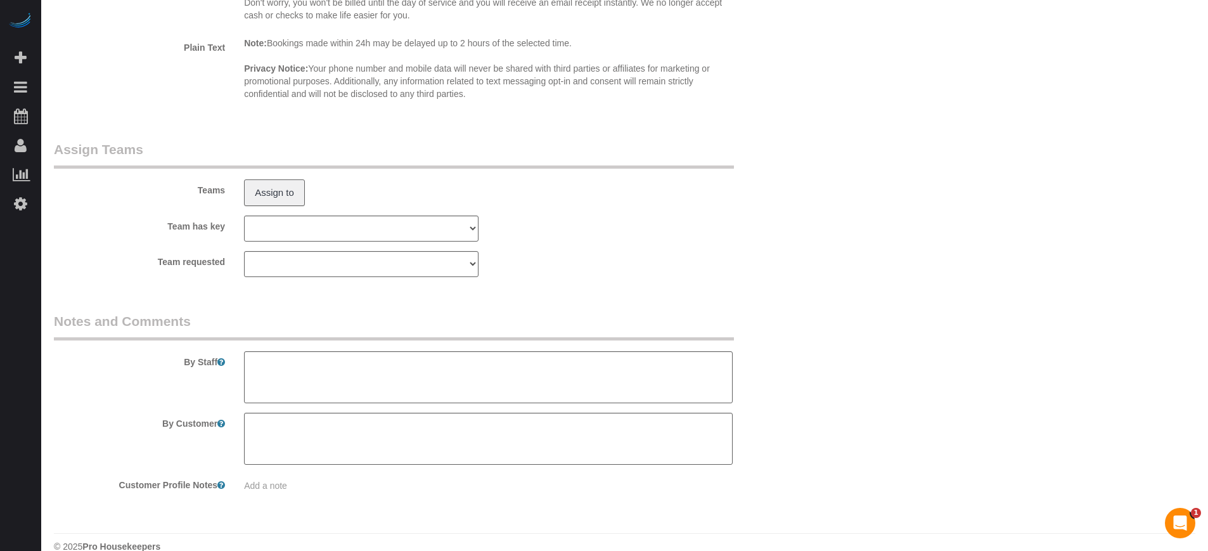
scroll to position [2228, 0]
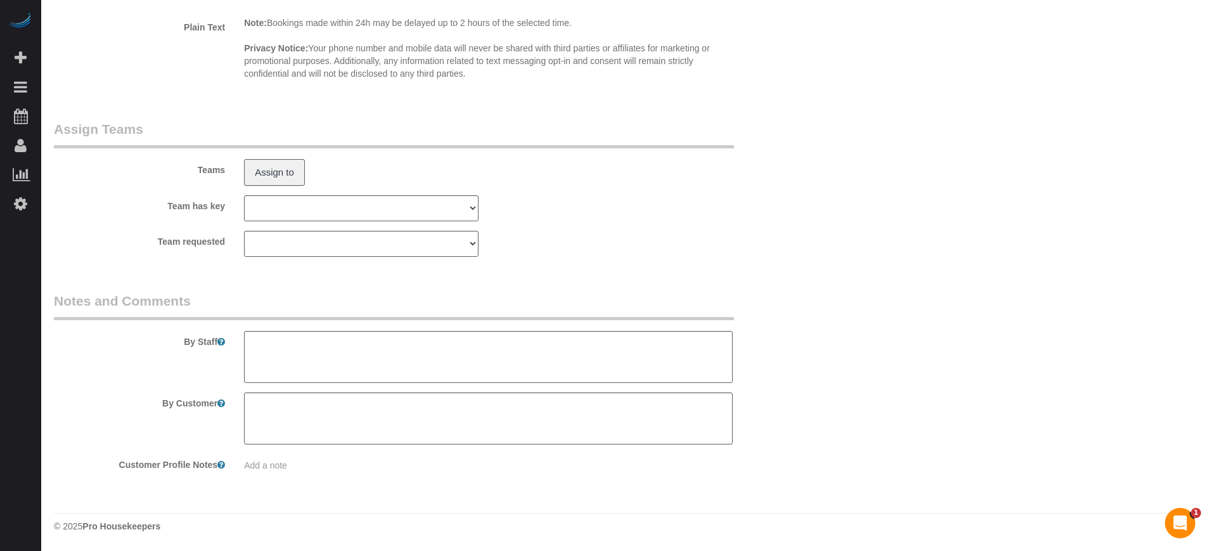
drag, startPoint x: 1212, startPoint y: 88, endPoint x: 21, endPoint y: 13, distance: 1193.4
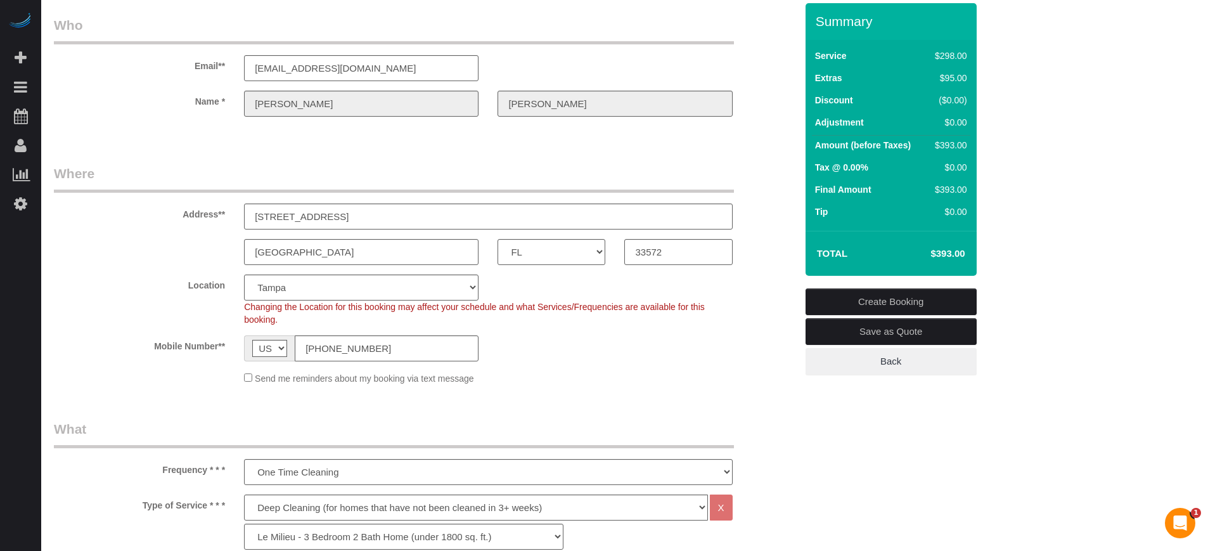
scroll to position [0, 0]
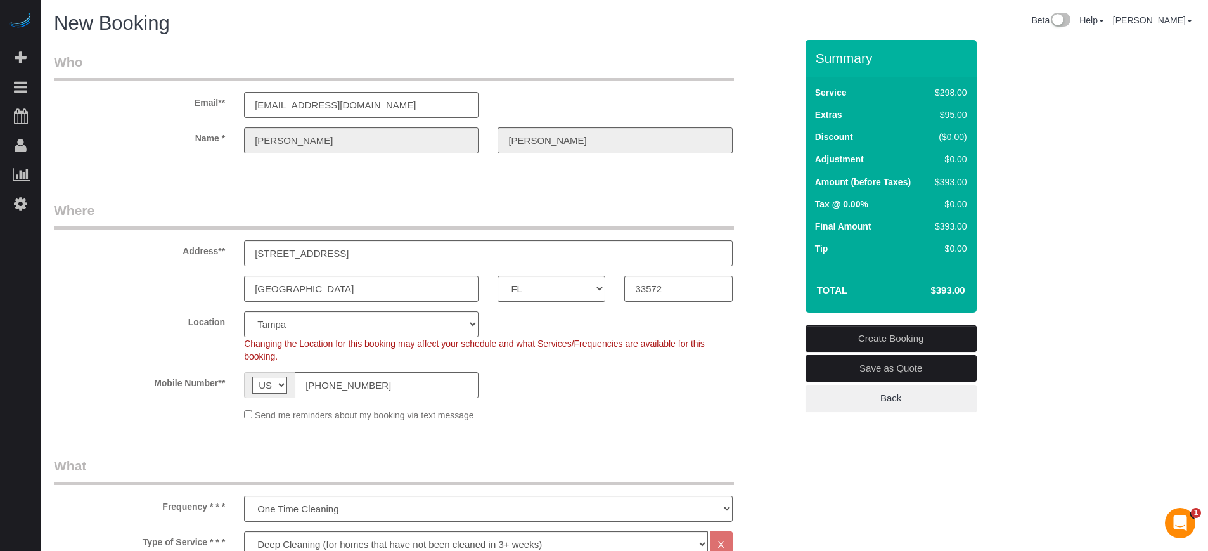
click at [228, 143] on div "Name * [PERSON_NAME]" at bounding box center [424, 140] width 761 height 26
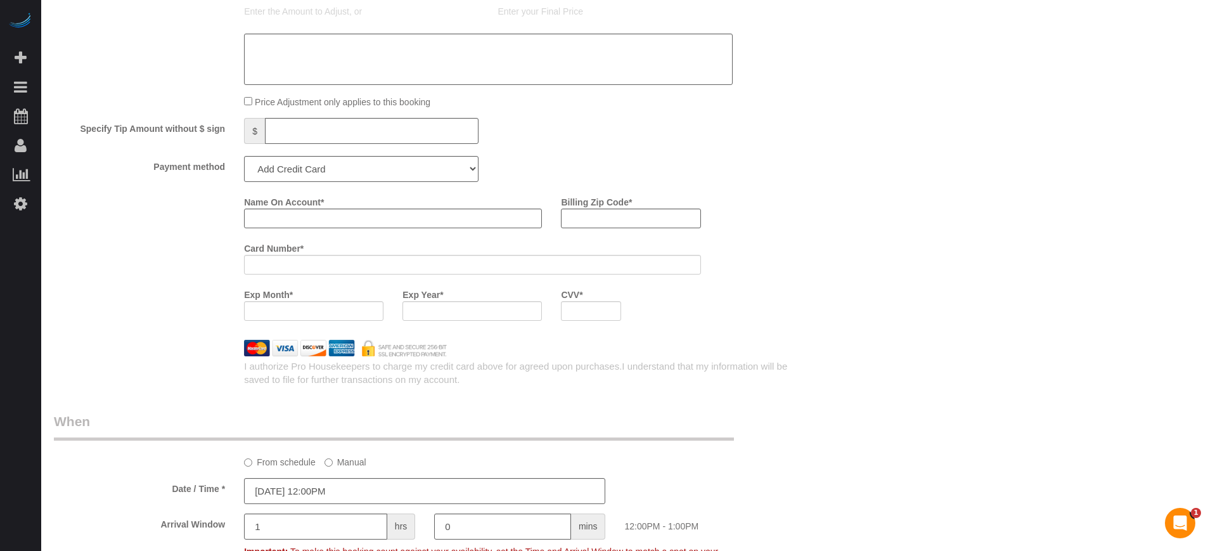
scroll to position [1442, 0]
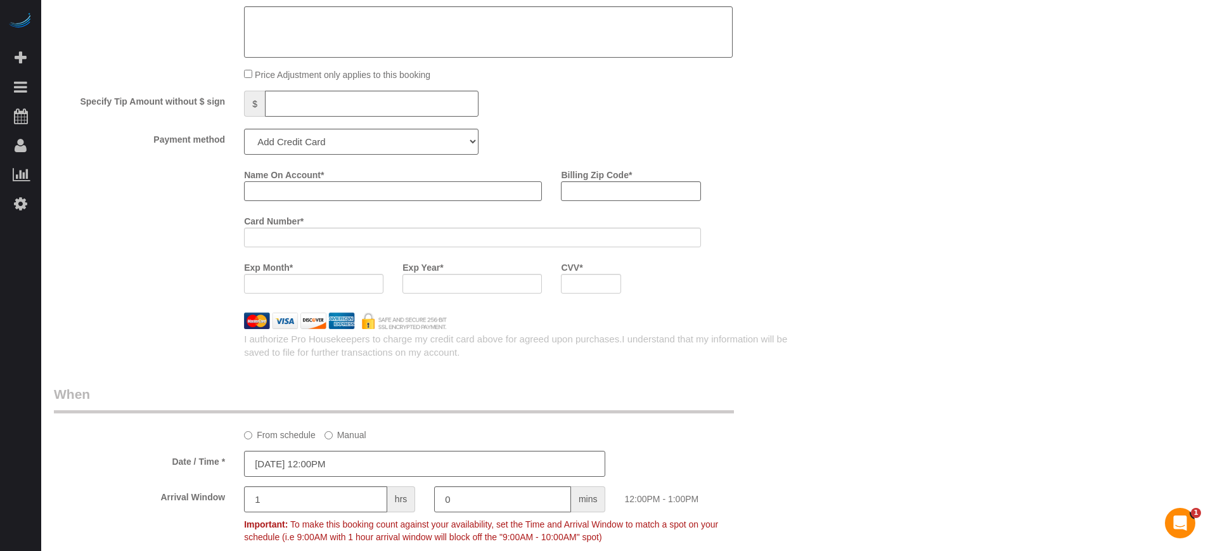
click at [287, 186] on input "Name On Account *" at bounding box center [393, 191] width 298 height 20
paste input "[PERSON_NAME]"
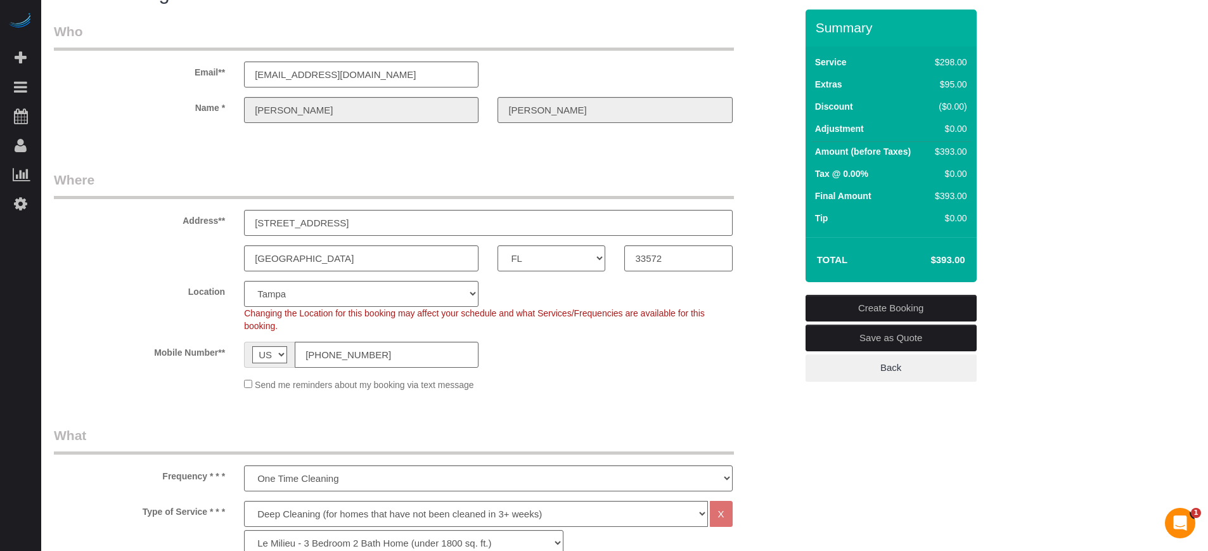
scroll to position [0, 0]
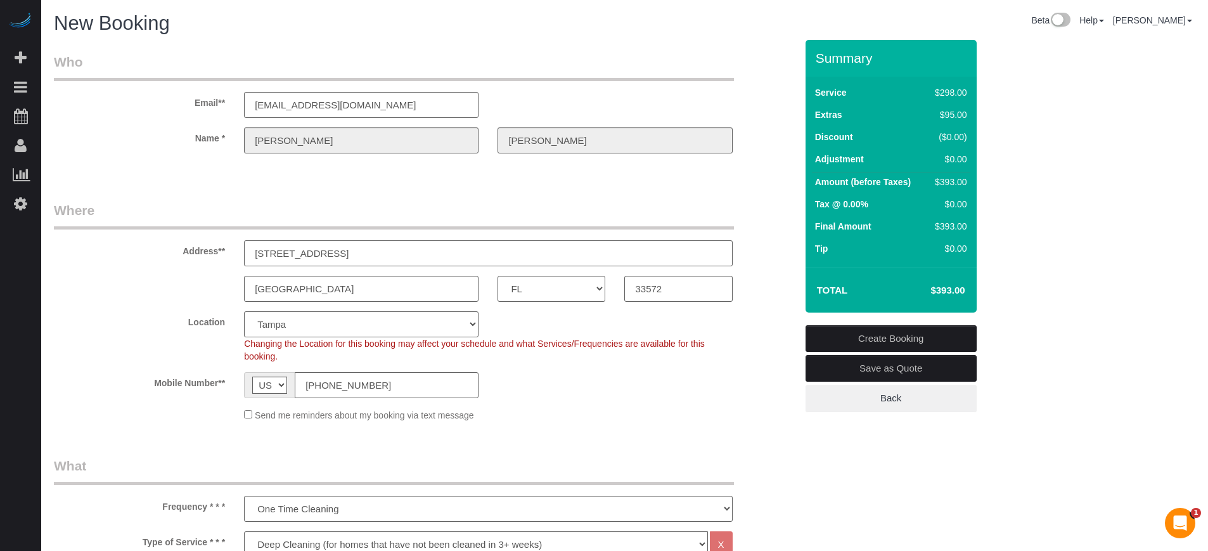
click at [493, 129] on div "[PERSON_NAME]" at bounding box center [615, 140] width 254 height 26
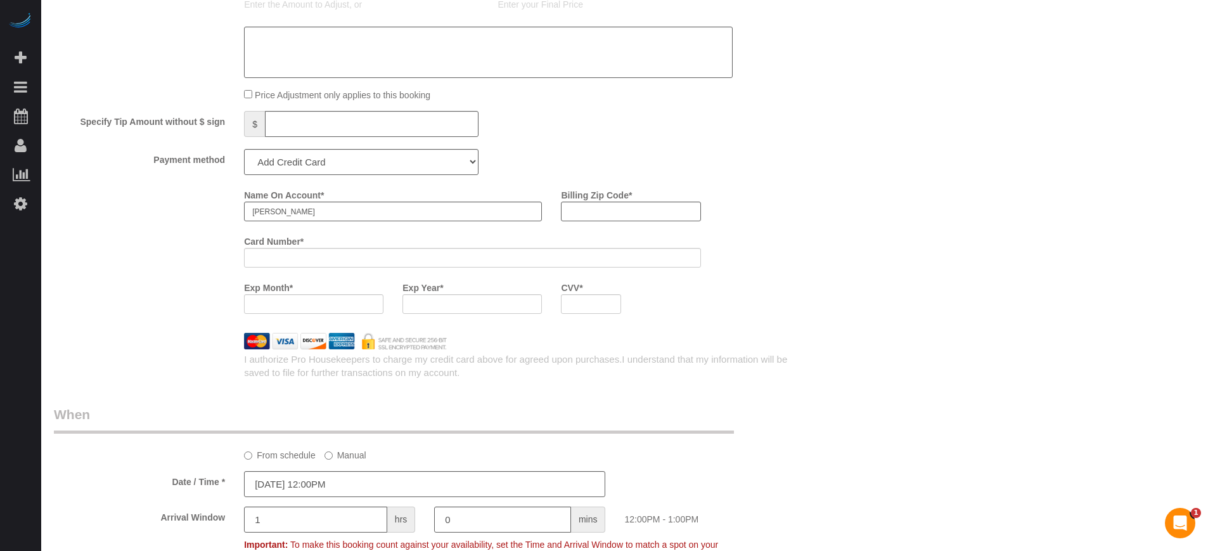
scroll to position [1405, 0]
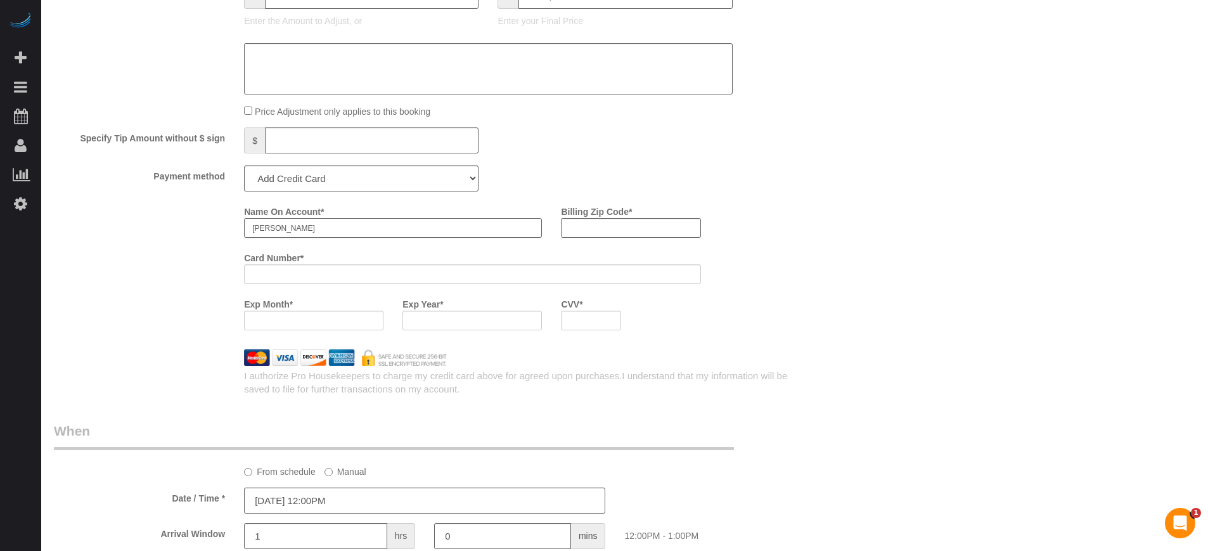
click at [300, 228] on input "[PERSON_NAME]" at bounding box center [393, 228] width 298 height 20
paste input "[PERSON_NAME]"
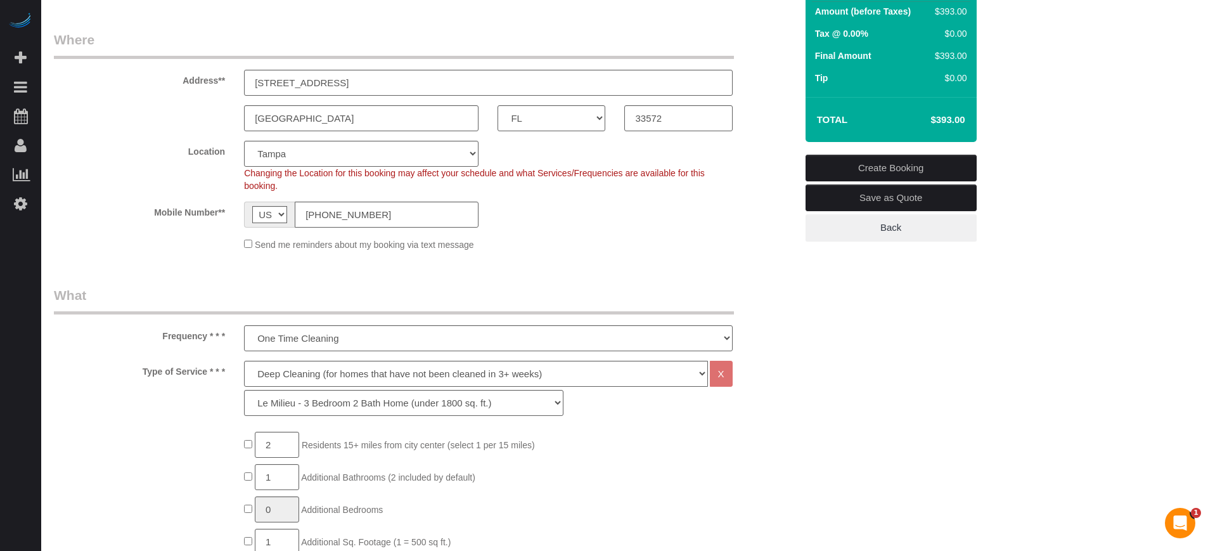
scroll to position [137, 0]
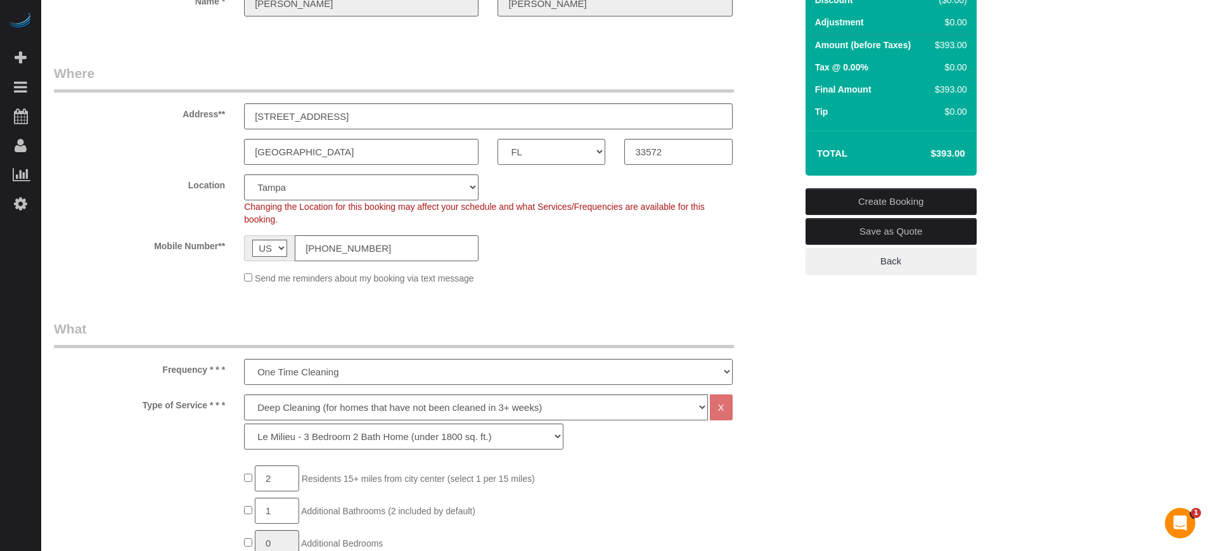
type input "[PERSON_NAME]"
click at [669, 146] on input "33572" at bounding box center [678, 152] width 108 height 26
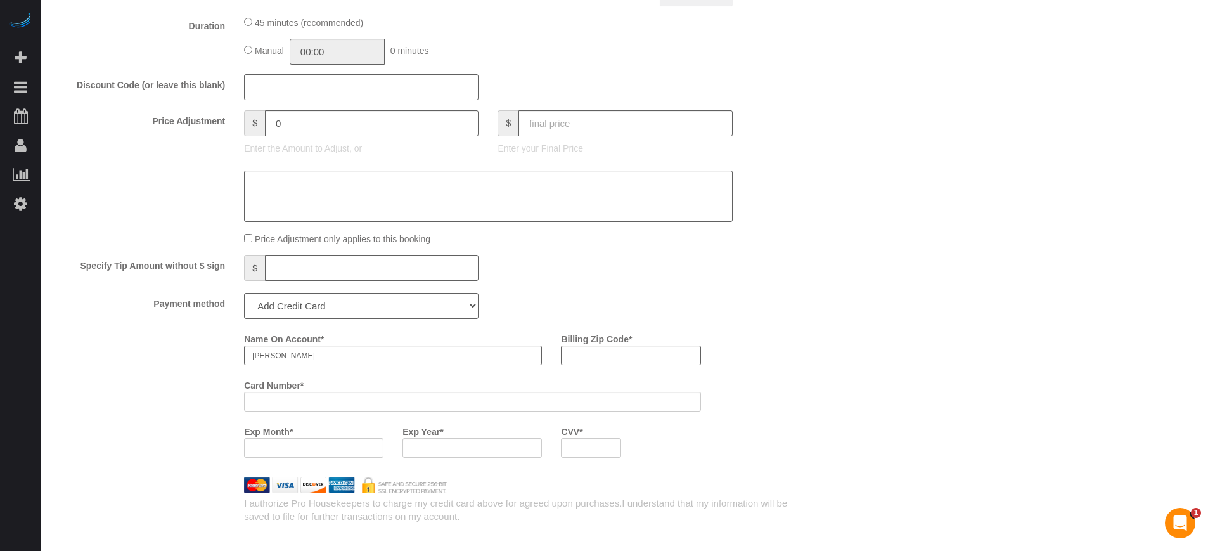
scroll to position [1402, 0]
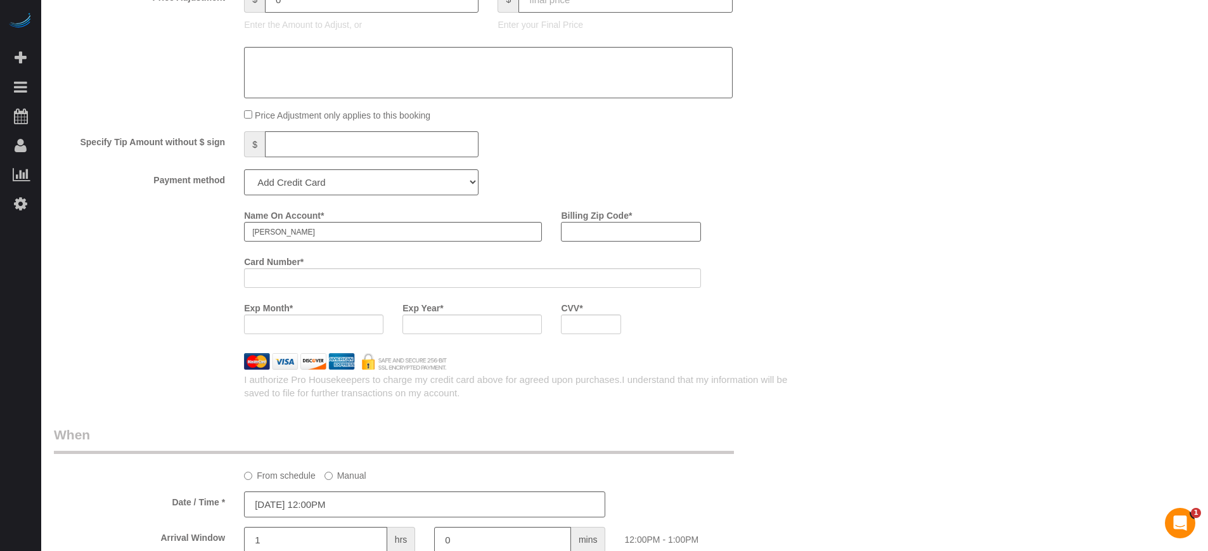
click at [652, 228] on input "Billing Zip Code *" at bounding box center [630, 232] width 139 height 20
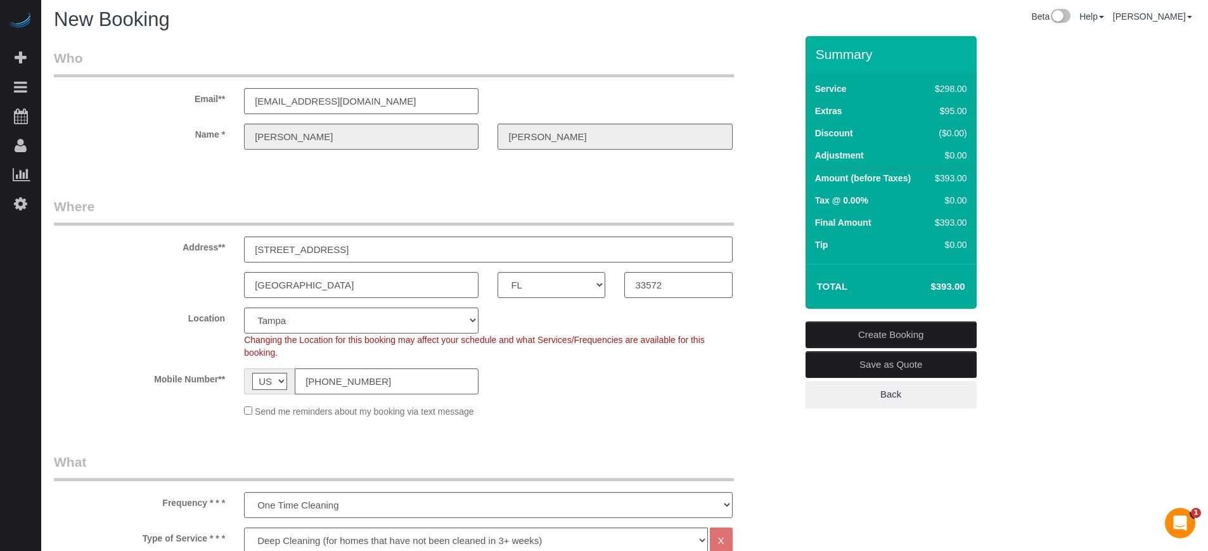
click at [851, 335] on link "Create Booking" at bounding box center [891, 334] width 171 height 27
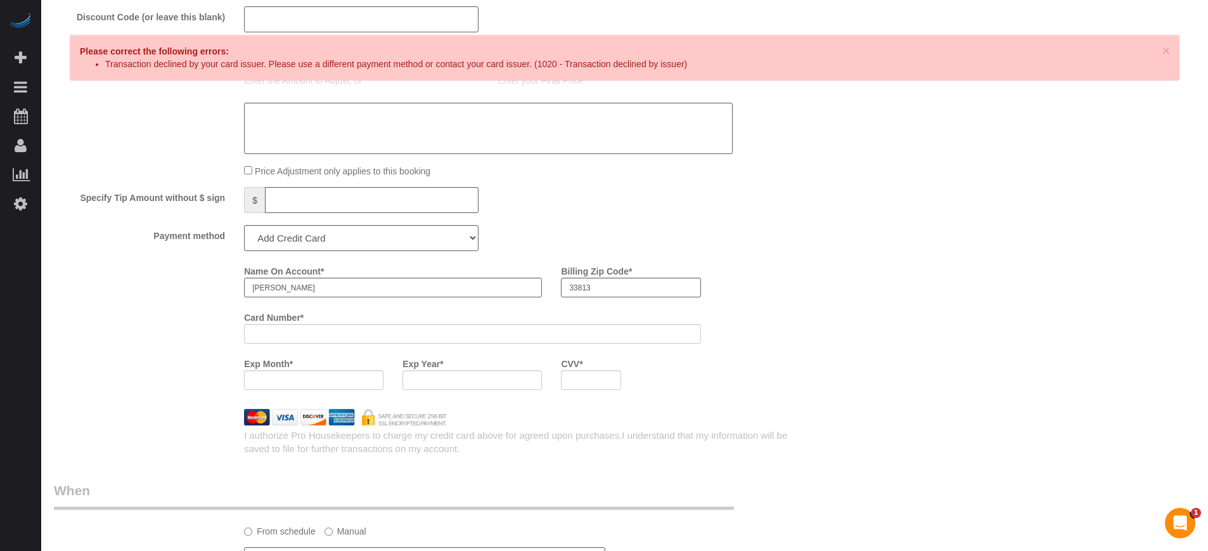
scroll to position [1351, 0]
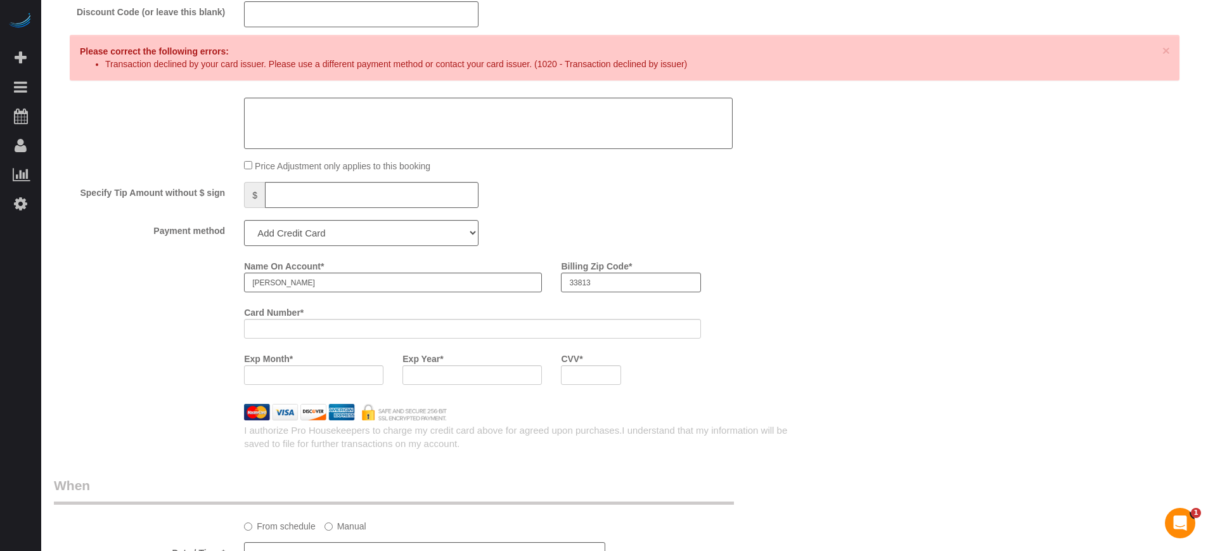
click at [75, 347] on div "Name On Account * [PERSON_NAME] Billing Zip Code * 33813 Card Number * Exp Mont…" at bounding box center [424, 324] width 761 height 139
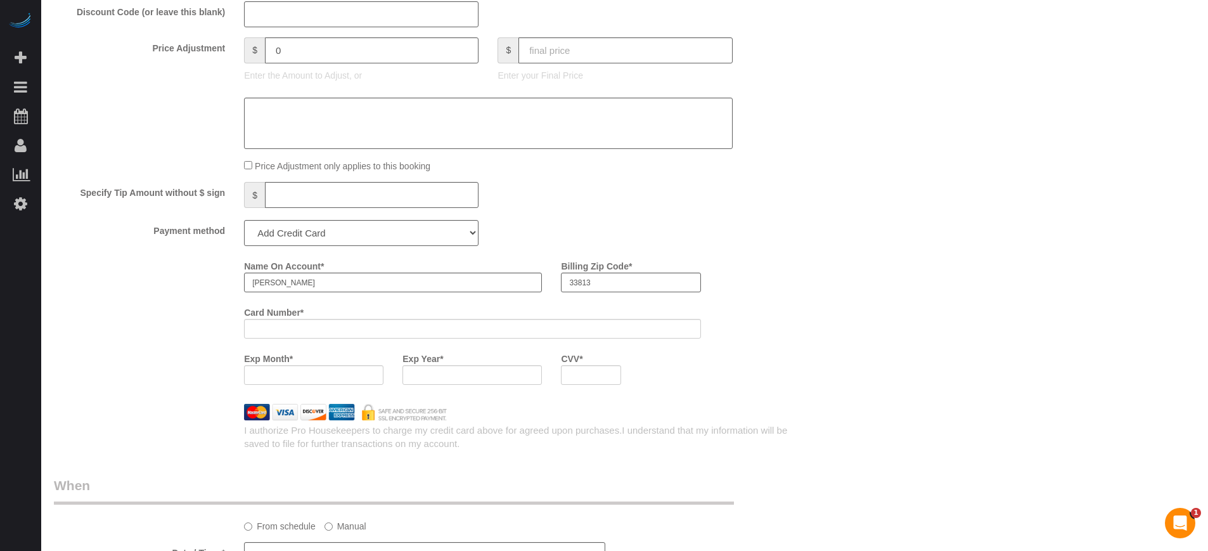
click at [85, 339] on div "Name On Account * [PERSON_NAME] Billing Zip Code * 33813 Card Number * Exp Mont…" at bounding box center [424, 324] width 761 height 139
click at [892, 309] on div "Who Email** [EMAIL_ADDRESS][DOMAIN_NAME] Name * [PERSON_NAME] Where Address** […" at bounding box center [625, 36] width 1142 height 2695
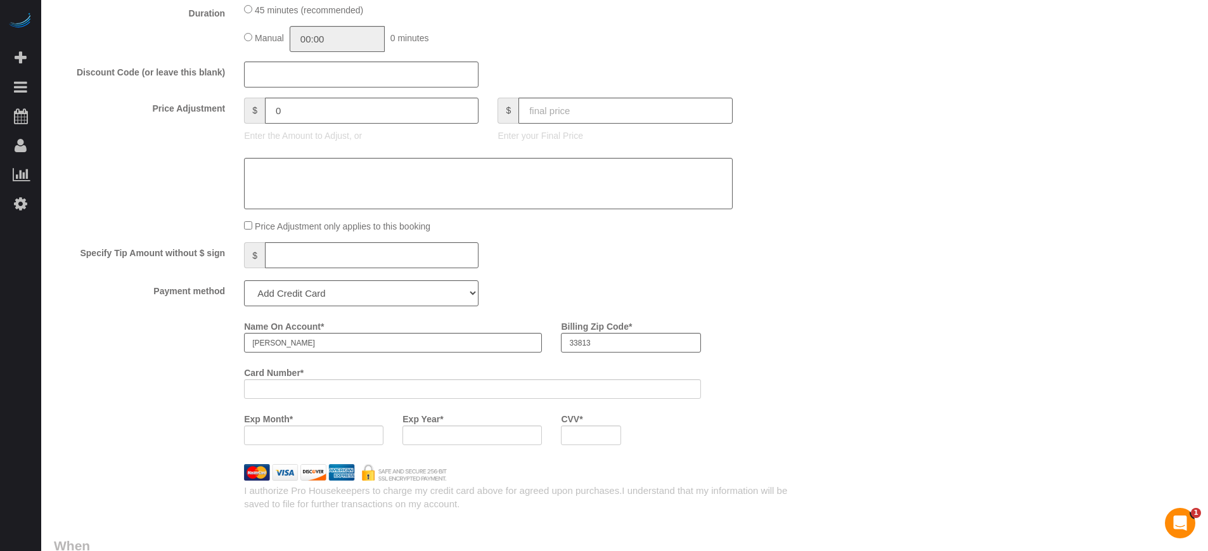
scroll to position [1430, 0]
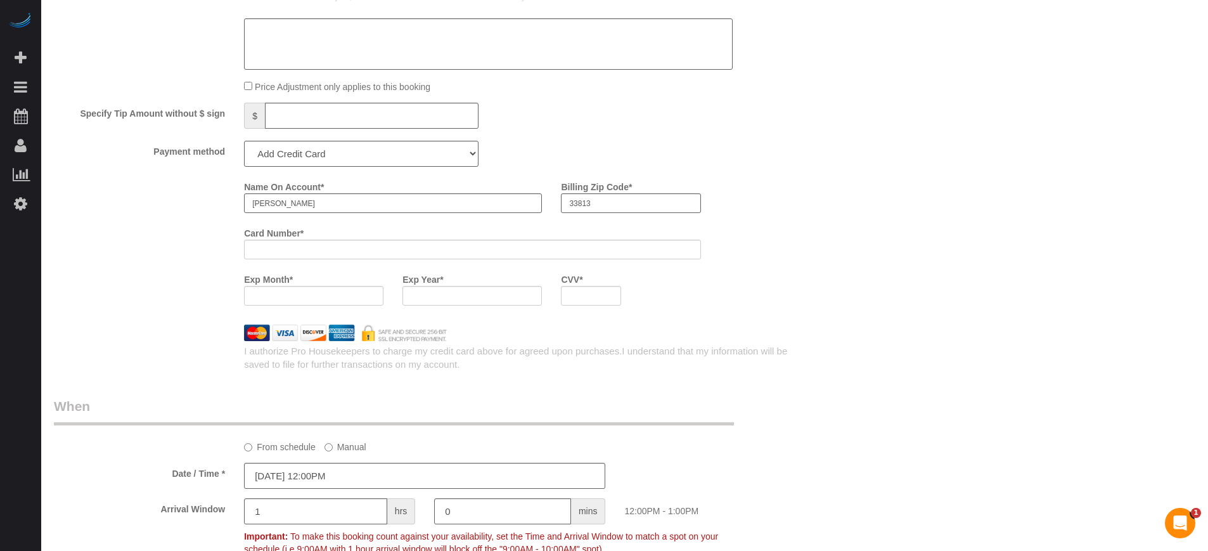
click at [425, 301] on div at bounding box center [472, 296] width 139 height 20
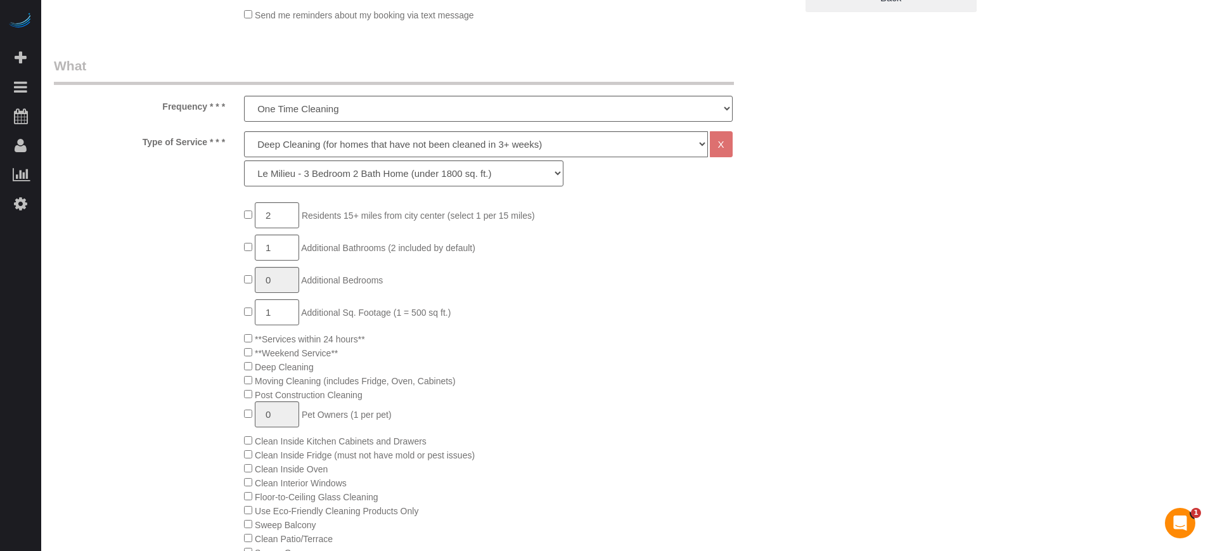
scroll to position [4, 0]
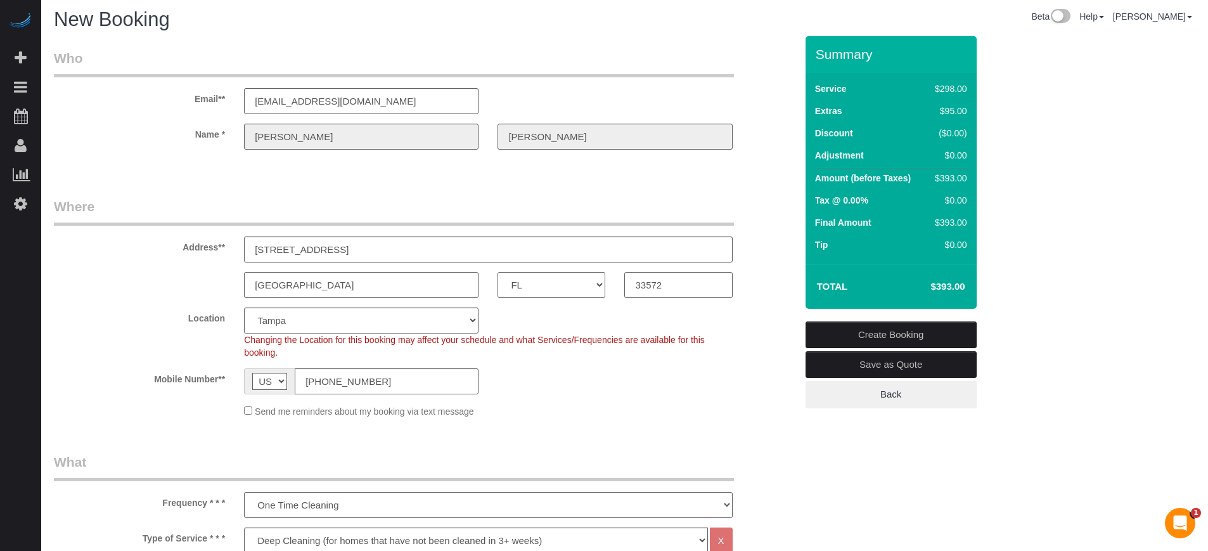
click at [902, 327] on link "Create Booking" at bounding box center [891, 334] width 171 height 27
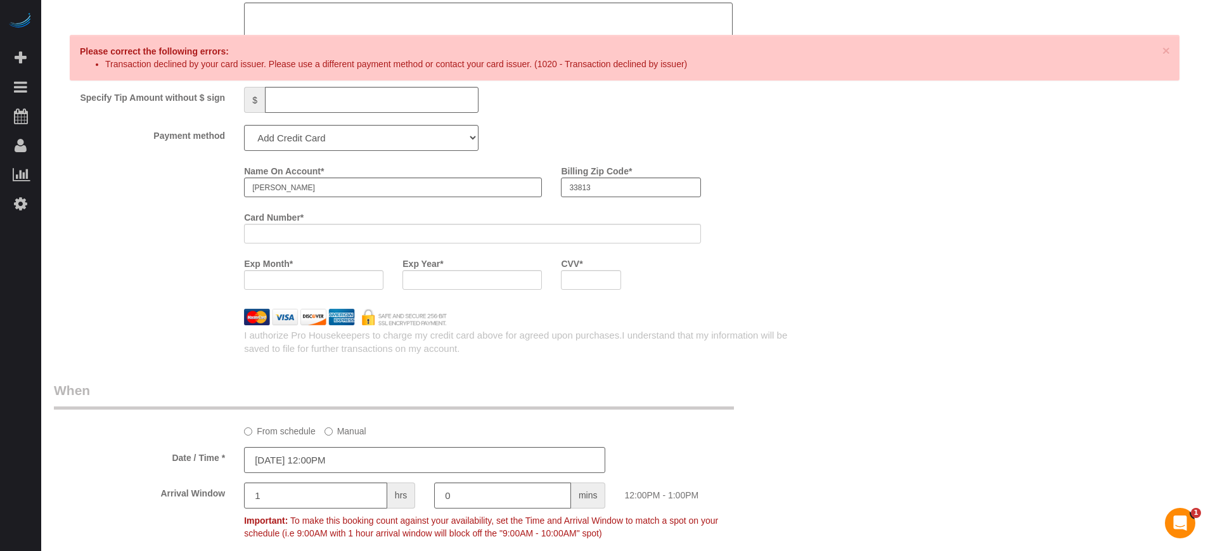
scroll to position [1351, 0]
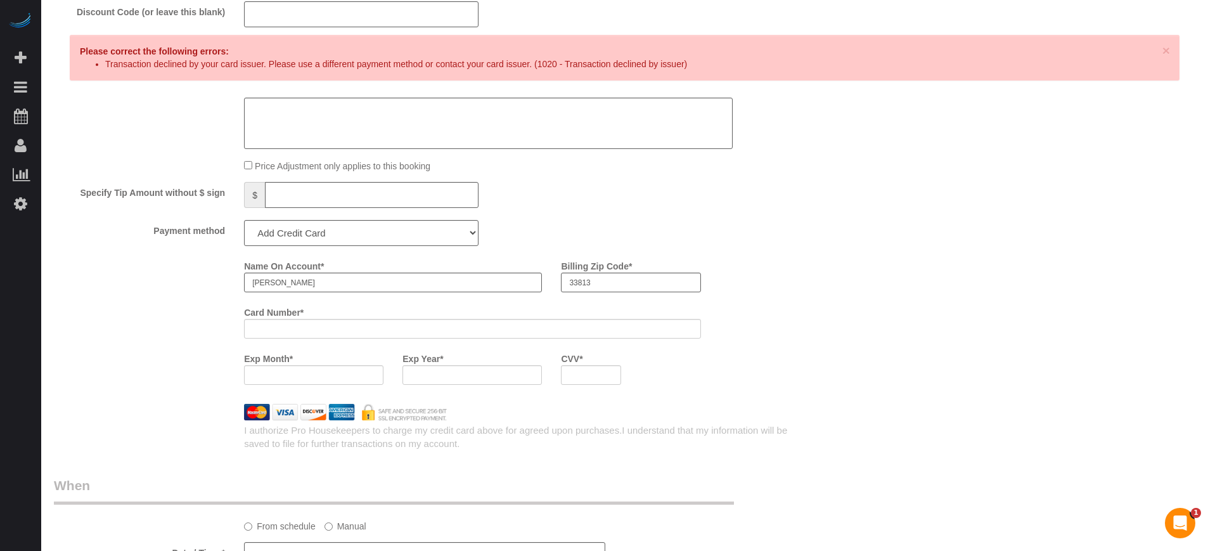
click at [175, 311] on div "Name On Account * [PERSON_NAME] Billing Zip Code * 33813 Card Number * Exp Mont…" at bounding box center [424, 324] width 761 height 139
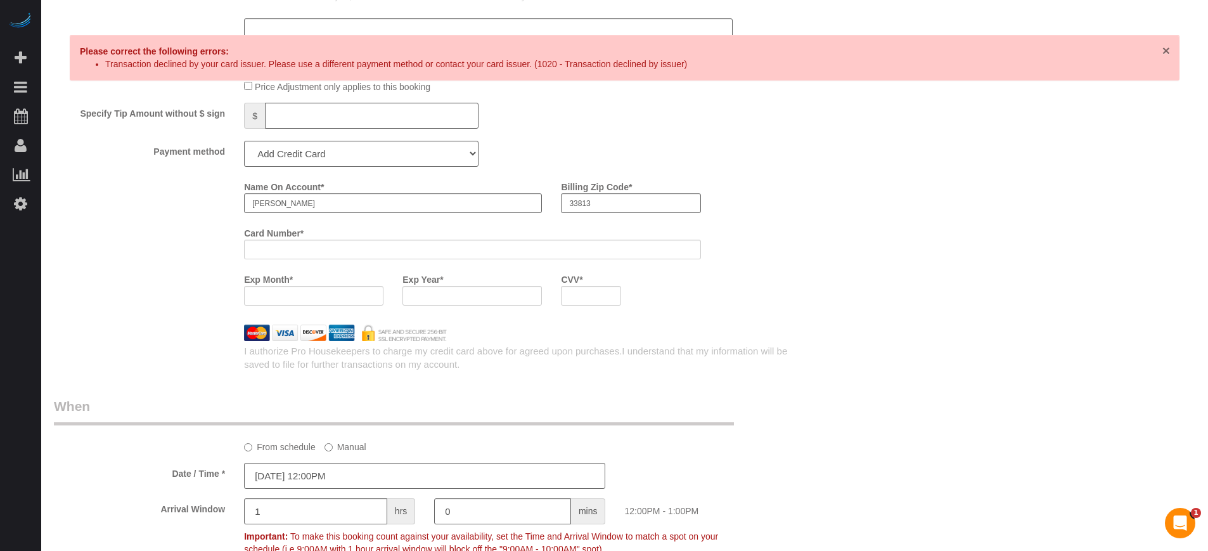
click at [1164, 48] on span "×" at bounding box center [1167, 50] width 8 height 15
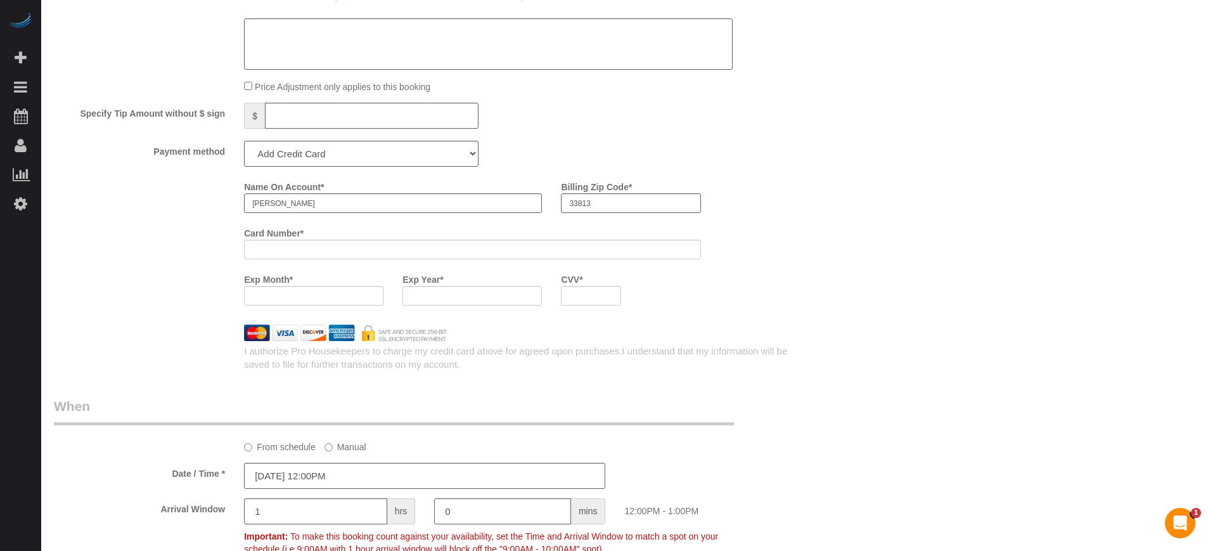
click at [145, 257] on div "Name On Account * [PERSON_NAME] Billing Zip Code * 33813 Card Number * Exp Mont…" at bounding box center [424, 245] width 761 height 139
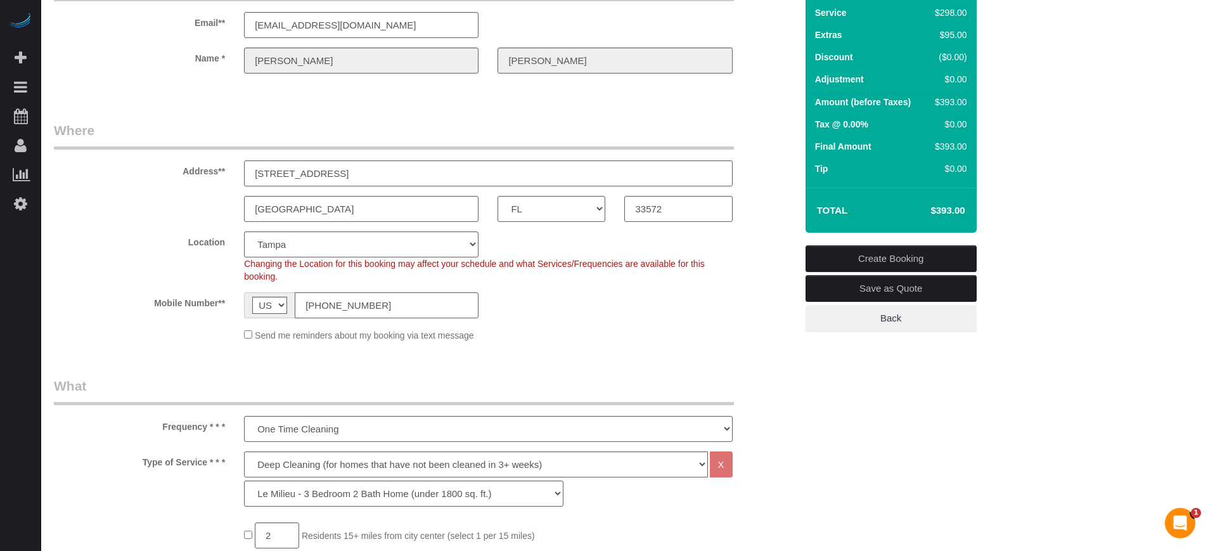
scroll to position [0, 0]
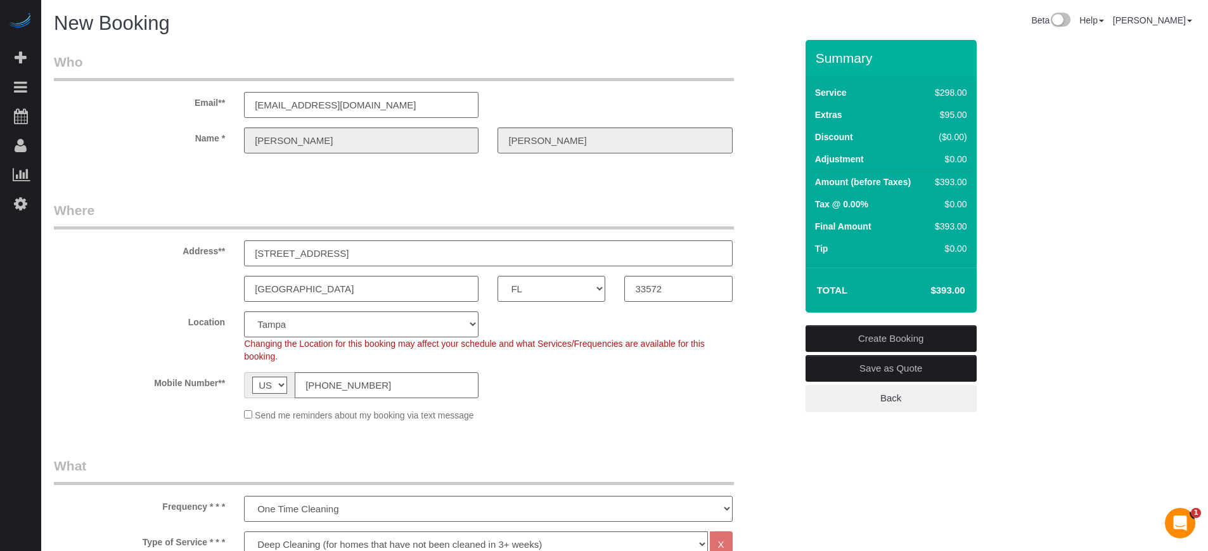
click at [894, 332] on link "Create Booking" at bounding box center [891, 338] width 171 height 27
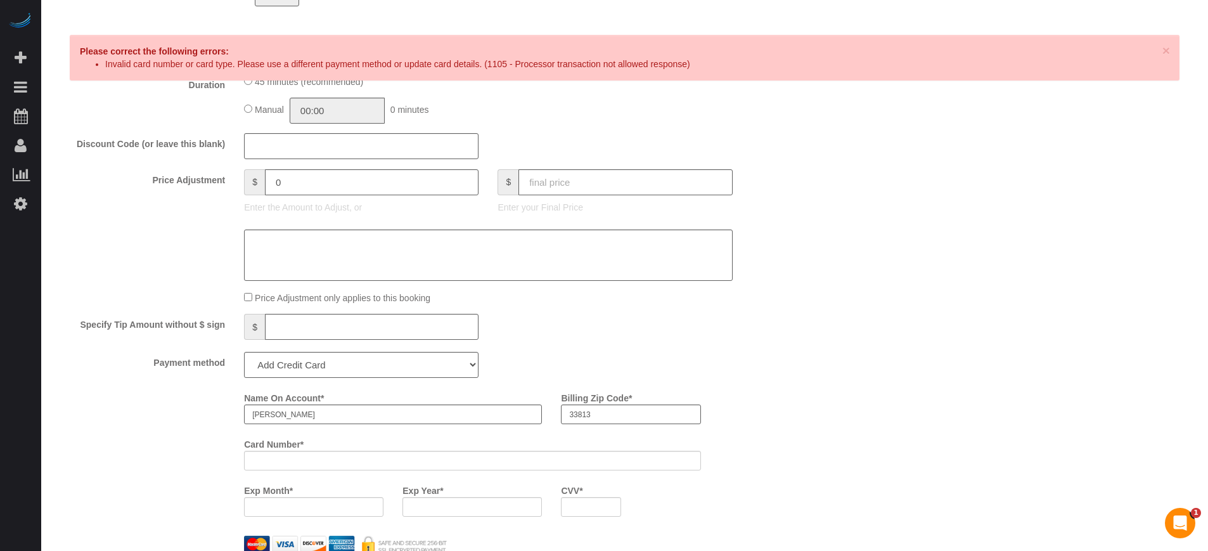
scroll to position [1426, 0]
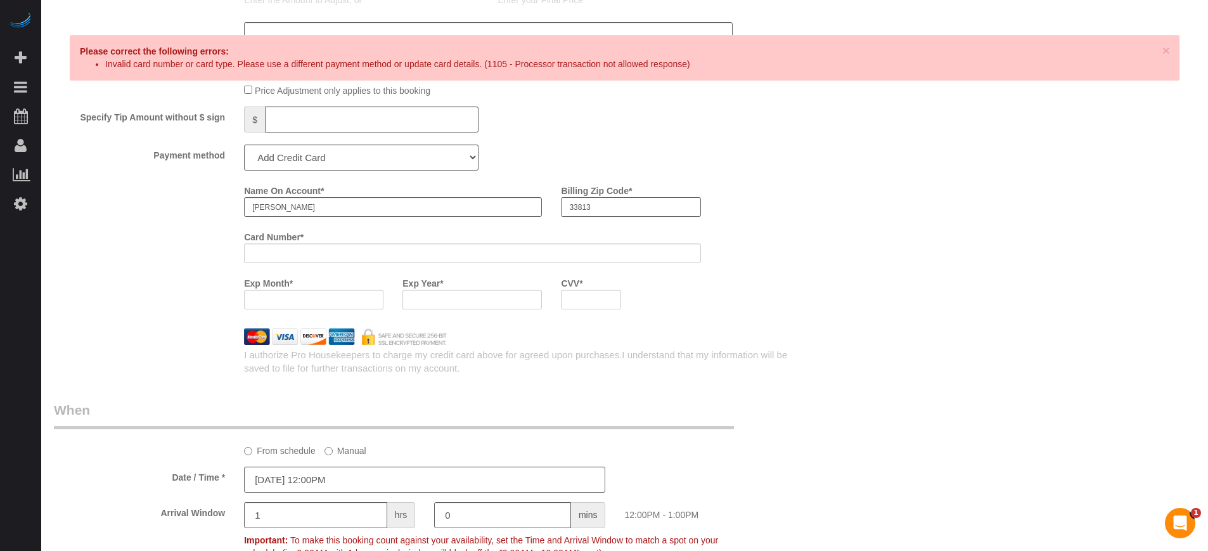
click at [612, 207] on input "33813" at bounding box center [630, 207] width 139 height 20
type input "34266"
drag, startPoint x: 71, startPoint y: 315, endPoint x: 101, endPoint y: 320, distance: 30.2
click at [71, 315] on div "Name On Account * [PERSON_NAME] Billing Zip Code * 34266 Card Number * Exp Mont…" at bounding box center [424, 249] width 761 height 139
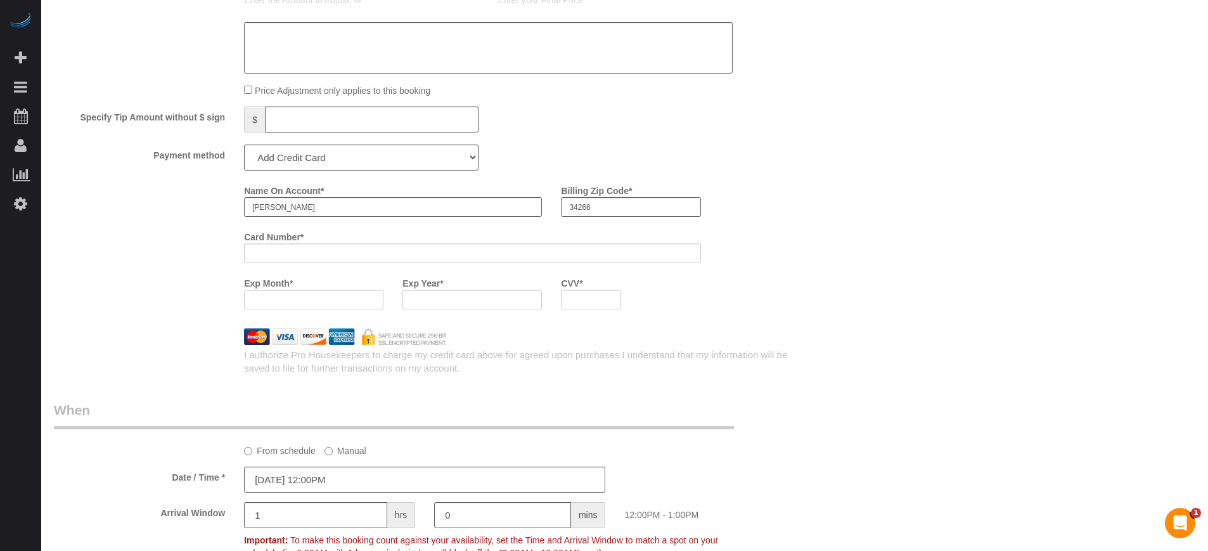
click at [75, 259] on div "Name On Account * [PERSON_NAME] Billing Zip Code * 34266 Card Number * Exp Mont…" at bounding box center [424, 249] width 761 height 139
click at [786, 308] on div "Name On Account * [PERSON_NAME] Billing Zip Code * 34266 Card Number * Exp Mont…" at bounding box center [520, 249] width 571 height 139
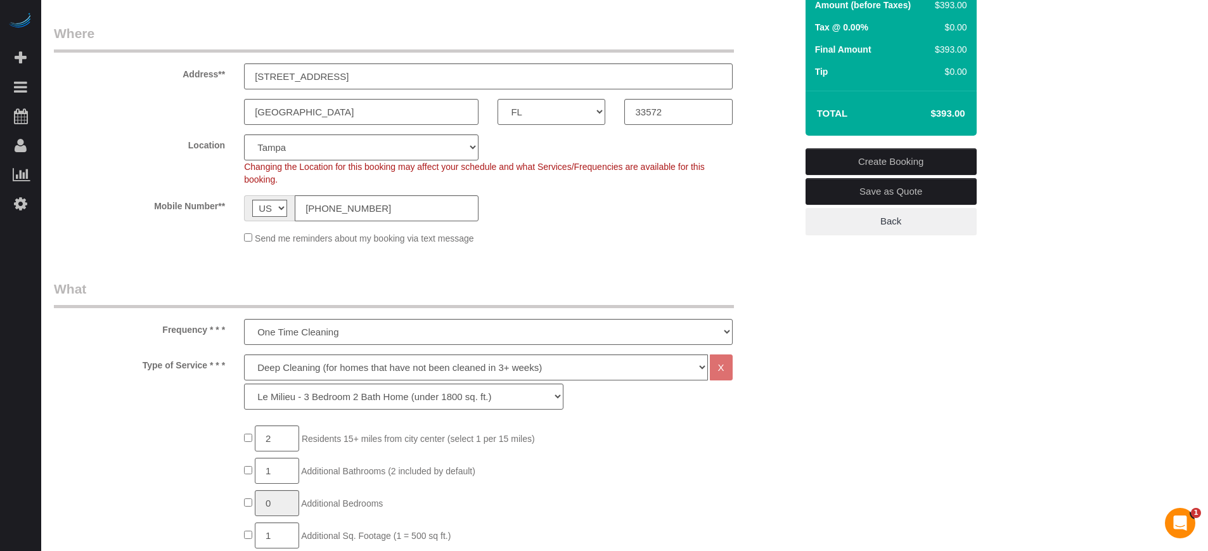
scroll to position [79, 0]
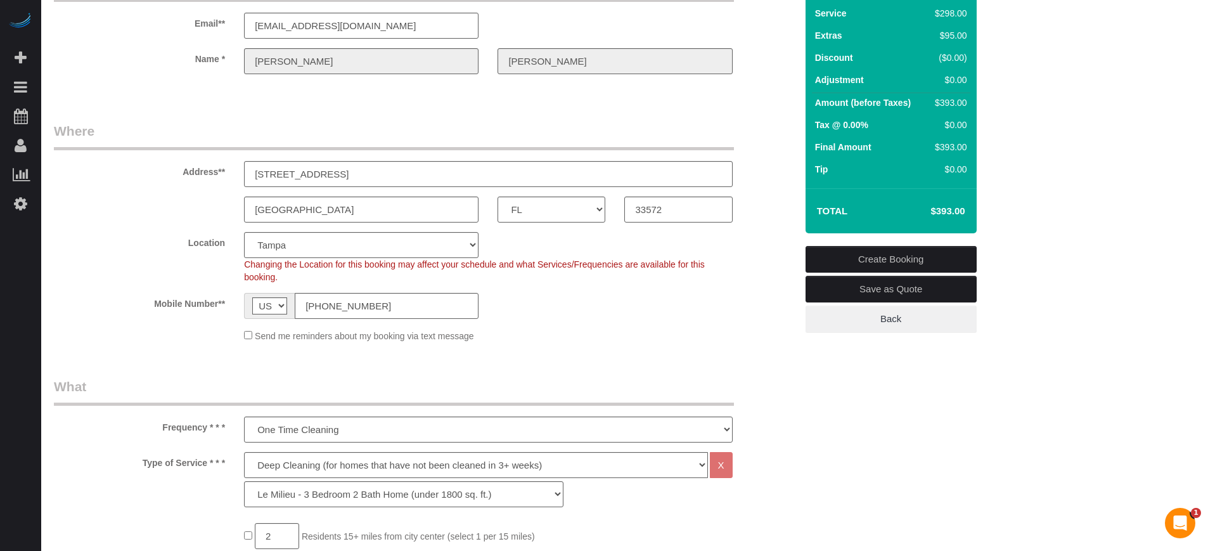
click at [852, 255] on link "Create Booking" at bounding box center [891, 259] width 171 height 27
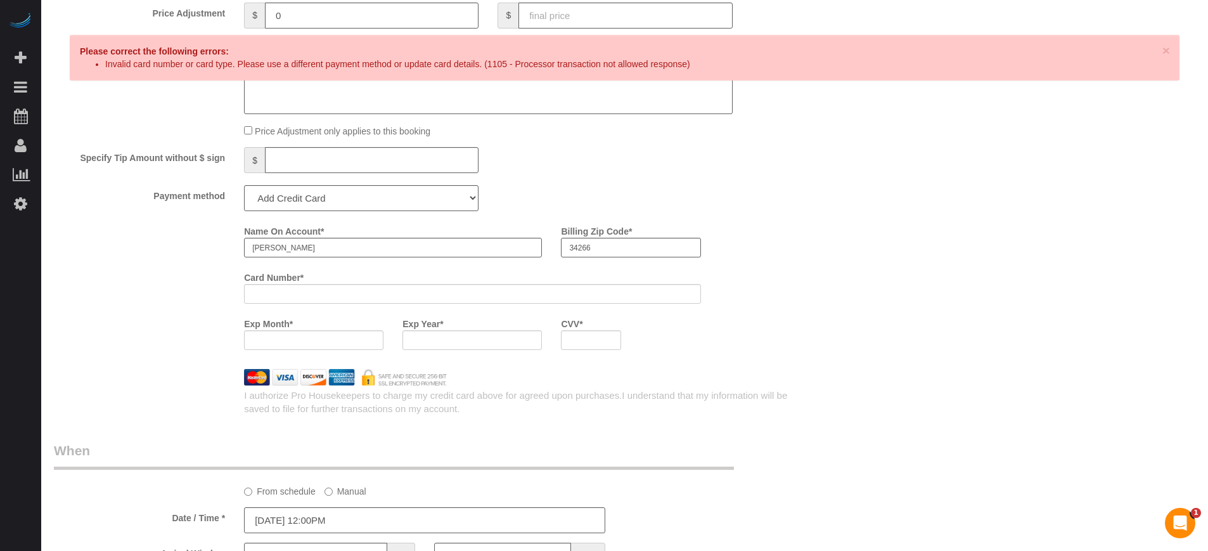
scroll to position [1347, 0]
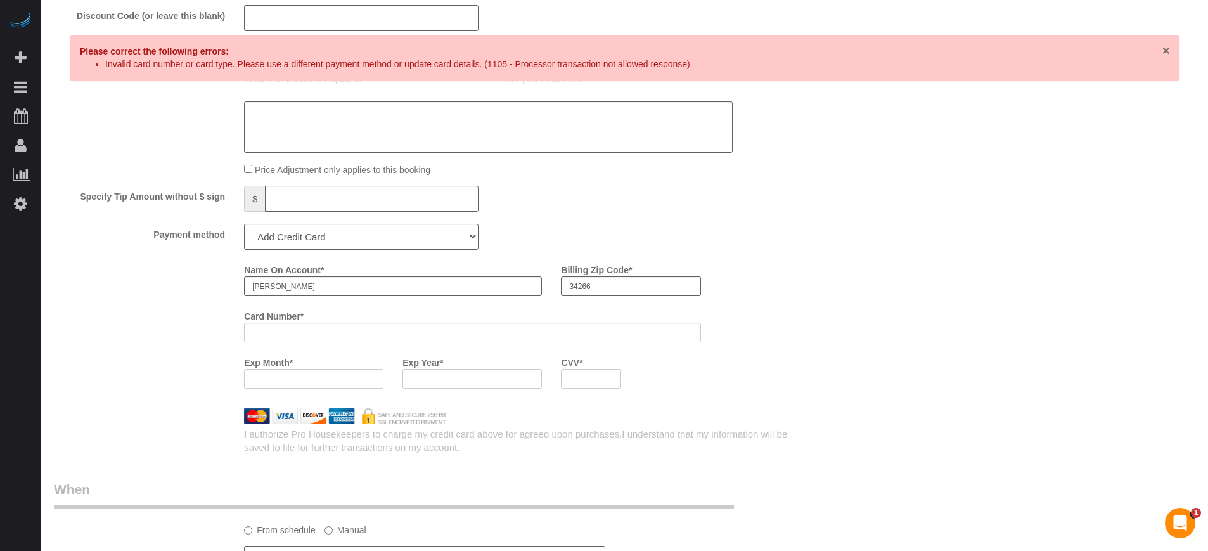
click at [1168, 43] on span "×" at bounding box center [1167, 50] width 8 height 15
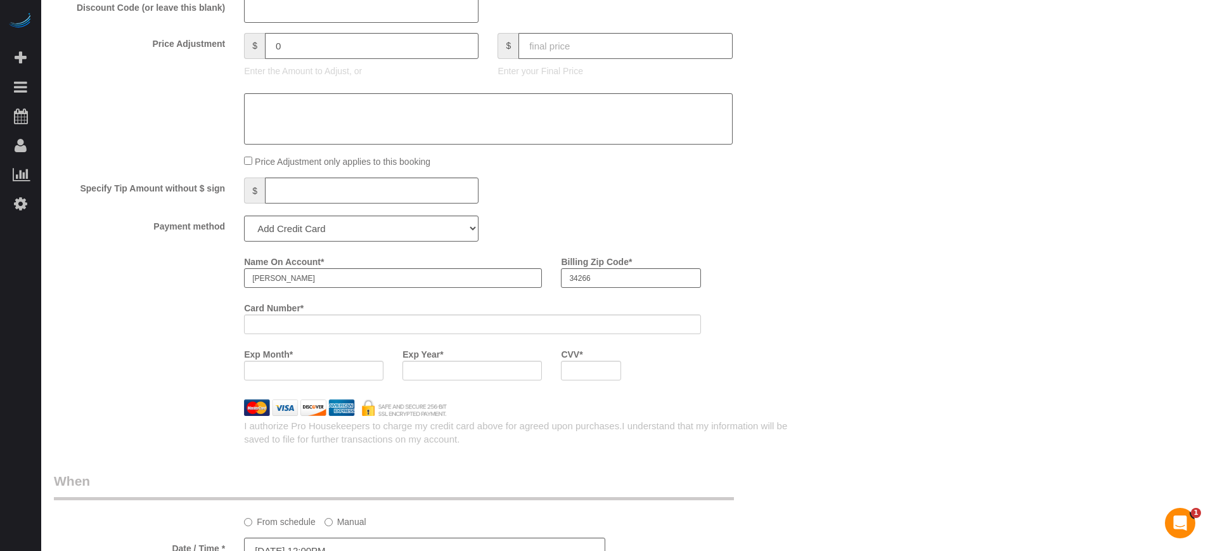
scroll to position [1351, 0]
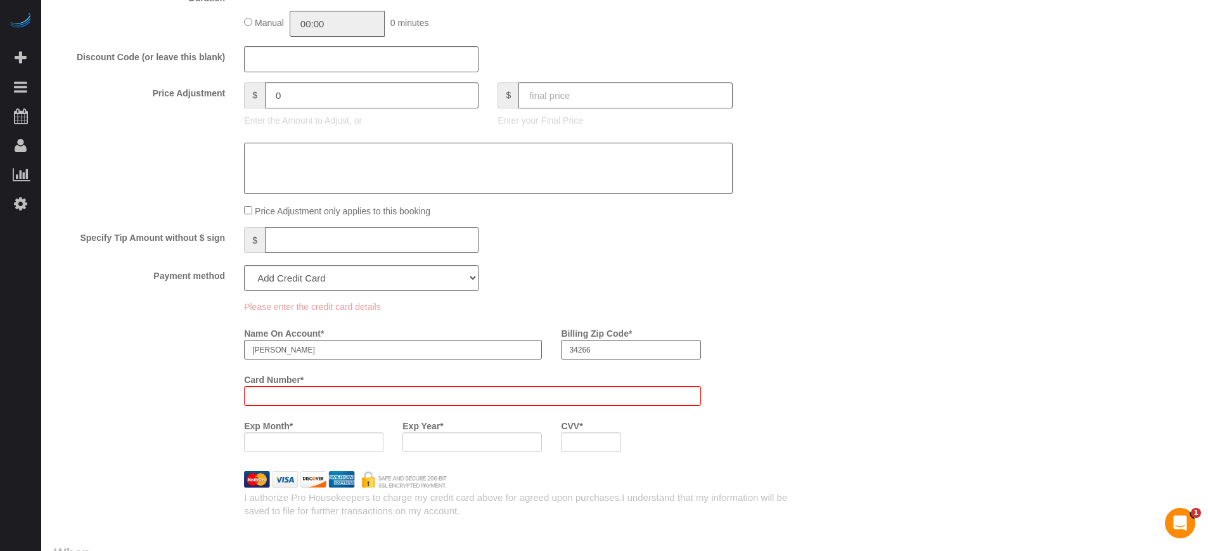
click at [778, 355] on div "Please enter the credit card details Name On Account * [PERSON_NAME] Billing Zi…" at bounding box center [520, 380] width 571 height 161
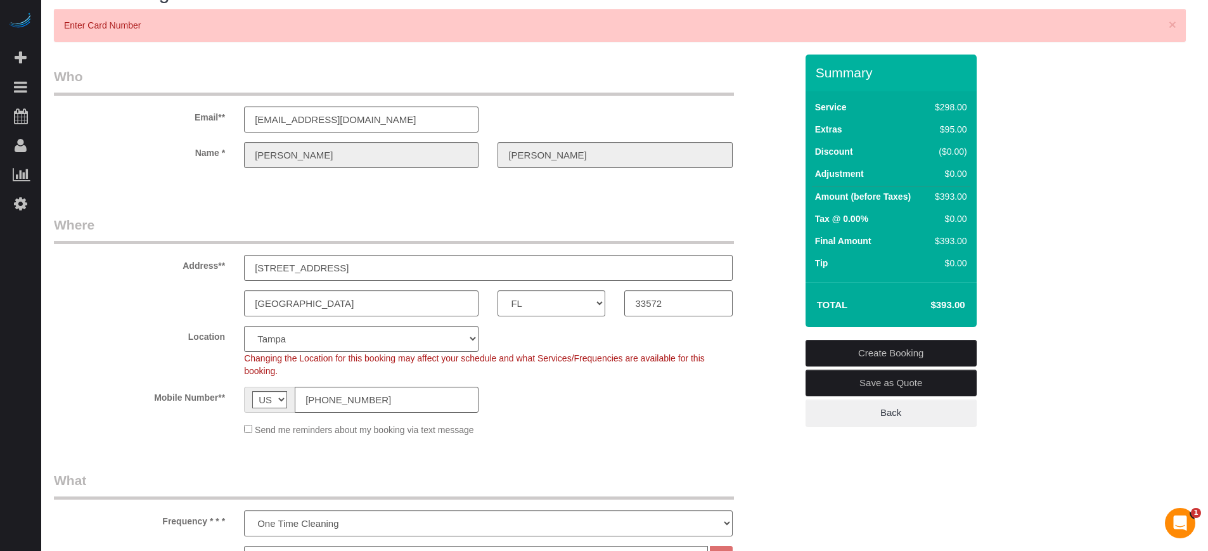
scroll to position [0, 0]
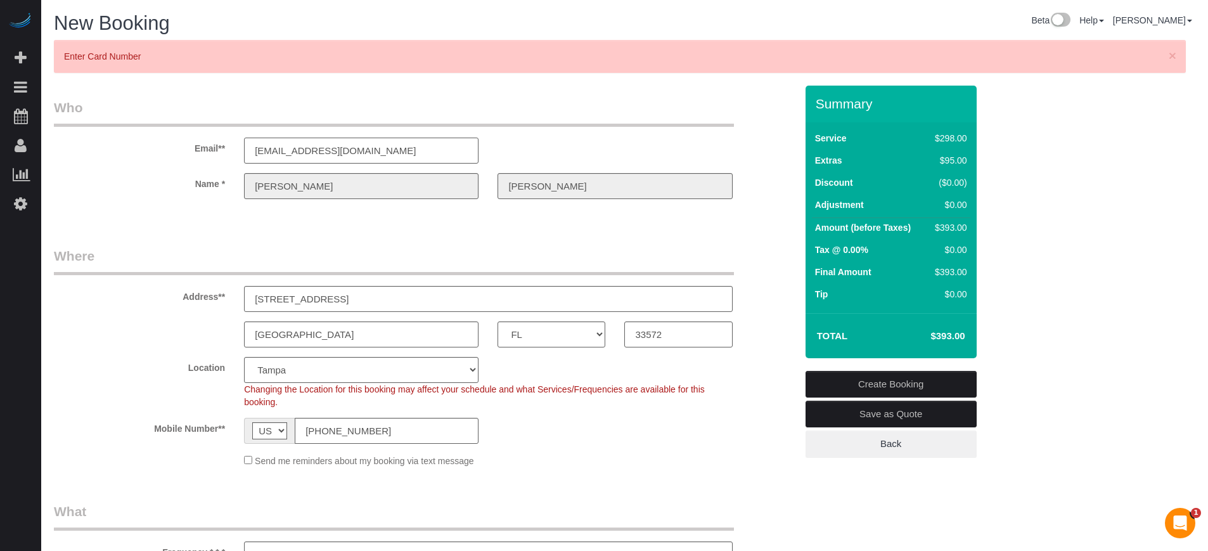
drag, startPoint x: 370, startPoint y: 155, endPoint x: 240, endPoint y: 156, distance: 130.0
click at [240, 156] on div "[EMAIL_ADDRESS][DOMAIN_NAME]" at bounding box center [362, 151] width 254 height 26
drag, startPoint x: 1164, startPoint y: 285, endPoint x: 1141, endPoint y: 285, distance: 23.5
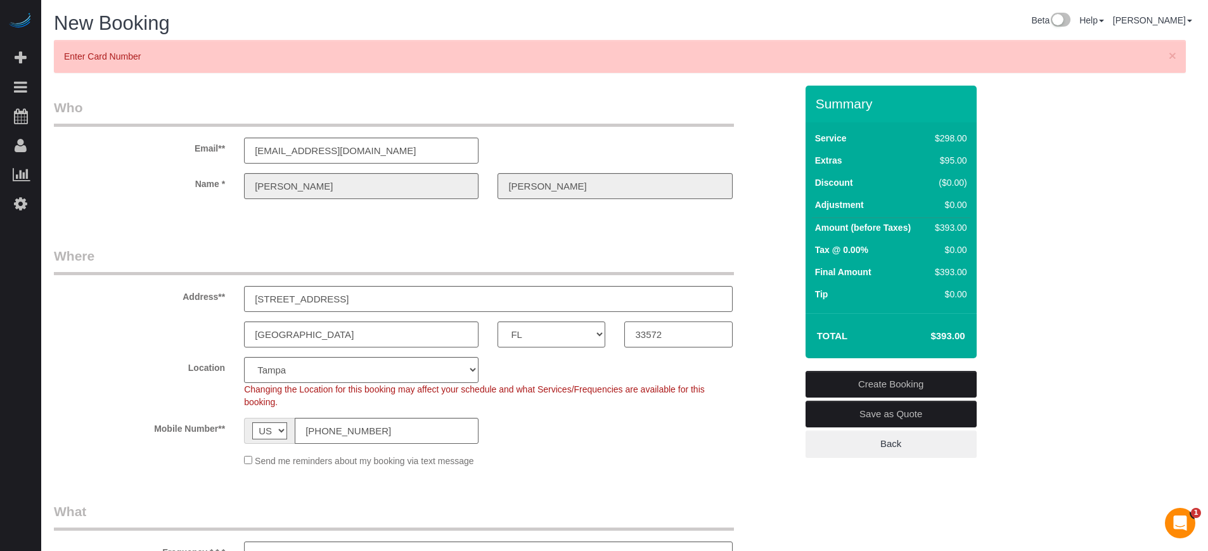
click at [76, 337] on div "[GEOGRAPHIC_DATA] AK AL AR AZ CA CO CT DC DE [GEOGRAPHIC_DATA] [GEOGRAPHIC_DATA…" at bounding box center [424, 334] width 761 height 26
click at [316, 160] on input "[EMAIL_ADDRESS][DOMAIN_NAME]" at bounding box center [361, 151] width 235 height 26
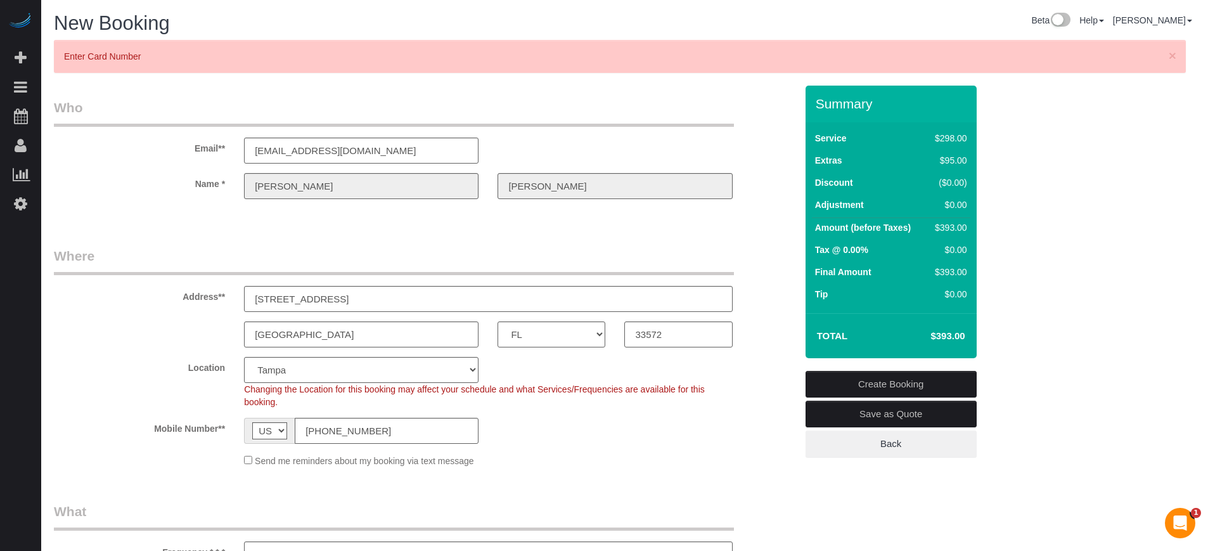
click at [951, 335] on h4 "$393.00" at bounding box center [929, 336] width 72 height 11
copy div "$393.00 Create Booking Save as Quote Back"
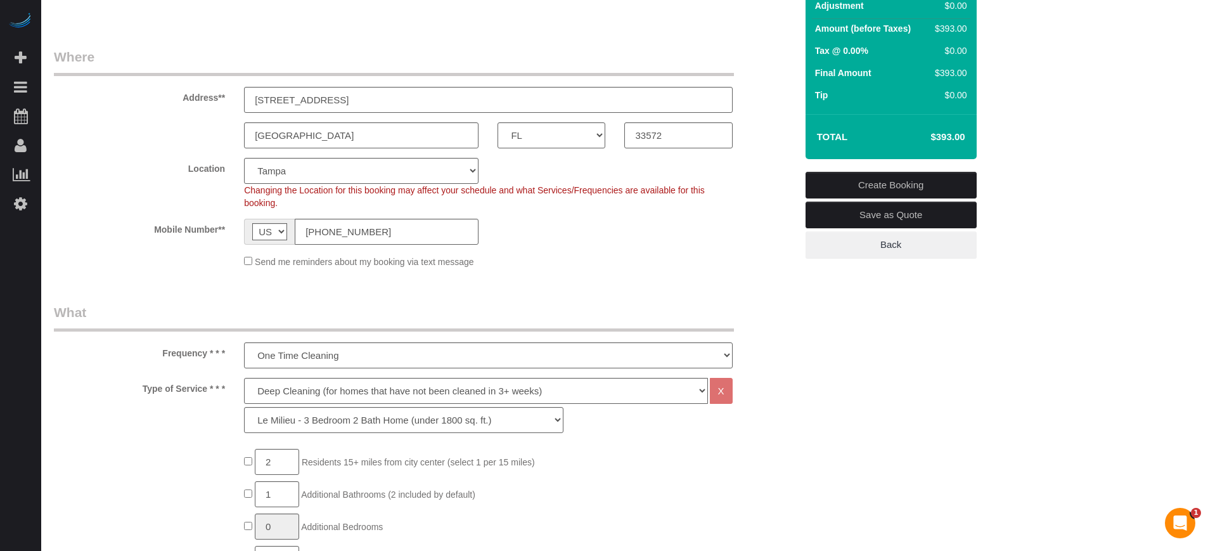
scroll to position [238, 0]
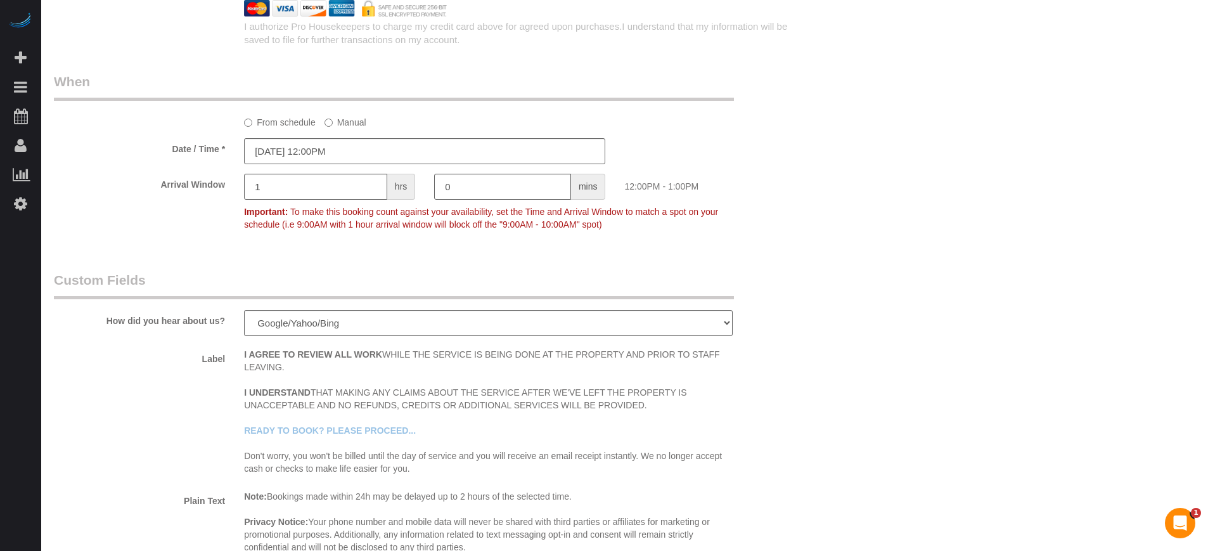
scroll to position [648, 0]
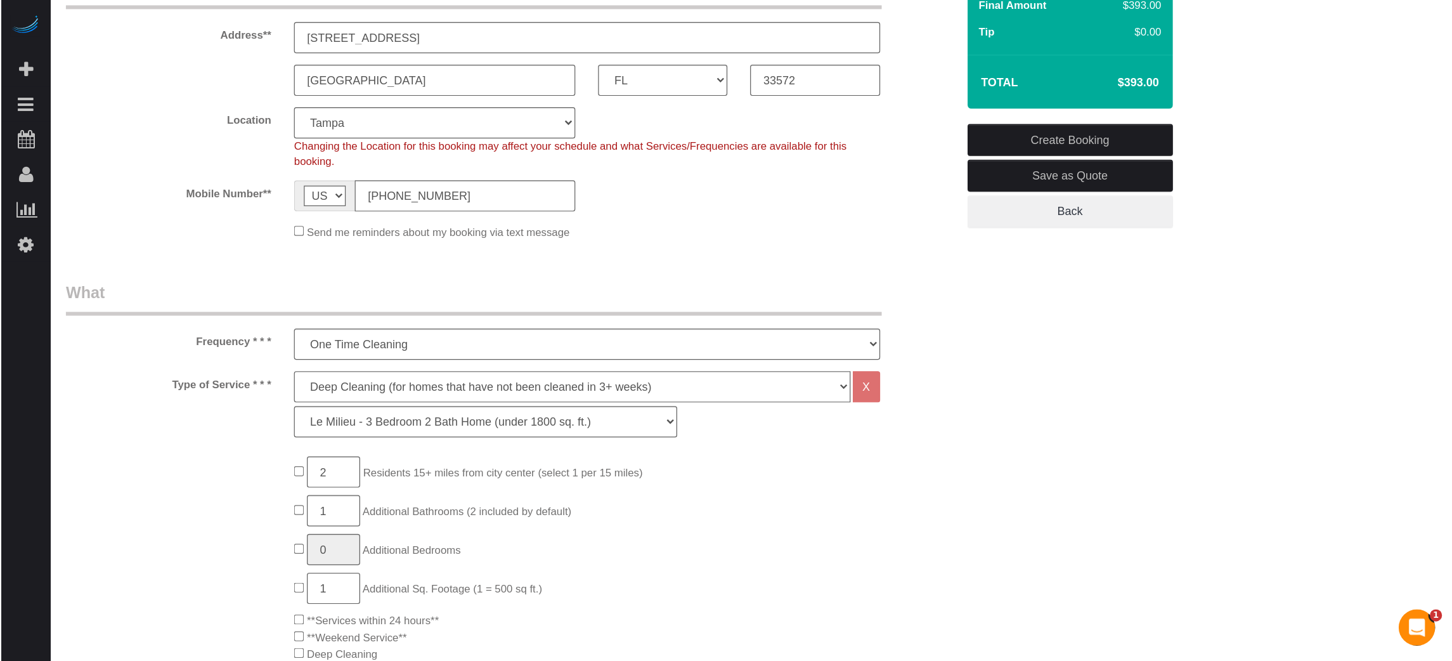
scroll to position [268, 0]
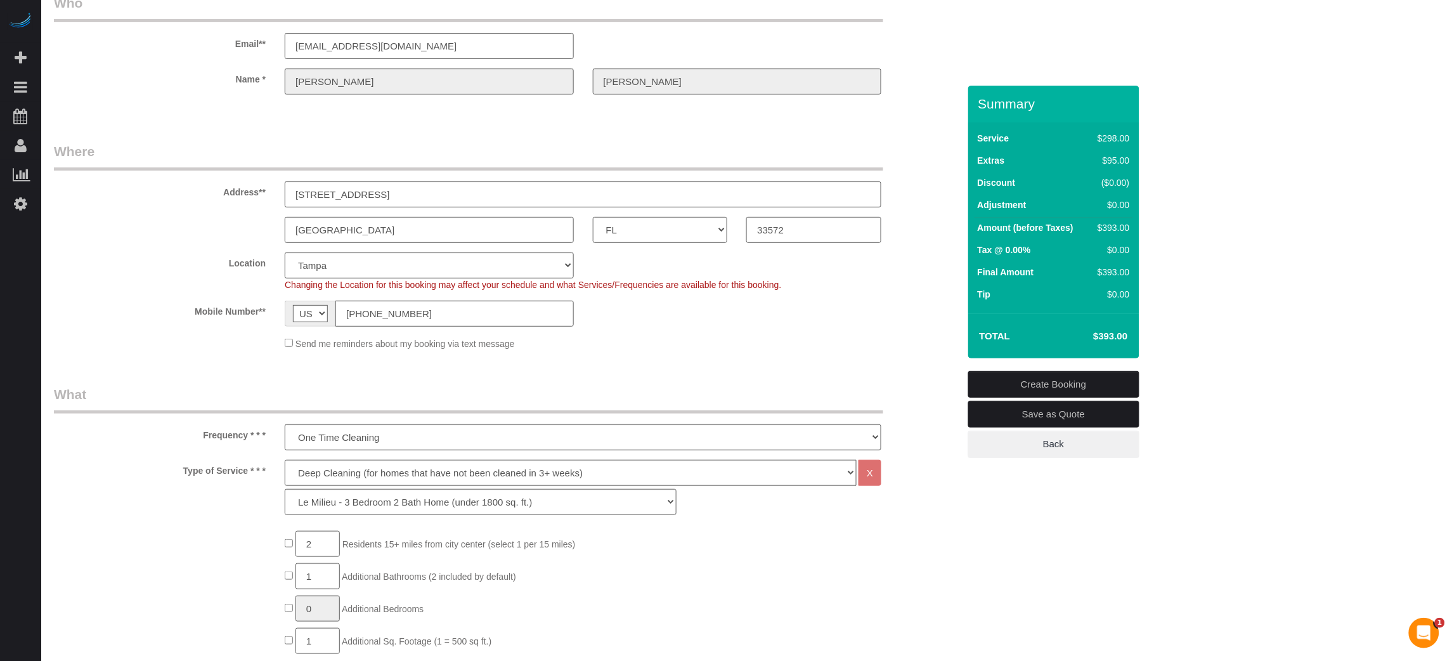
scroll to position [108, 0]
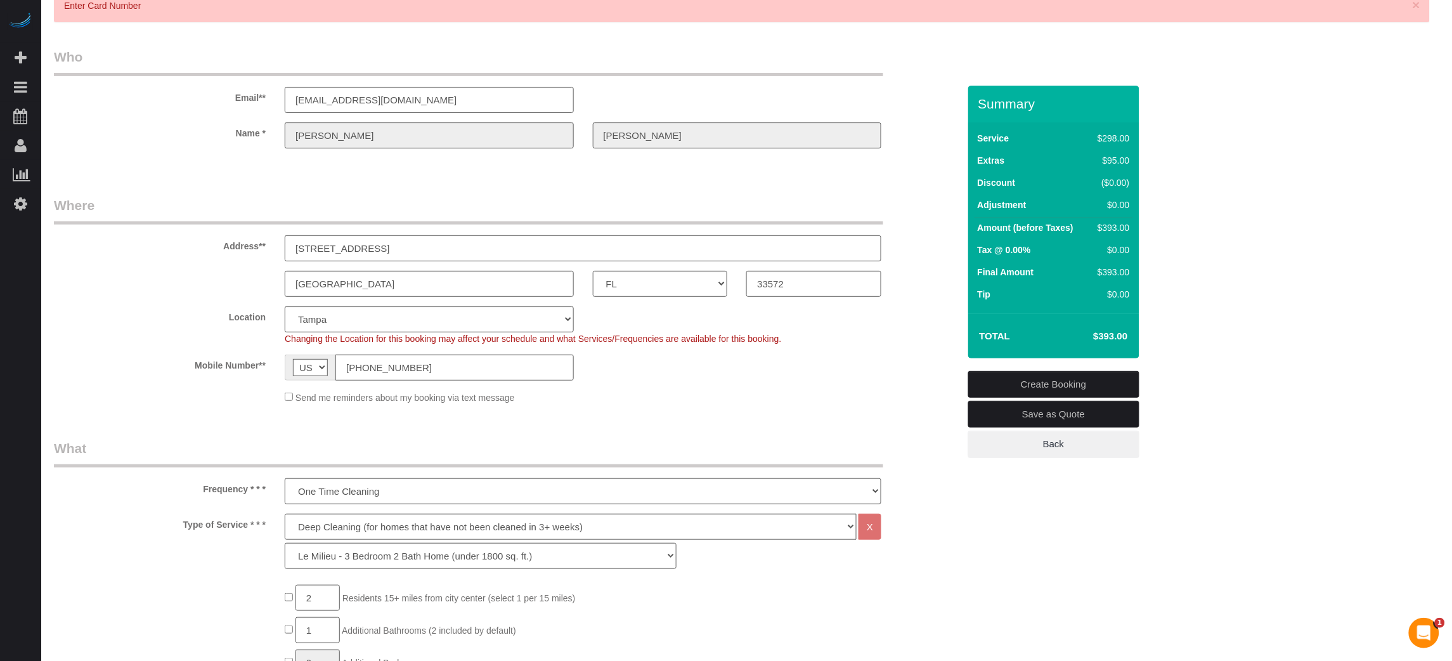
scroll to position [0, 0]
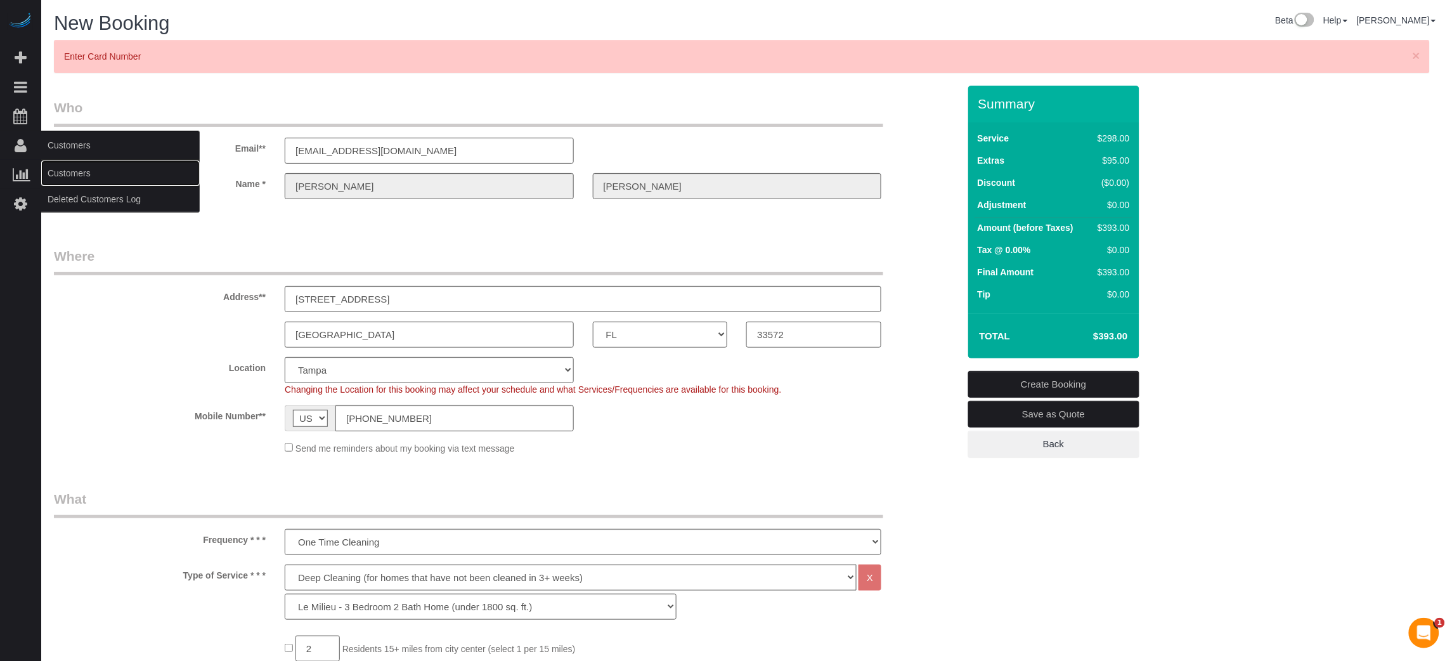
click at [86, 174] on link "Customers" at bounding box center [120, 172] width 158 height 25
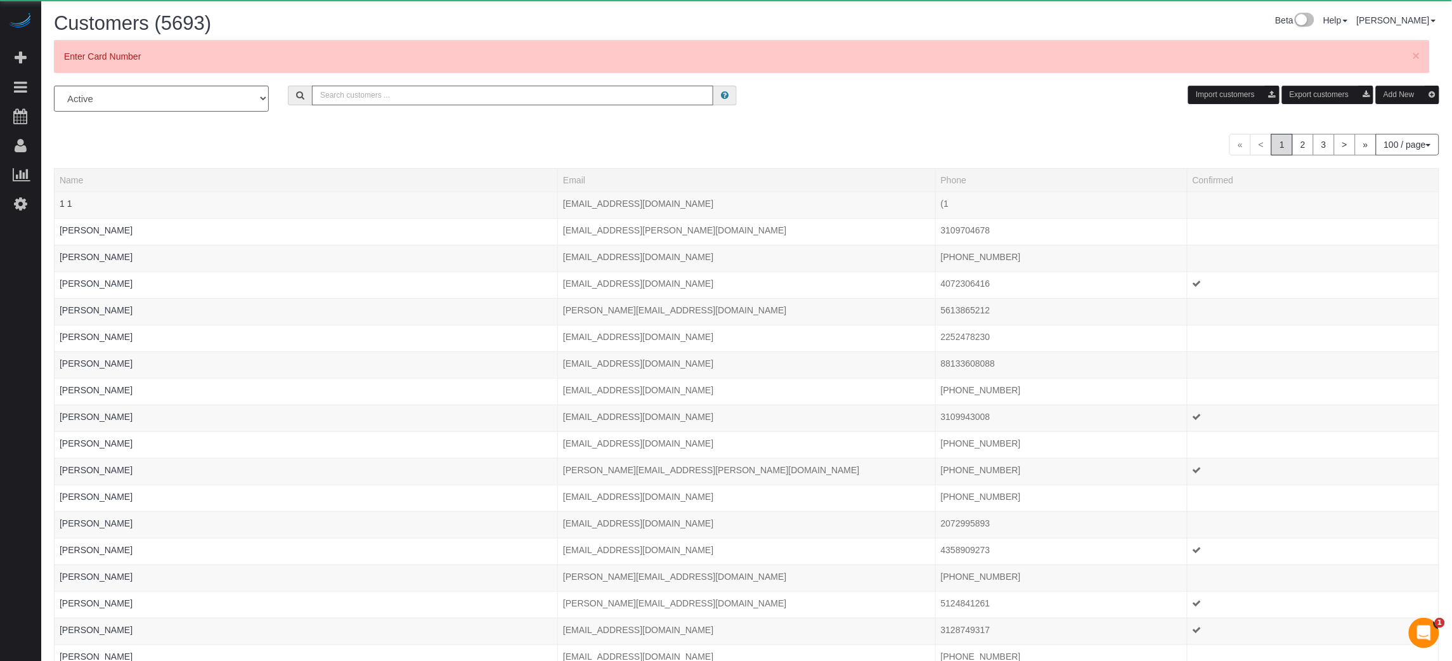
click at [484, 96] on input "text" at bounding box center [512, 96] width 401 height 20
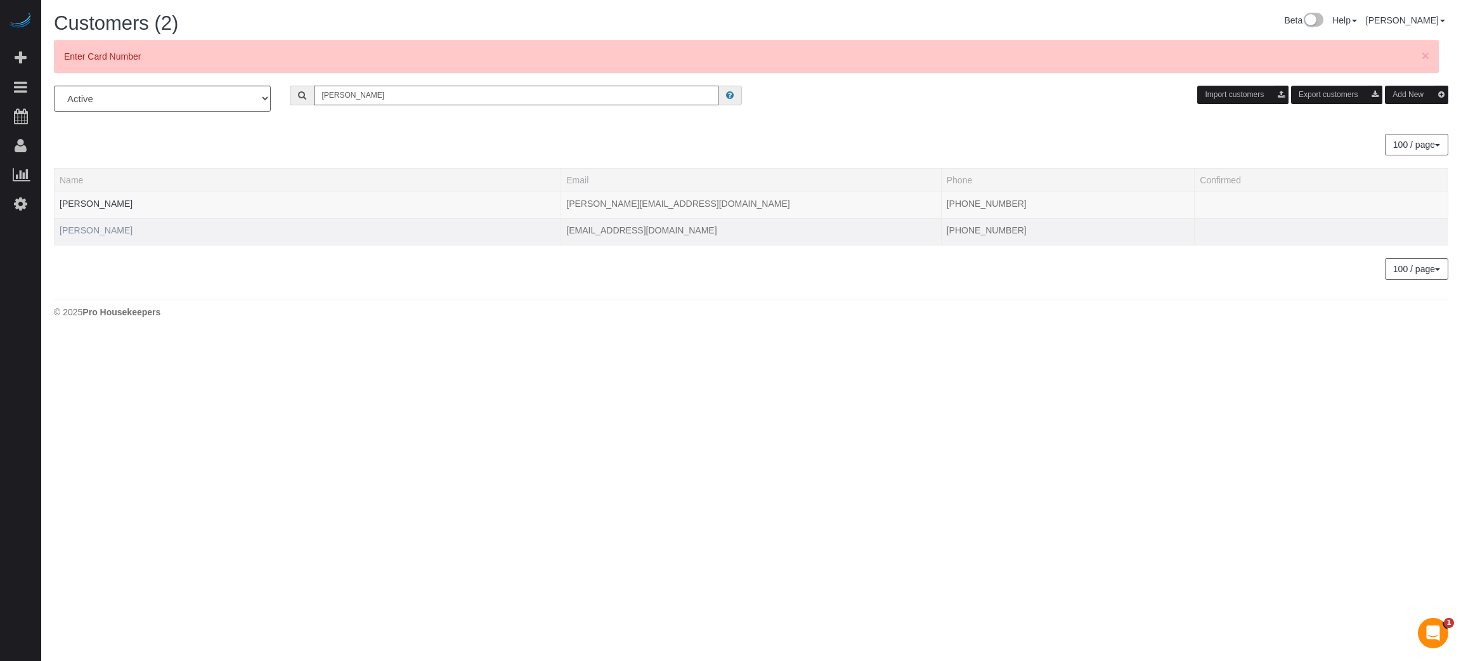
type input "[PERSON_NAME]"
click at [120, 231] on link "[PERSON_NAME]" at bounding box center [96, 230] width 73 height 10
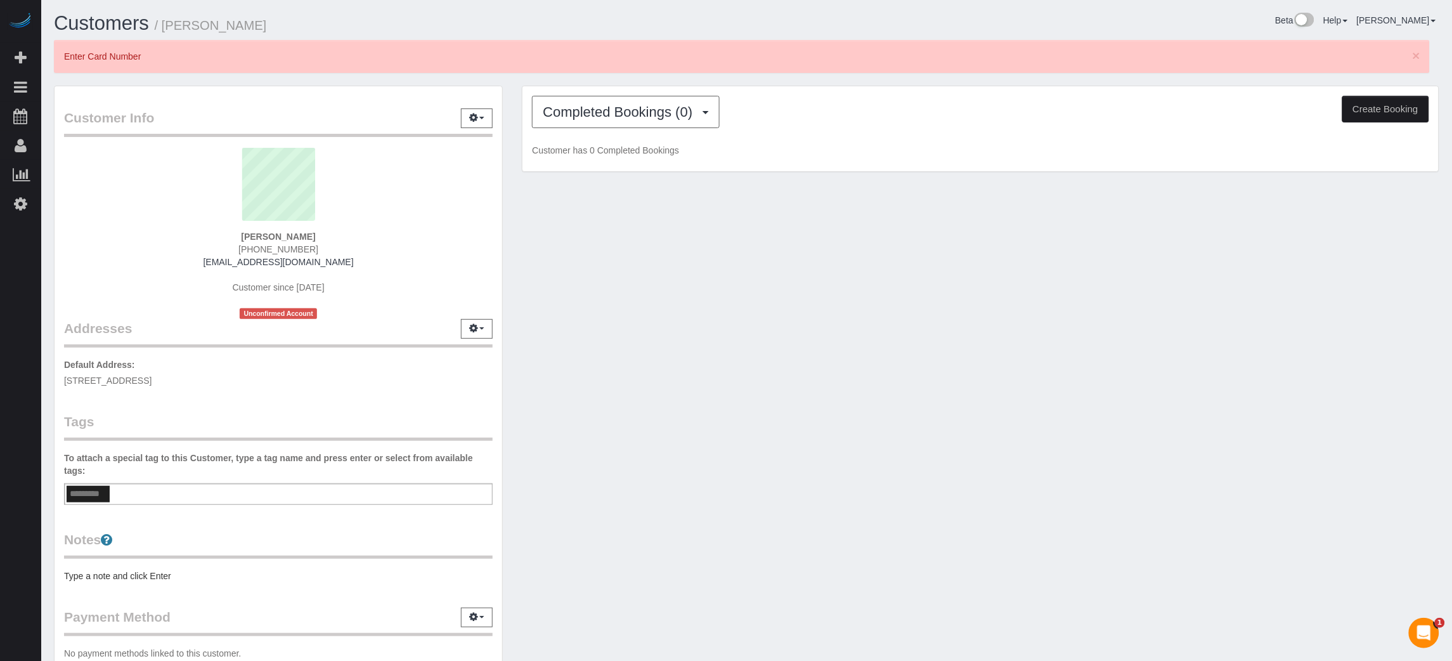
click at [1208, 314] on div "Customer Info Edit Contact Info Send Message Email Preferences Special Sales Ta…" at bounding box center [746, 397] width 1404 height 622
click at [551, 289] on div "Customer Info Edit Contact Info Send Message Email Preferences Special Sales Ta…" at bounding box center [746, 397] width 1404 height 622
click at [585, 110] on span "Completed Bookings (0)" at bounding box center [621, 112] width 156 height 16
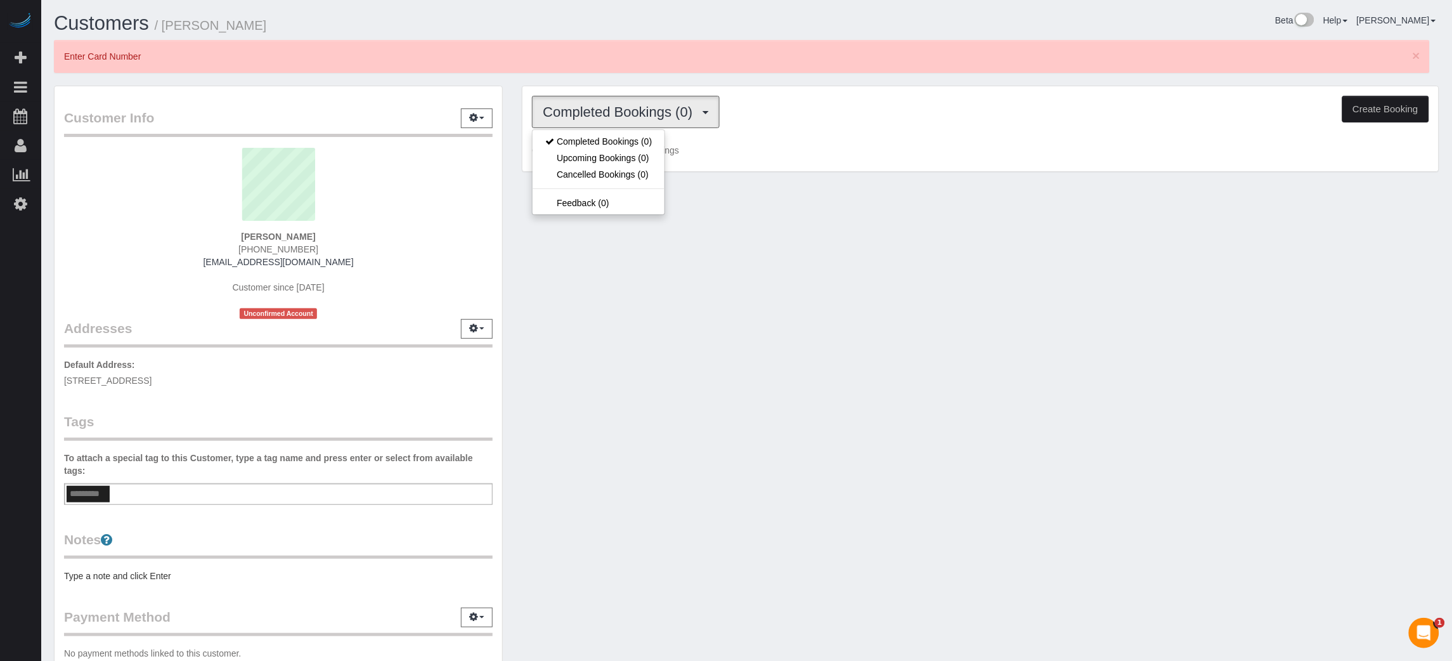
click at [607, 283] on div "Customer Info Edit Contact Info Send Message Email Preferences Special Sales Ta…" at bounding box center [746, 397] width 1404 height 622
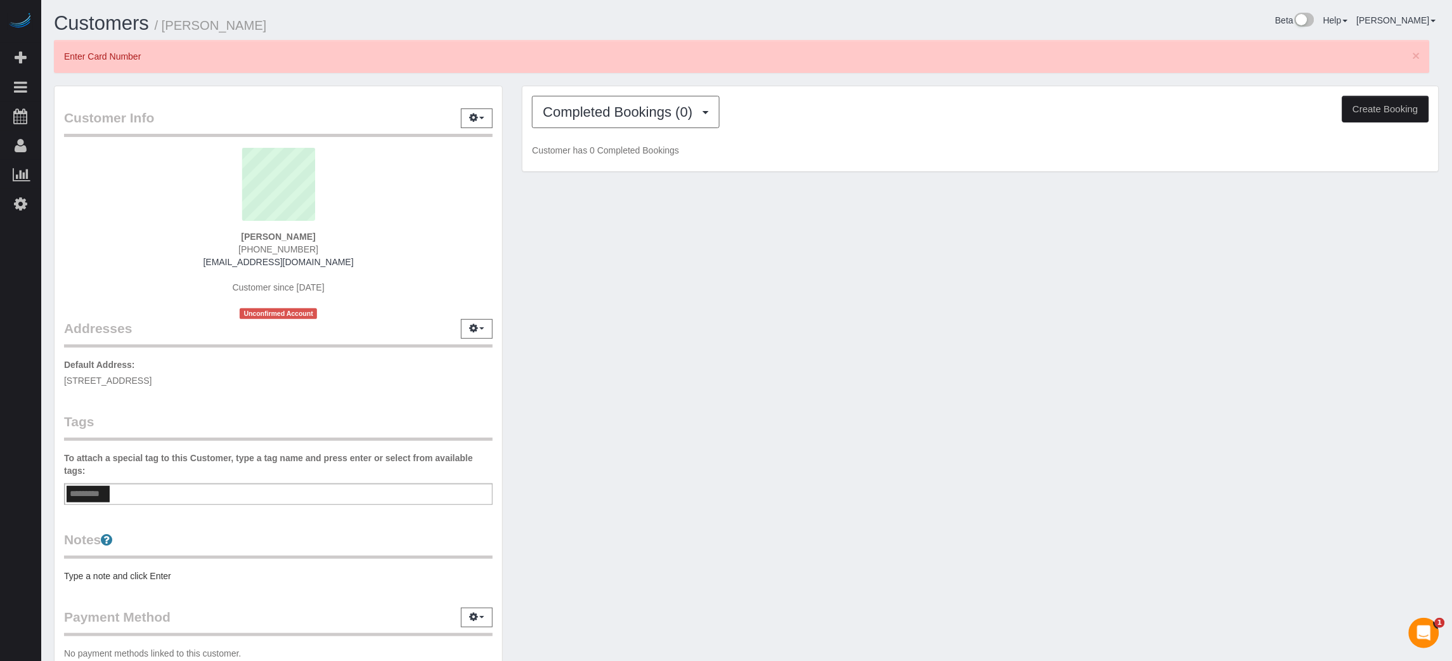
click at [1208, 110] on button "Create Booking" at bounding box center [1385, 109] width 87 height 27
select select "FL"
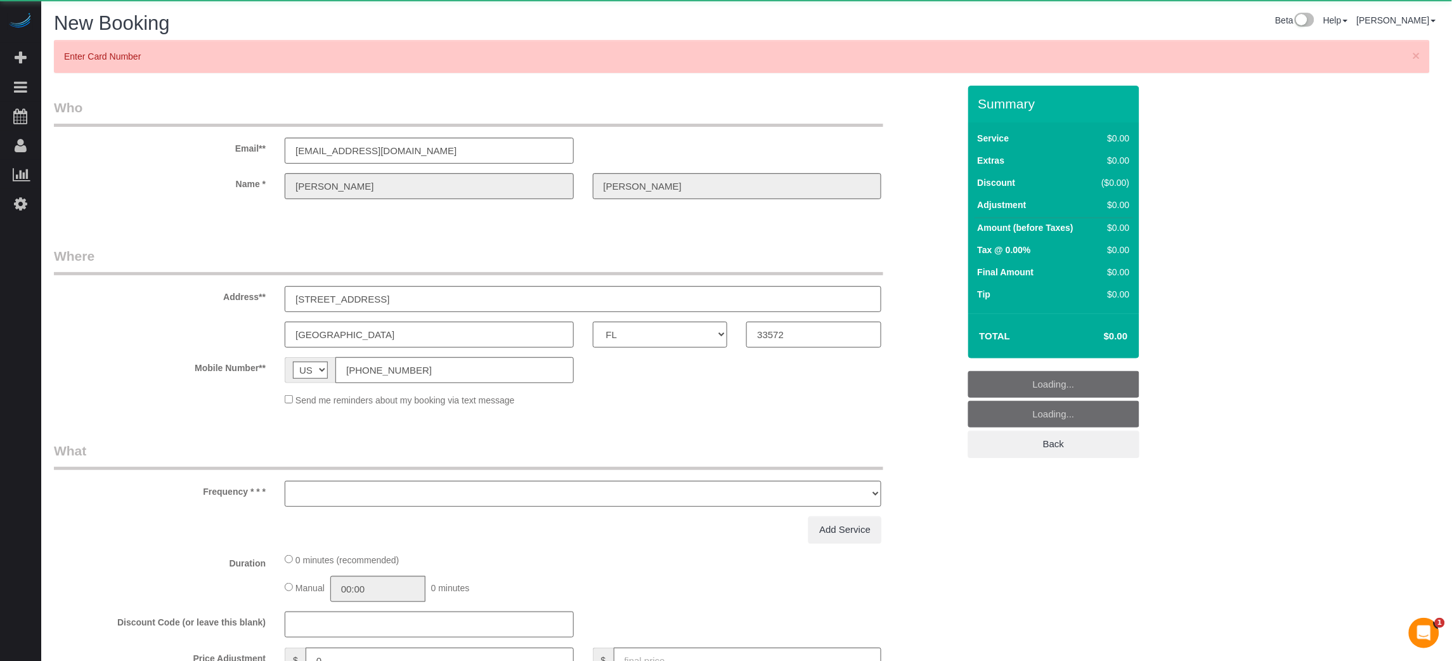
select select "object:4807"
select select "number:9"
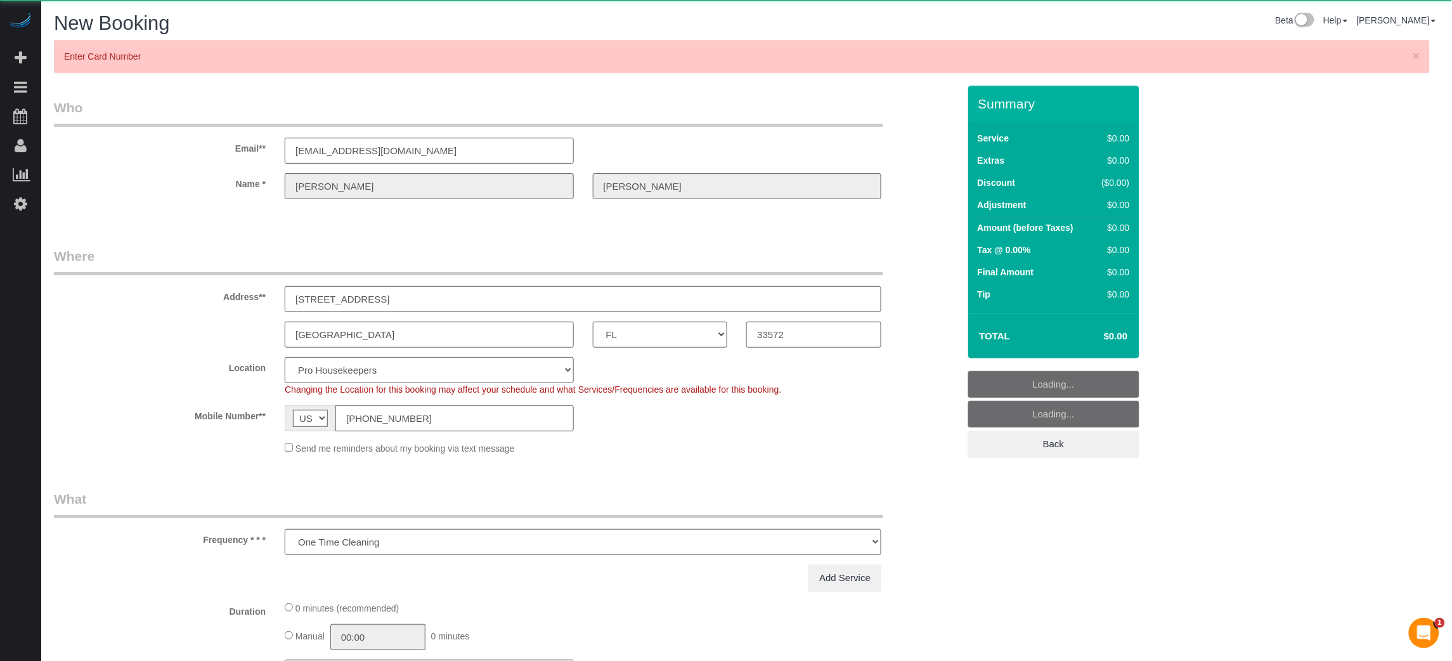
select select "4"
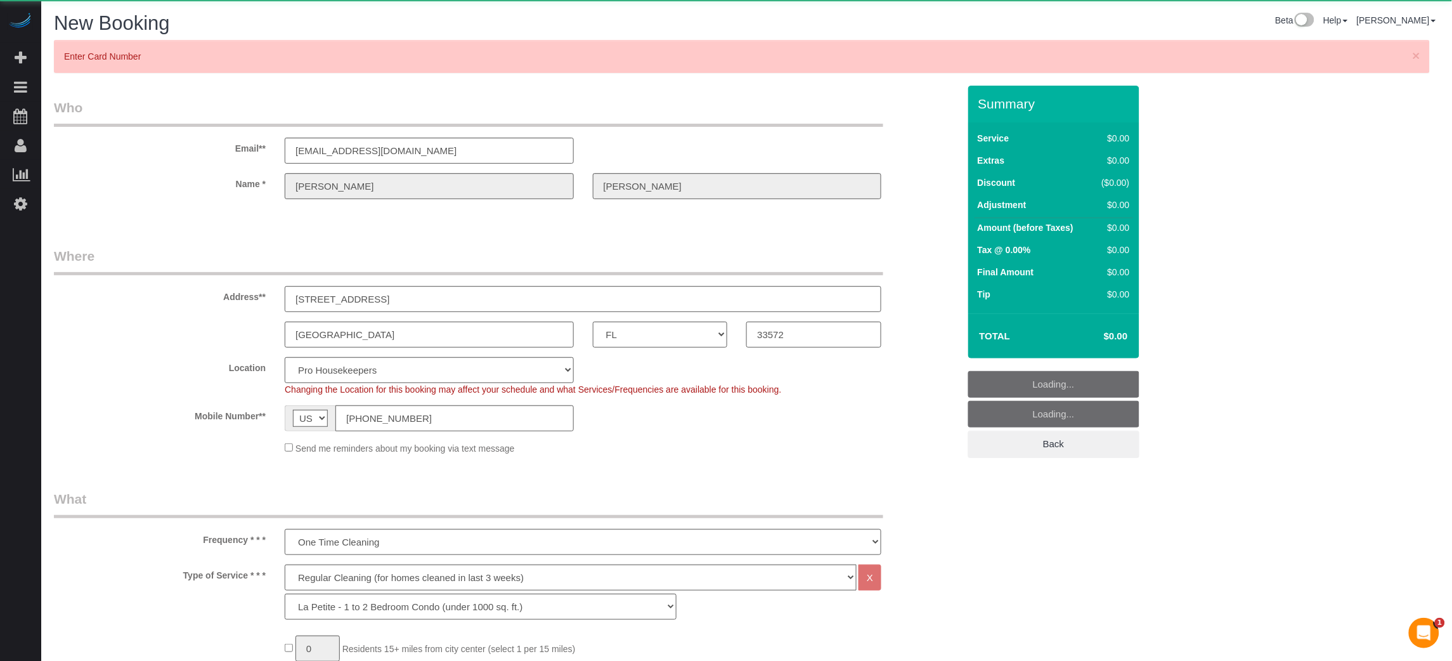
select select "23"
select select "object:4943"
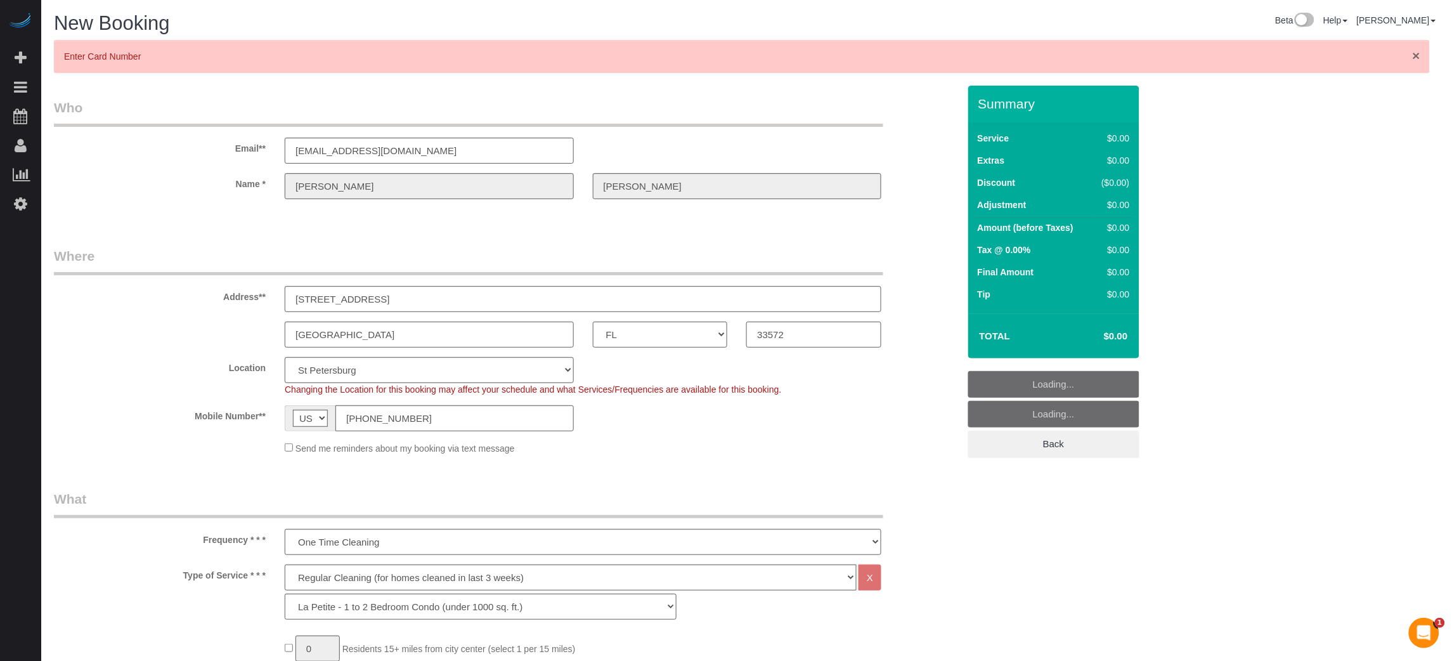
click at [1208, 55] on span "×" at bounding box center [1416, 55] width 8 height 15
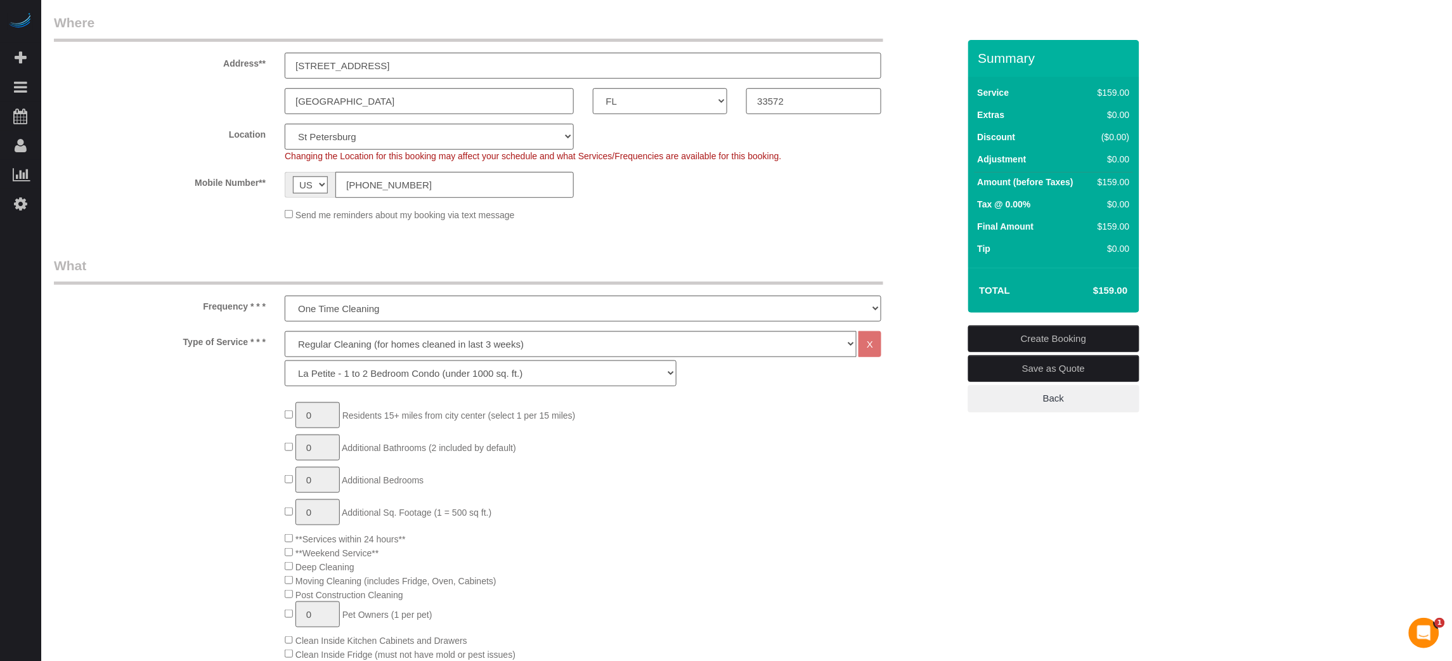
scroll to position [190, 0]
click at [366, 129] on select "Pro Housekeepers [GEOGRAPHIC_DATA] [GEOGRAPHIC_DATA] [GEOGRAPHIC_DATA] [GEOGRAP…" at bounding box center [429, 134] width 289 height 26
select select "24"
click at [285, 121] on select "Pro Housekeepers [GEOGRAPHIC_DATA] [GEOGRAPHIC_DATA] [GEOGRAPHIC_DATA] [GEOGRAP…" at bounding box center [429, 134] width 289 height 26
select select "object:4992"
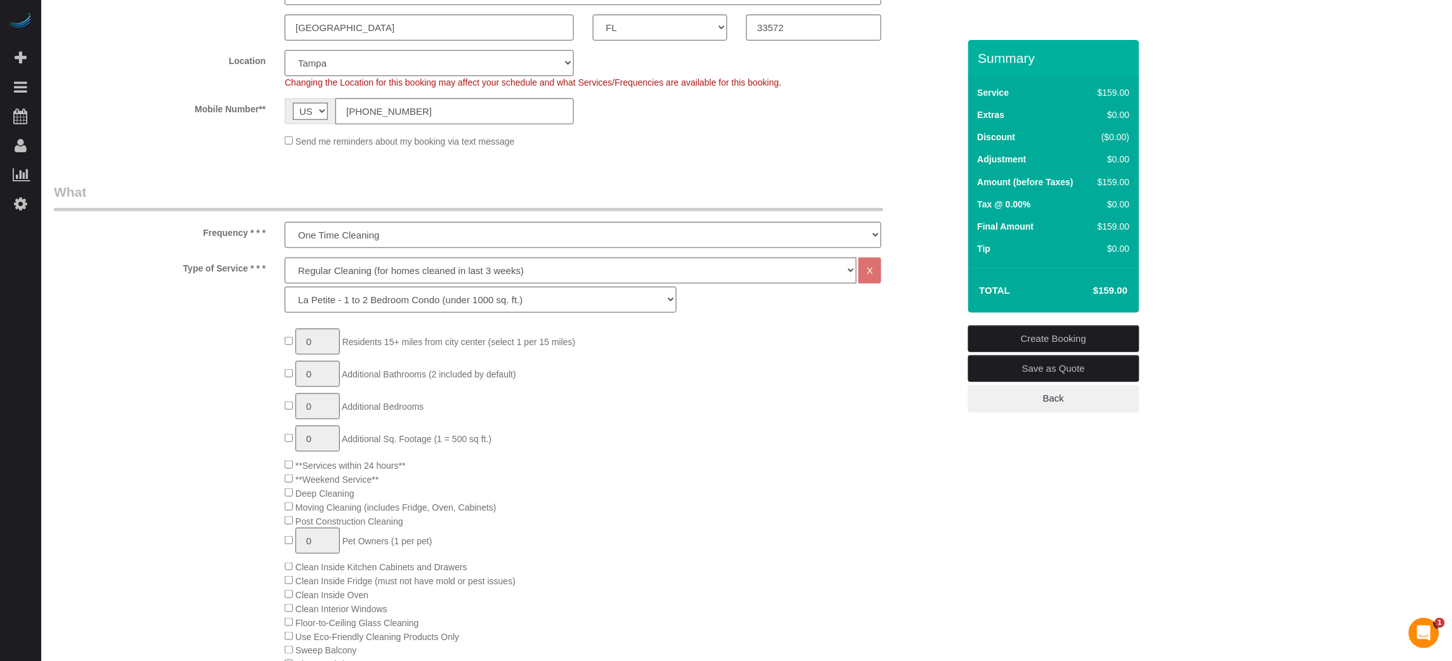
scroll to position [380, 0]
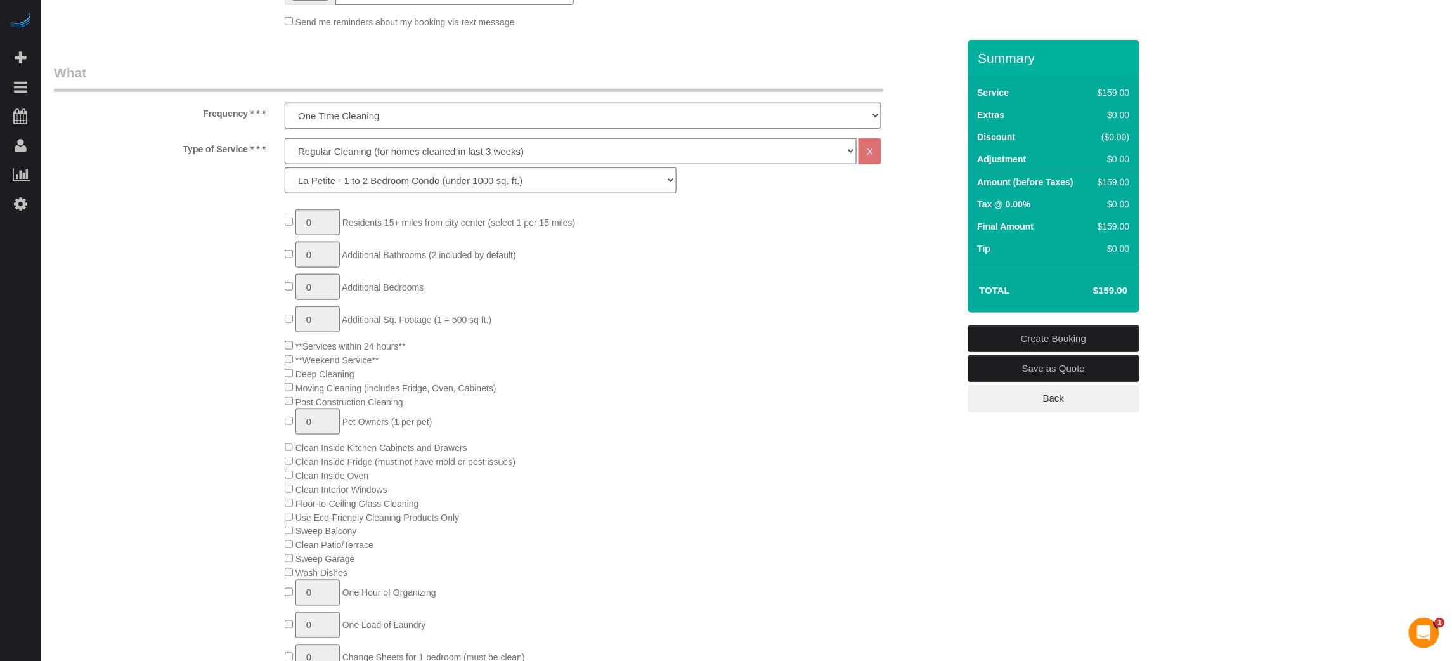
click at [306, 152] on select "Deep Cleaning (for homes that have not been cleaned in 3+ weeks) Spruce Regular…" at bounding box center [571, 151] width 572 height 26
select select "5"
click at [285, 138] on select "Deep Cleaning (for homes that have not been cleaned in 3+ weeks) Spruce Regular…" at bounding box center [571, 151] width 572 height 26
click at [340, 186] on select "La Petite - 1 to 2 Bedroom Condo (under 1000 sq. ft.) La Petite II - 2 Bedroom …" at bounding box center [480, 180] width 391 height 26
select select "95"
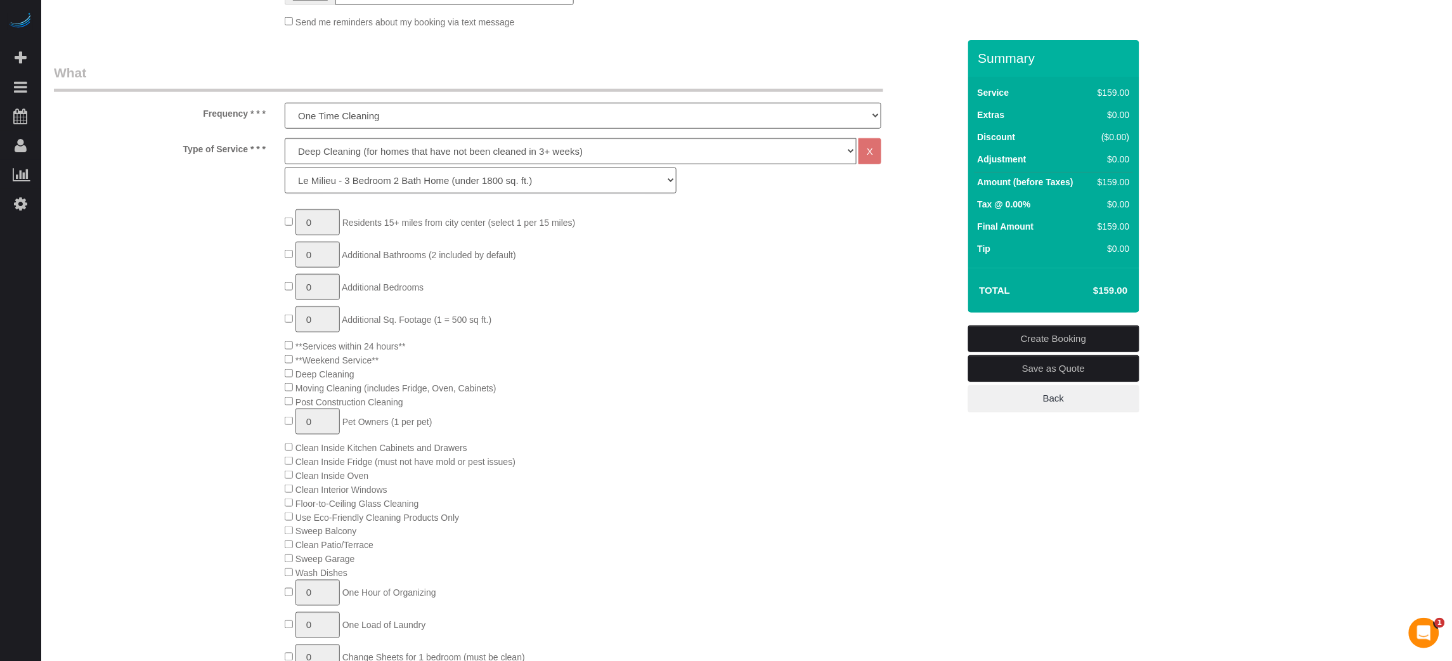
click at [285, 167] on select "La Petite - 1 to 2 Bedroom Condo (under 1000 sq. ft.) La Petite II - 2 Bedroom …" at bounding box center [480, 180] width 391 height 26
type input "1"
click at [320, 226] on input "1" at bounding box center [317, 222] width 44 height 26
type input "2"
type input "1"
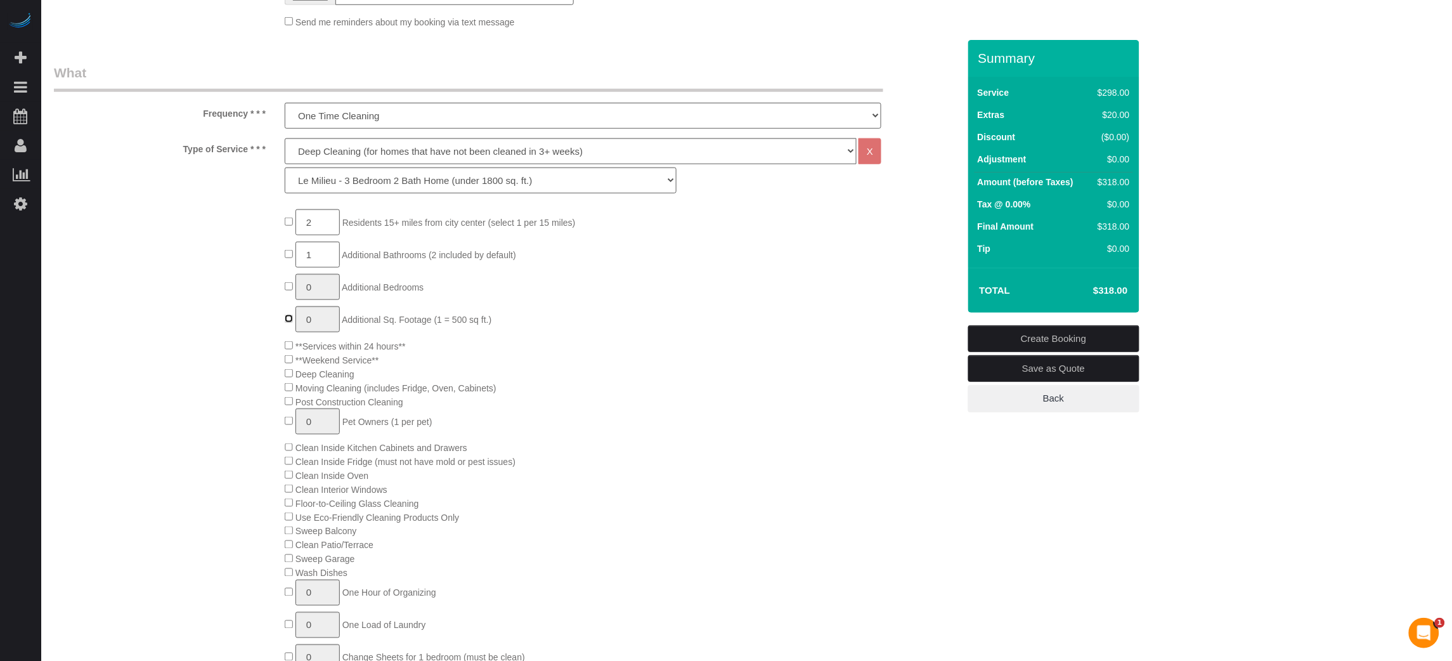
type input "1"
click at [190, 326] on div "2 Residents 15+ miles from [GEOGRAPHIC_DATA] (select 1 per 15 miles) 1 Addition…" at bounding box center [506, 523] width 924 height 629
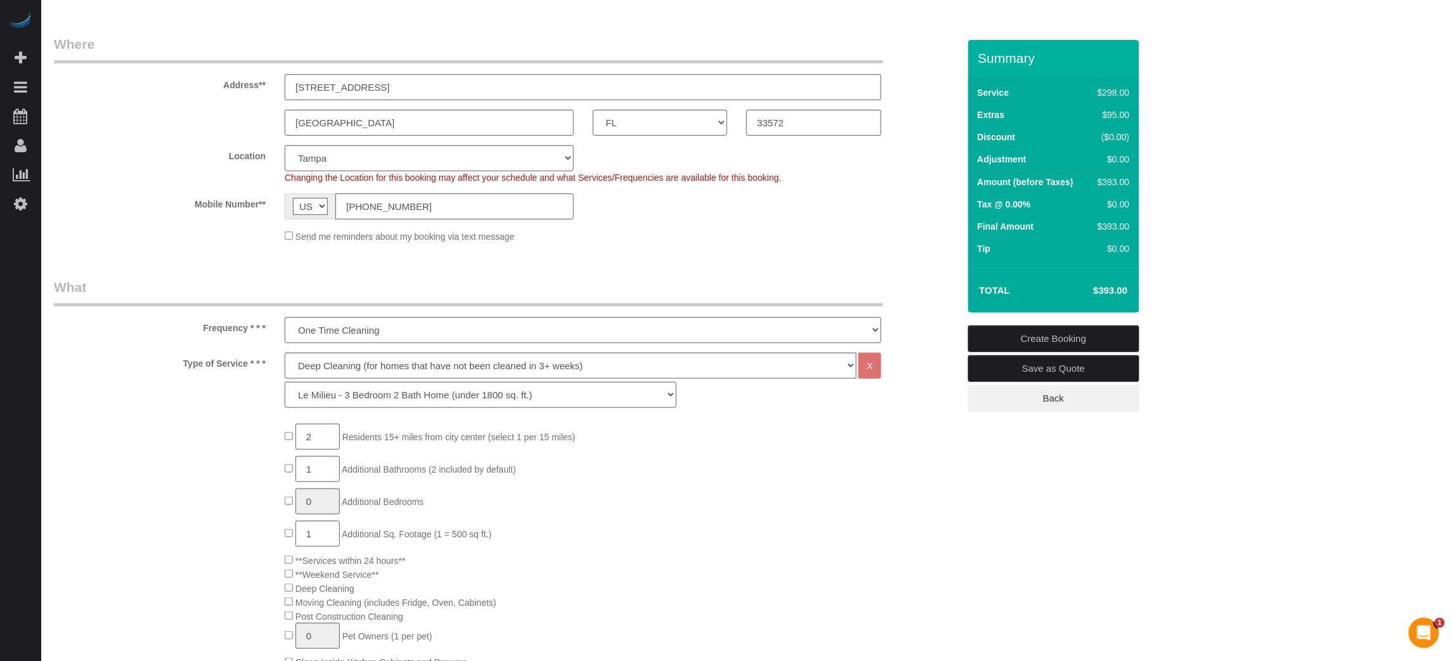
scroll to position [0, 0]
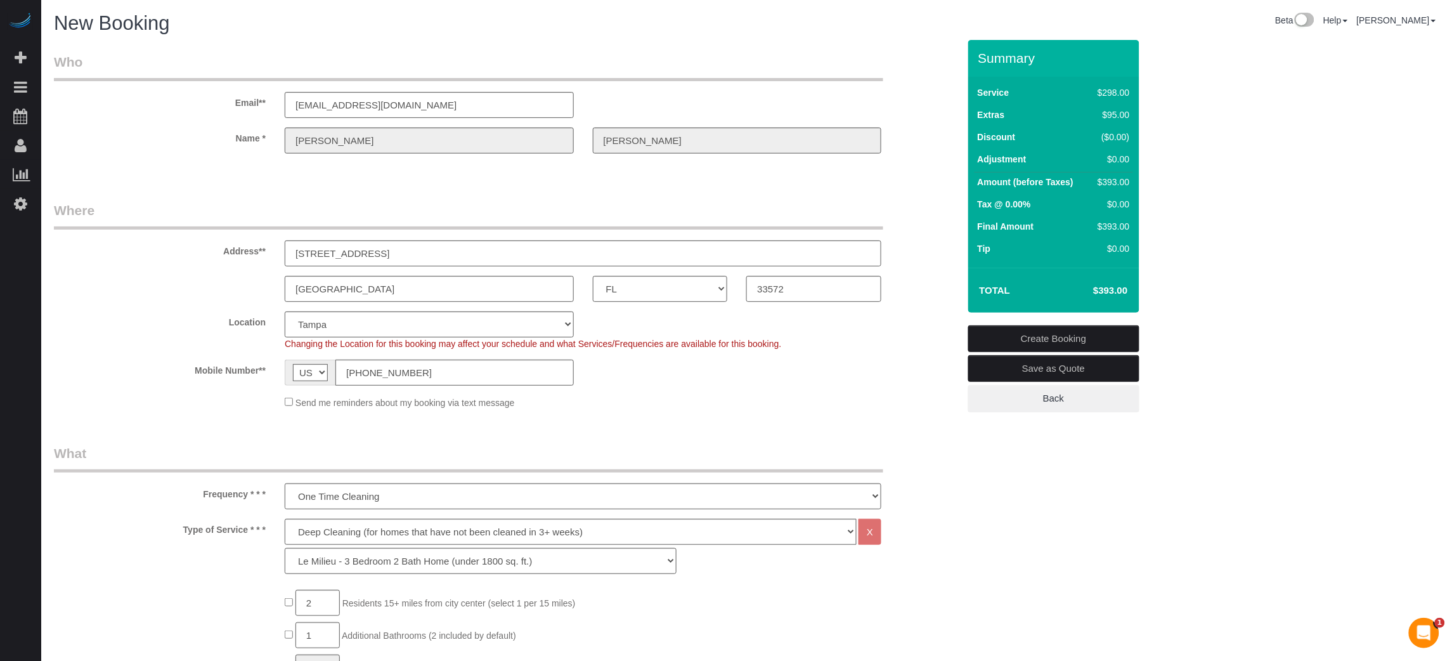
click at [273, 143] on div "Name * [PERSON_NAME]" at bounding box center [506, 140] width 924 height 26
drag, startPoint x: 1379, startPoint y: 435, endPoint x: 1322, endPoint y: 432, distance: 57.1
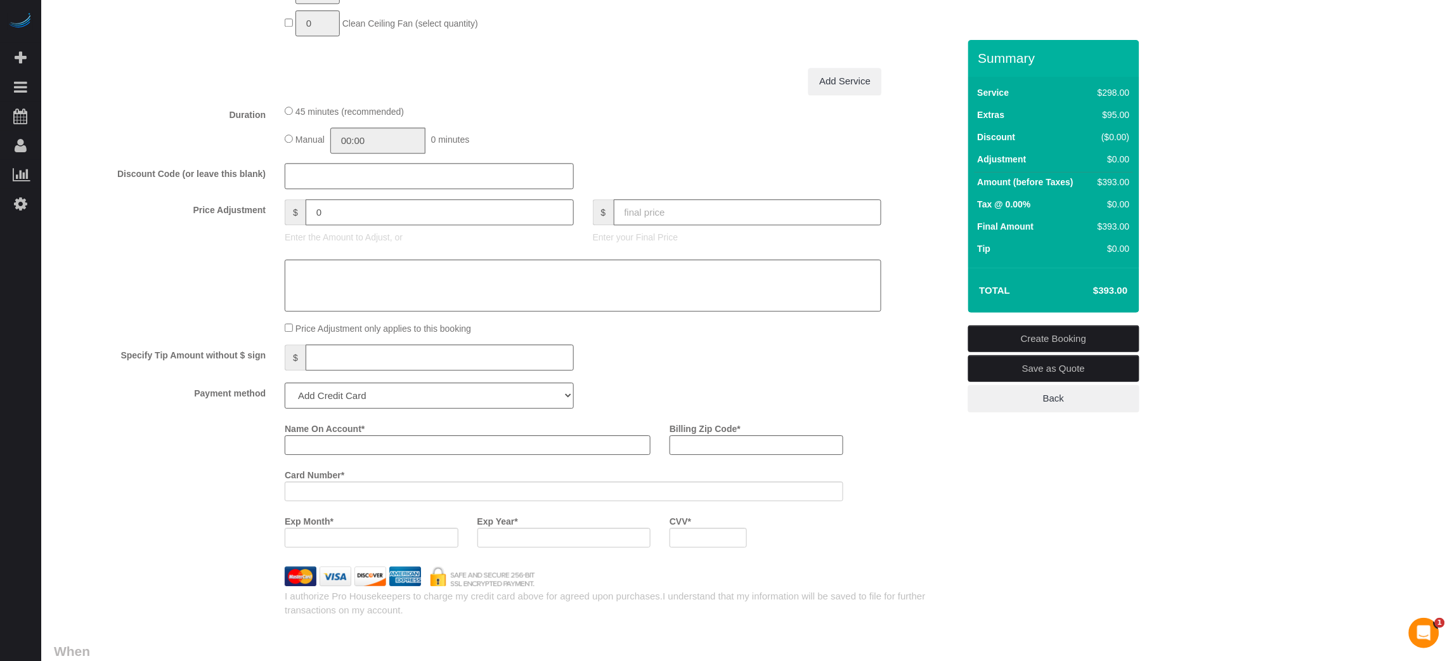
scroll to position [1235, 0]
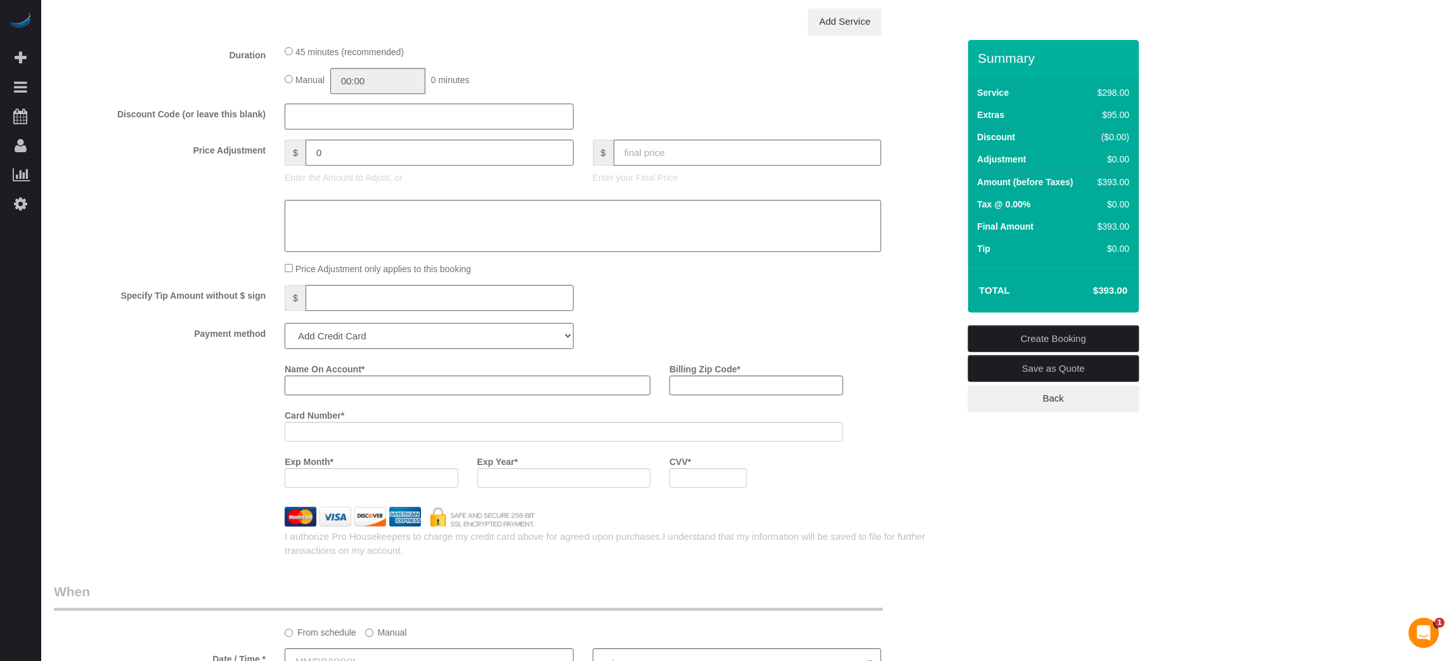
click at [380, 387] on input "Name On Account *" at bounding box center [468, 385] width 366 height 20
paste input "[PERSON_NAME]"
click at [173, 384] on div "Name On Account * [PERSON_NAME] Billing Zip Code * Card Number * Exp Month * Ex…" at bounding box center [506, 427] width 924 height 139
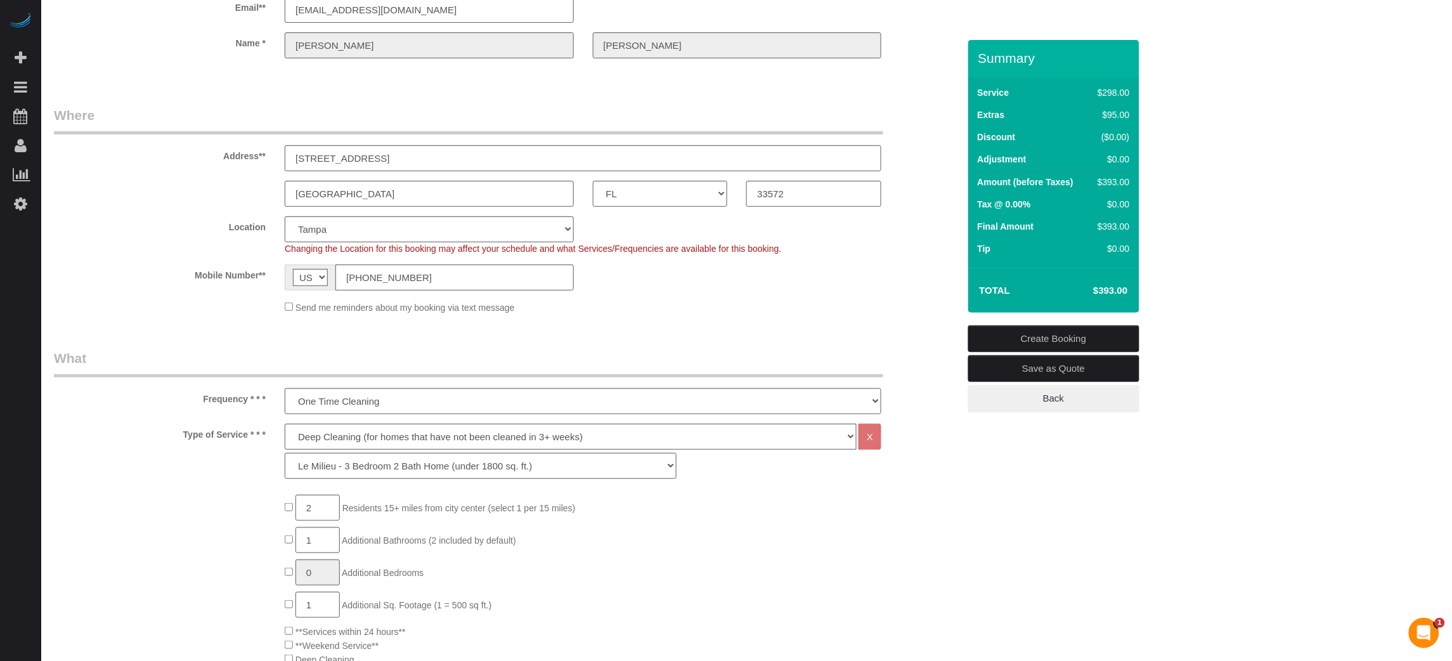
scroll to position [0, 0]
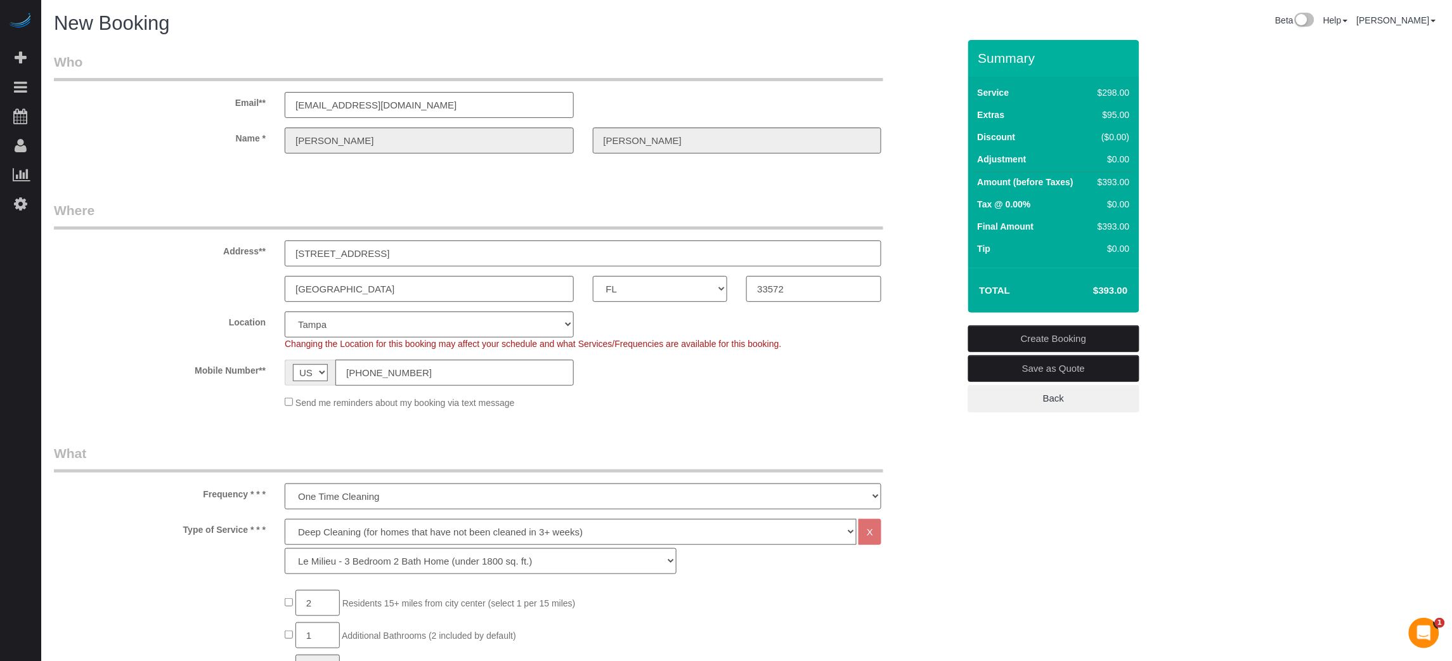
click at [584, 134] on div "[PERSON_NAME]" at bounding box center [737, 140] width 308 height 26
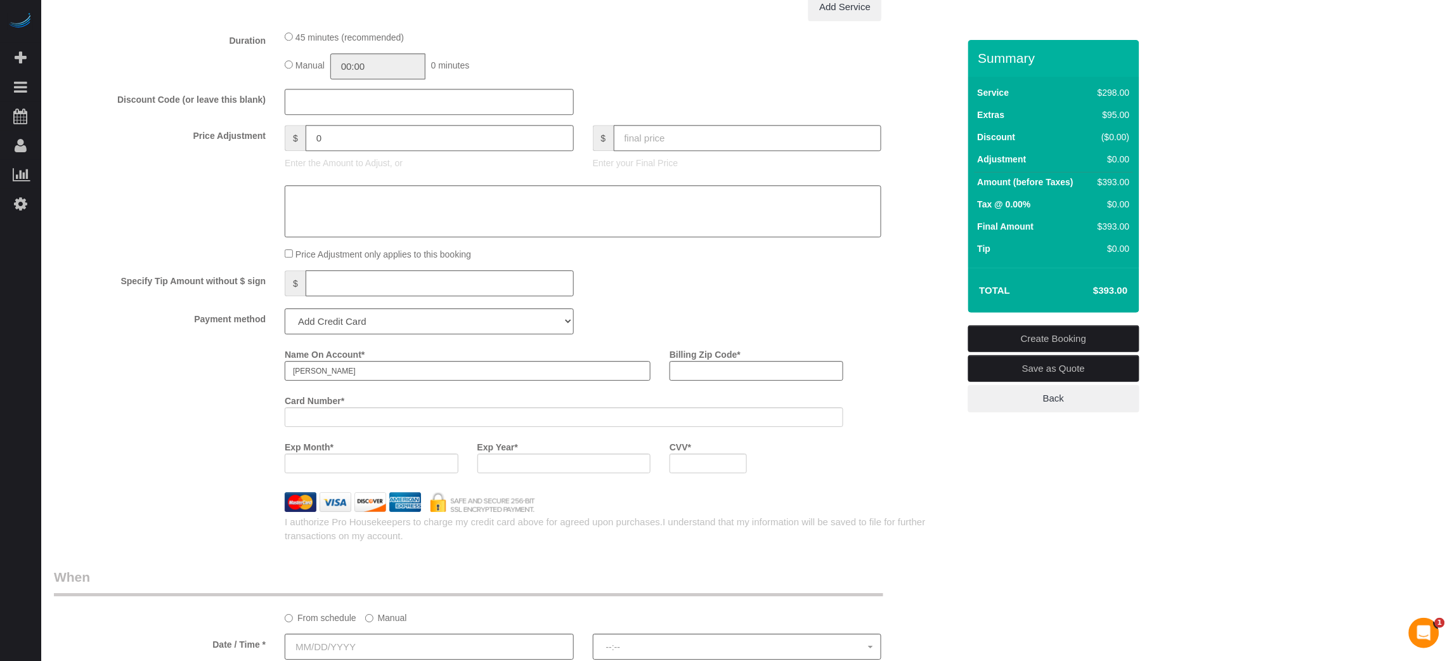
scroll to position [1331, 0]
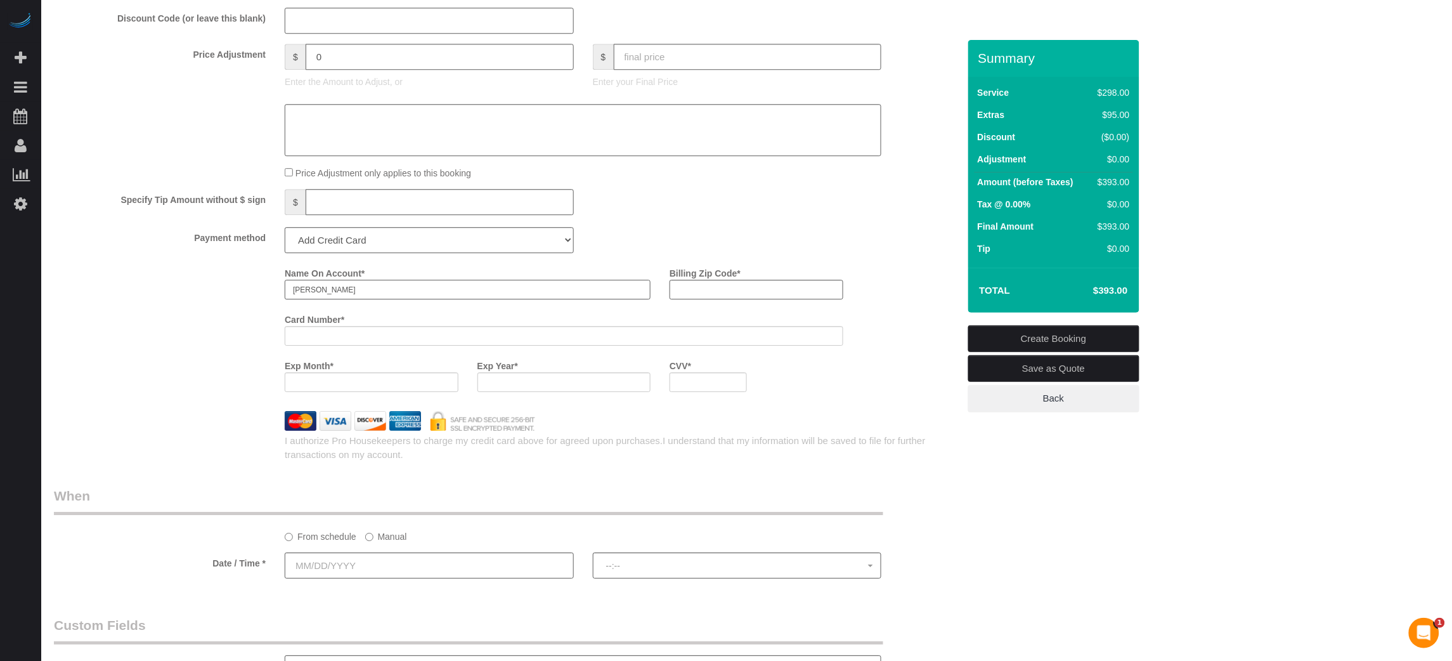
click at [359, 293] on input "[PERSON_NAME]" at bounding box center [468, 290] width 366 height 20
paste input "[PERSON_NAME]"
type input "[PERSON_NAME]"
click at [129, 354] on div "Name On Account * [PERSON_NAME] Billing Zip Code * Card Number * Exp Month * Ex…" at bounding box center [506, 331] width 924 height 139
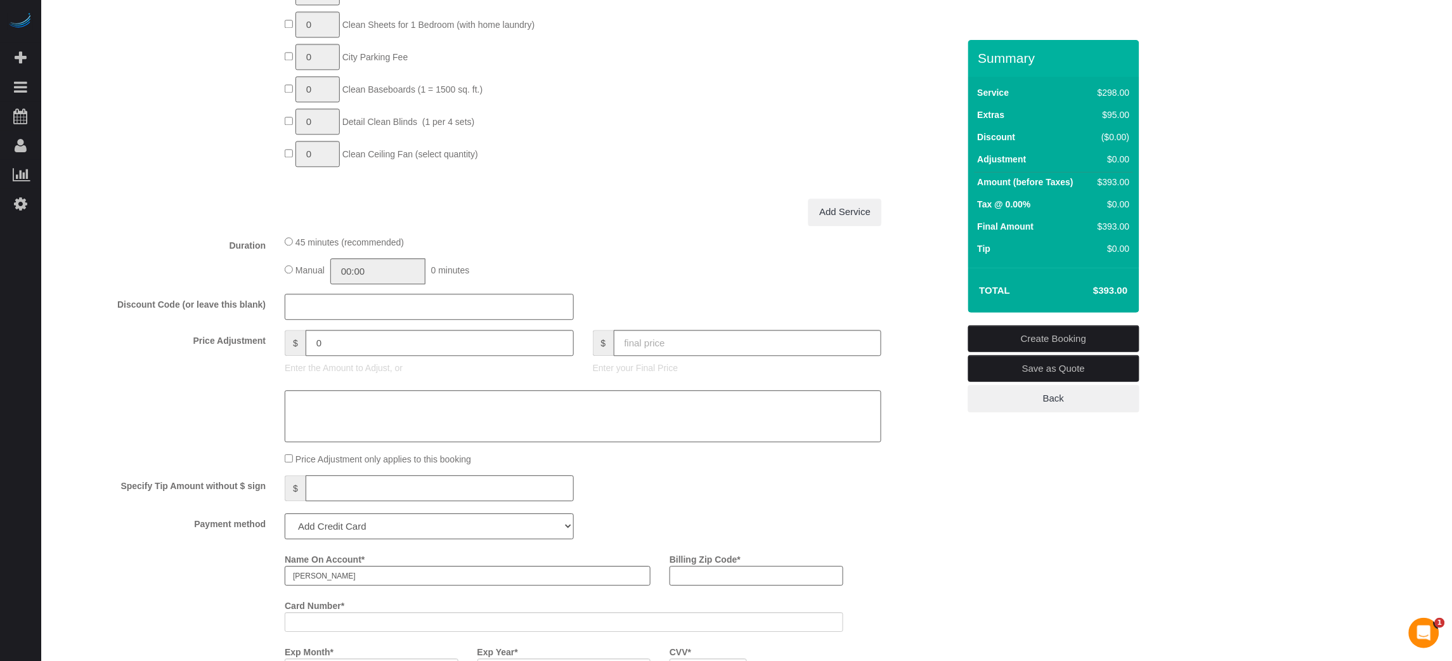
click at [716, 550] on input "Billing Zip Code *" at bounding box center [755, 575] width 173 height 20
paste input "34266"
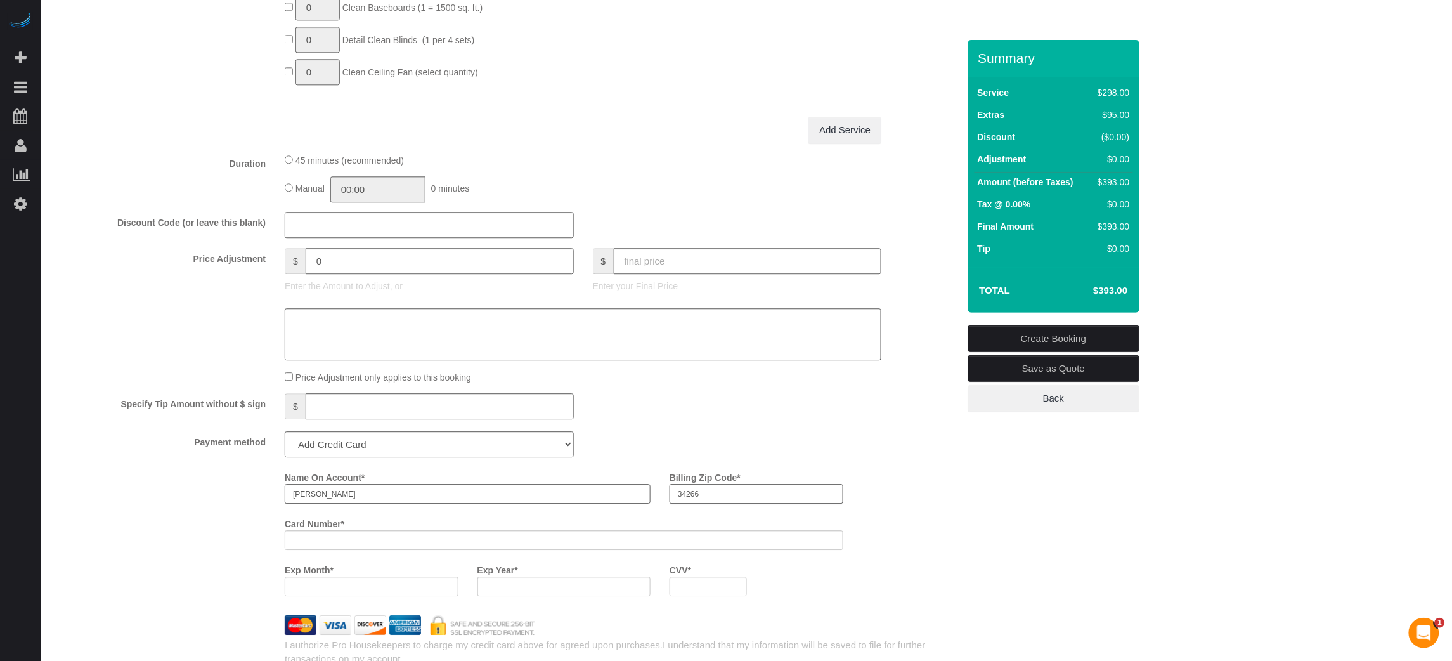
scroll to position [1235, 0]
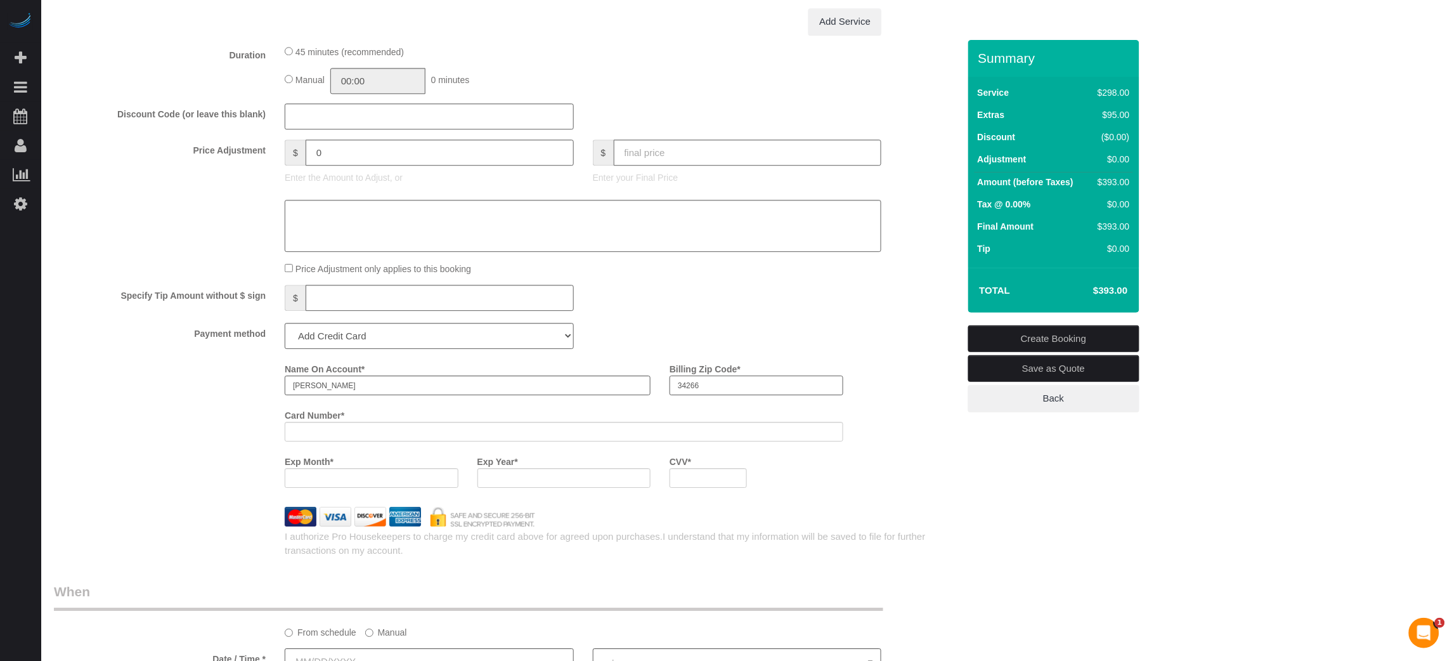
type input "34266"
click at [429, 432] on iframe at bounding box center [563, 431] width 541 height 11
click at [352, 432] on div at bounding box center [564, 432] width 558 height 20
click at [197, 439] on div "Name On Account * [PERSON_NAME] Billing Zip Code * 34266 Card Number * Exp Mont…" at bounding box center [506, 427] width 924 height 139
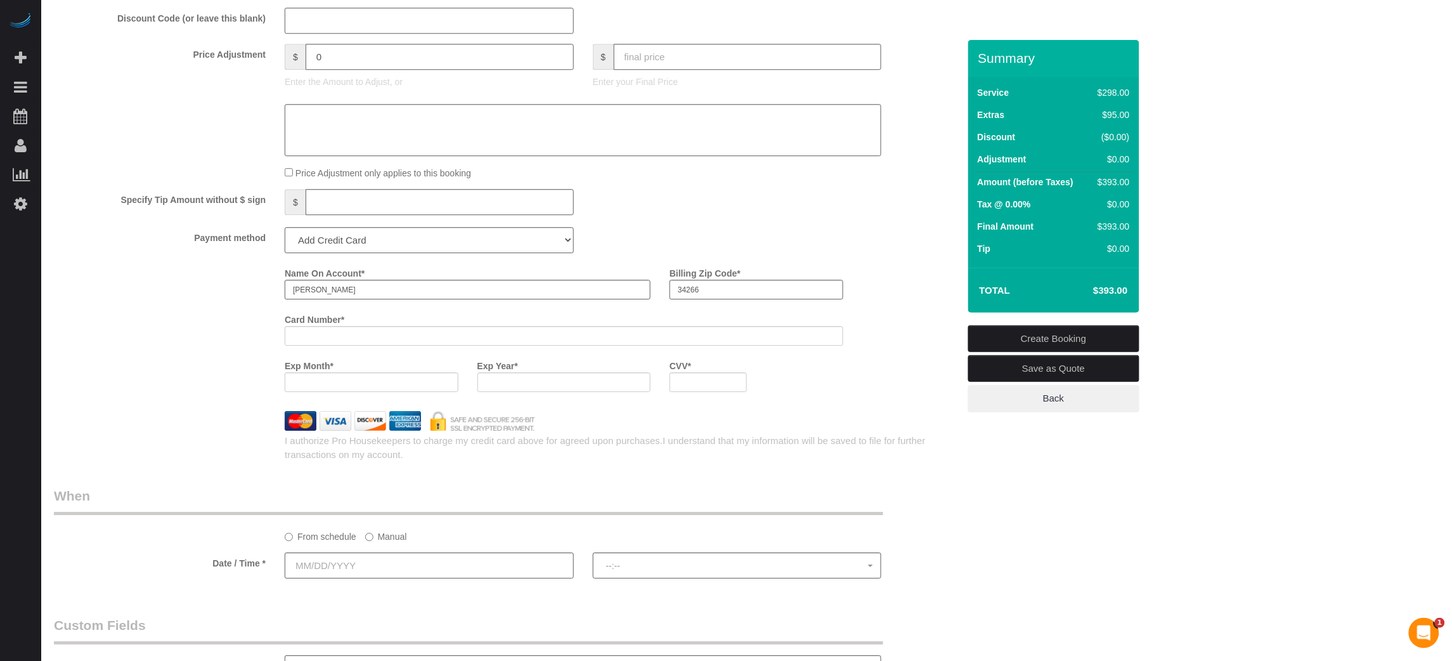
click at [345, 392] on div at bounding box center [371, 382] width 173 height 20
click at [866, 290] on div "Name On Account * [PERSON_NAME] Billing Zip Code * 34266 Card Number * Exp Mont…" at bounding box center [621, 331] width 692 height 139
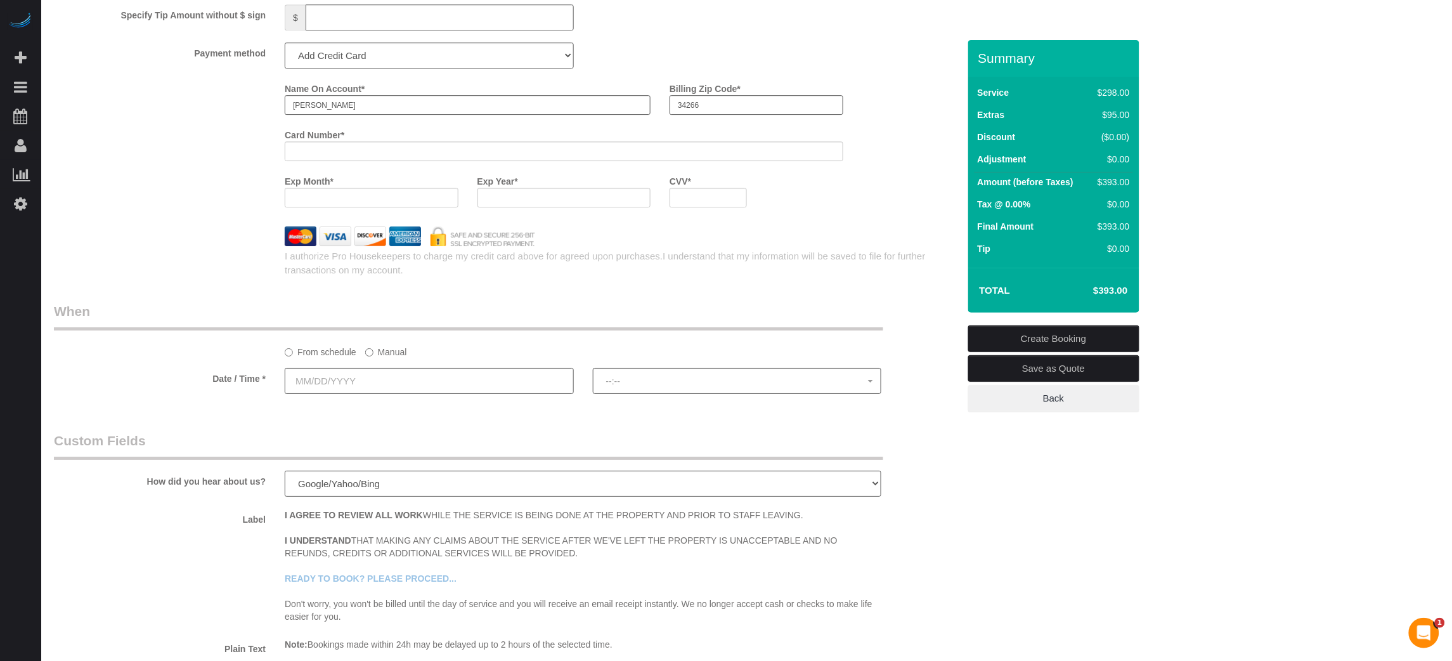
scroll to position [1521, 0]
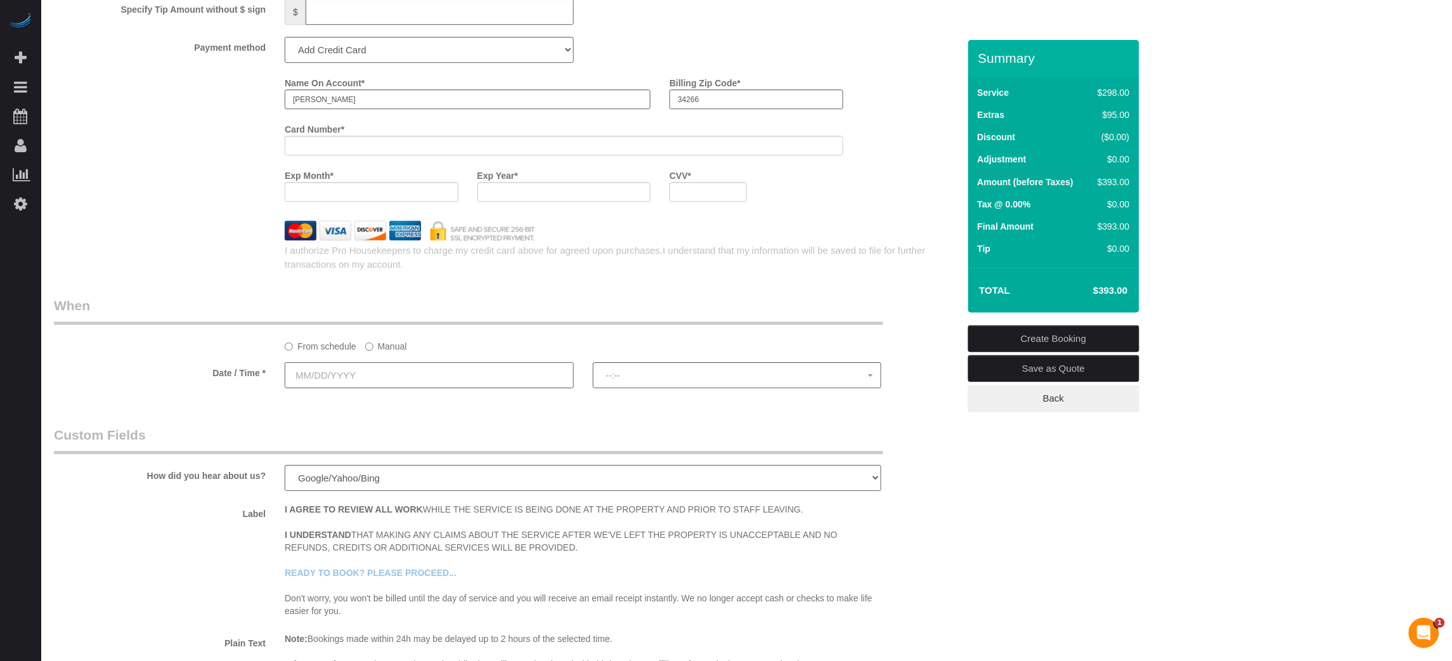
click at [415, 382] on input "text" at bounding box center [429, 375] width 289 height 26
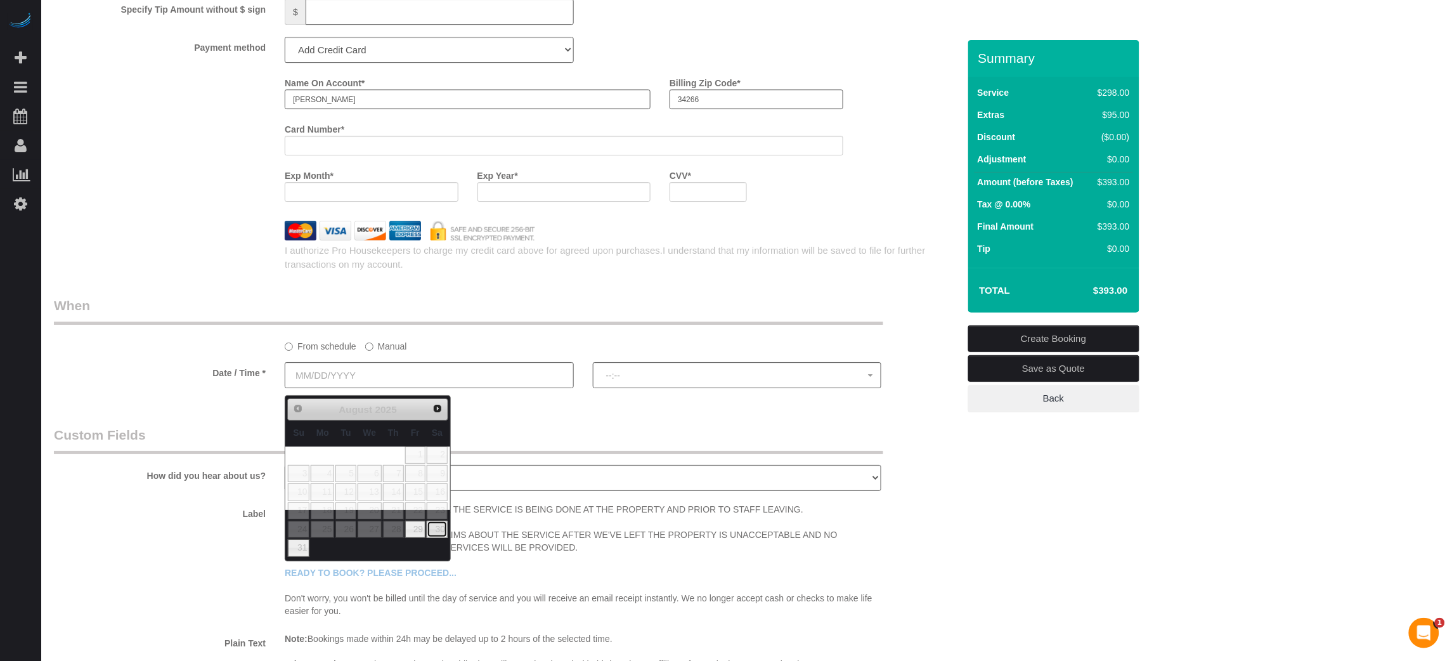
click at [435, 536] on link "30" at bounding box center [437, 528] width 21 height 17
type input "[DATE]"
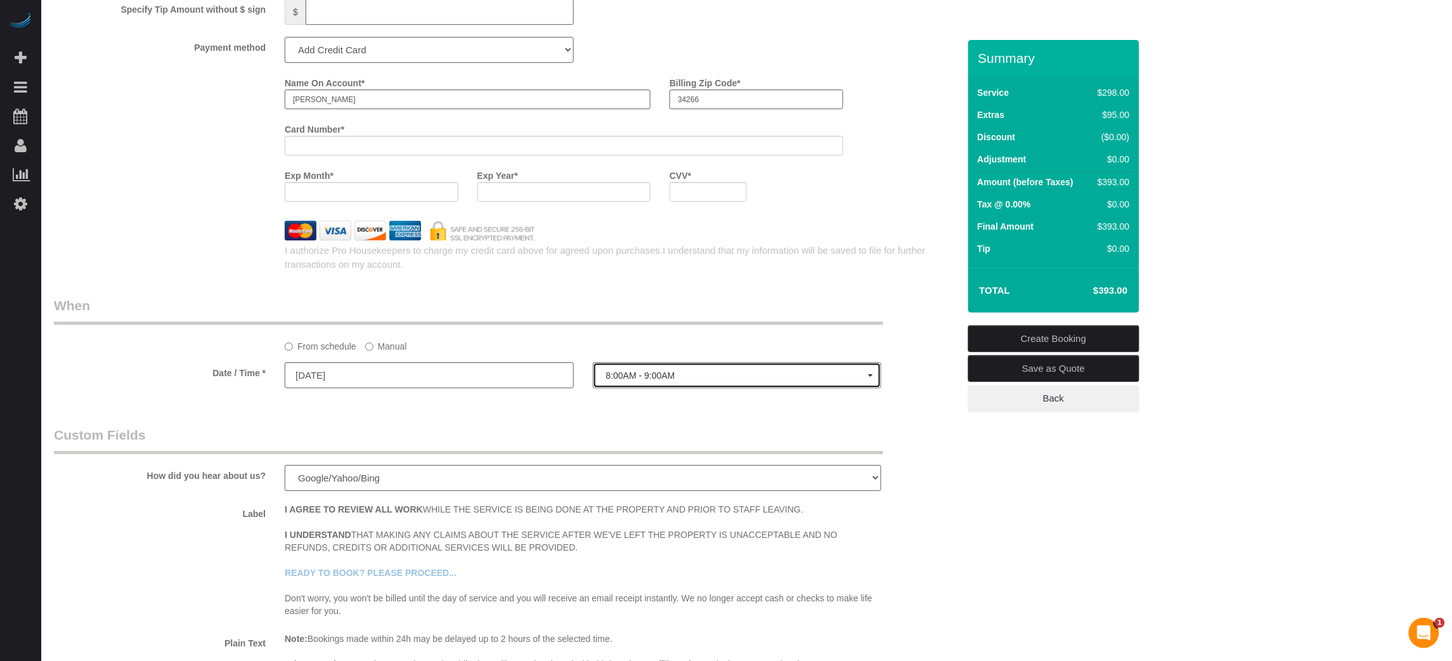
click at [661, 380] on span "8:00AM - 9:00AM" at bounding box center [737, 375] width 262 height 10
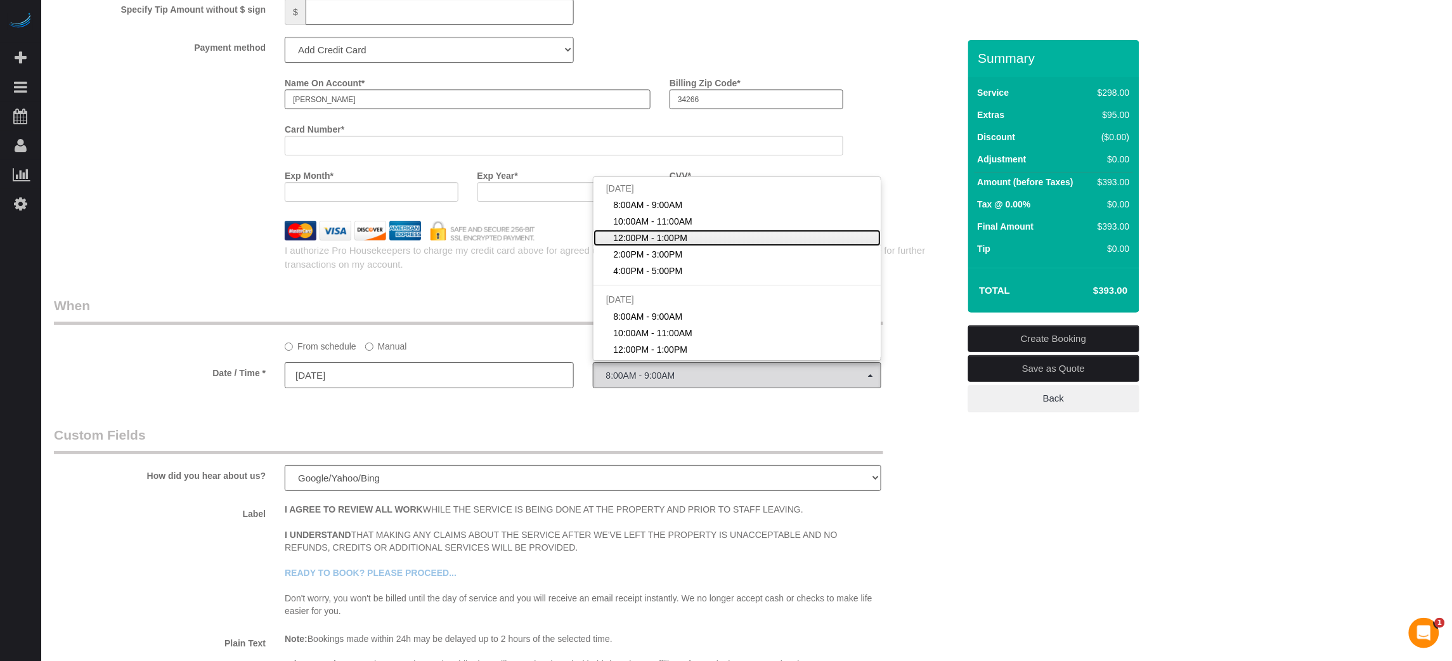
click at [636, 244] on span "12:00PM - 1:00PM" at bounding box center [650, 237] width 74 height 13
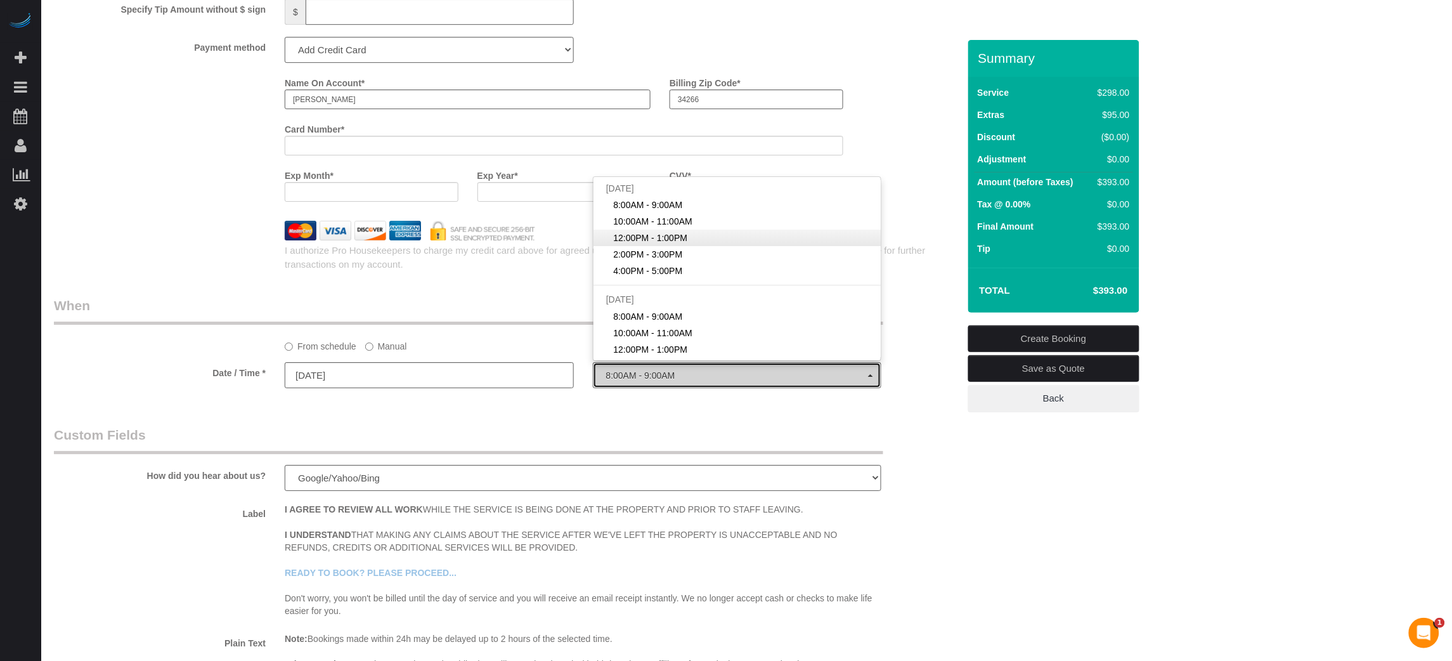
select select "spot28"
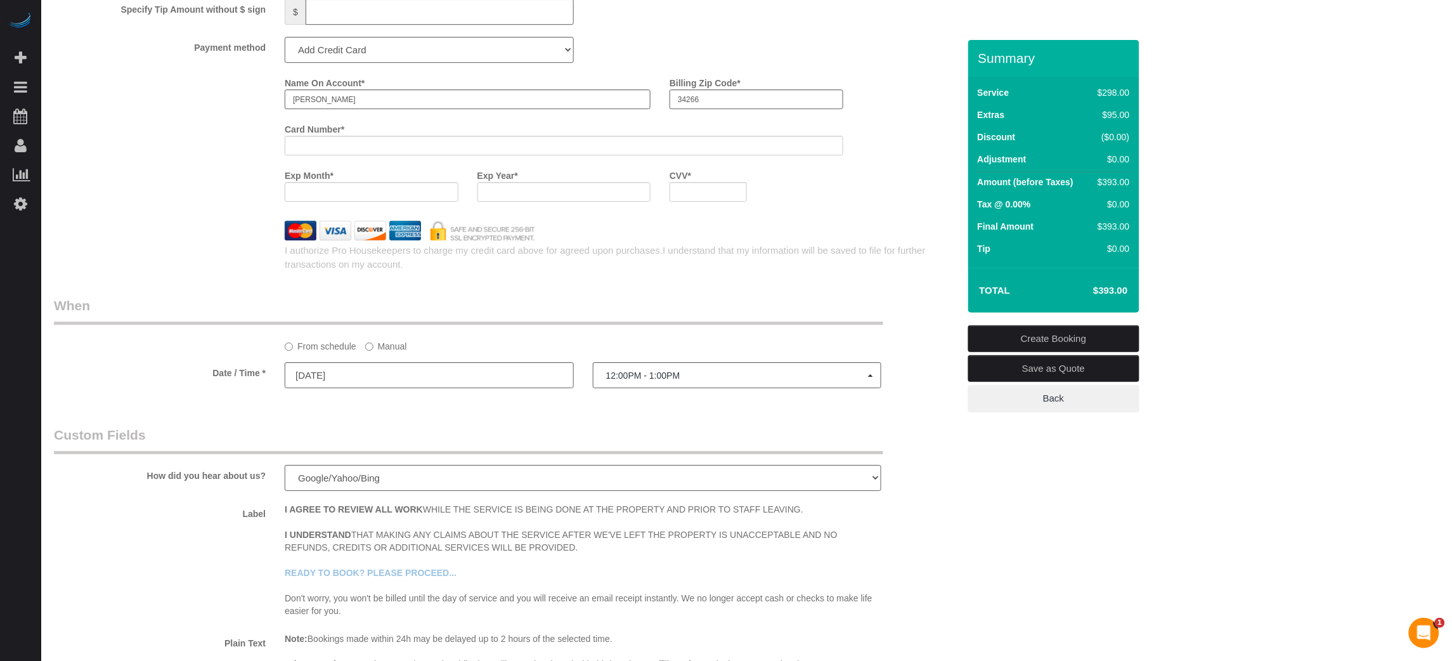
click at [886, 253] on span "I understand that my information will be saved to file for further transactions…" at bounding box center [605, 257] width 641 height 24
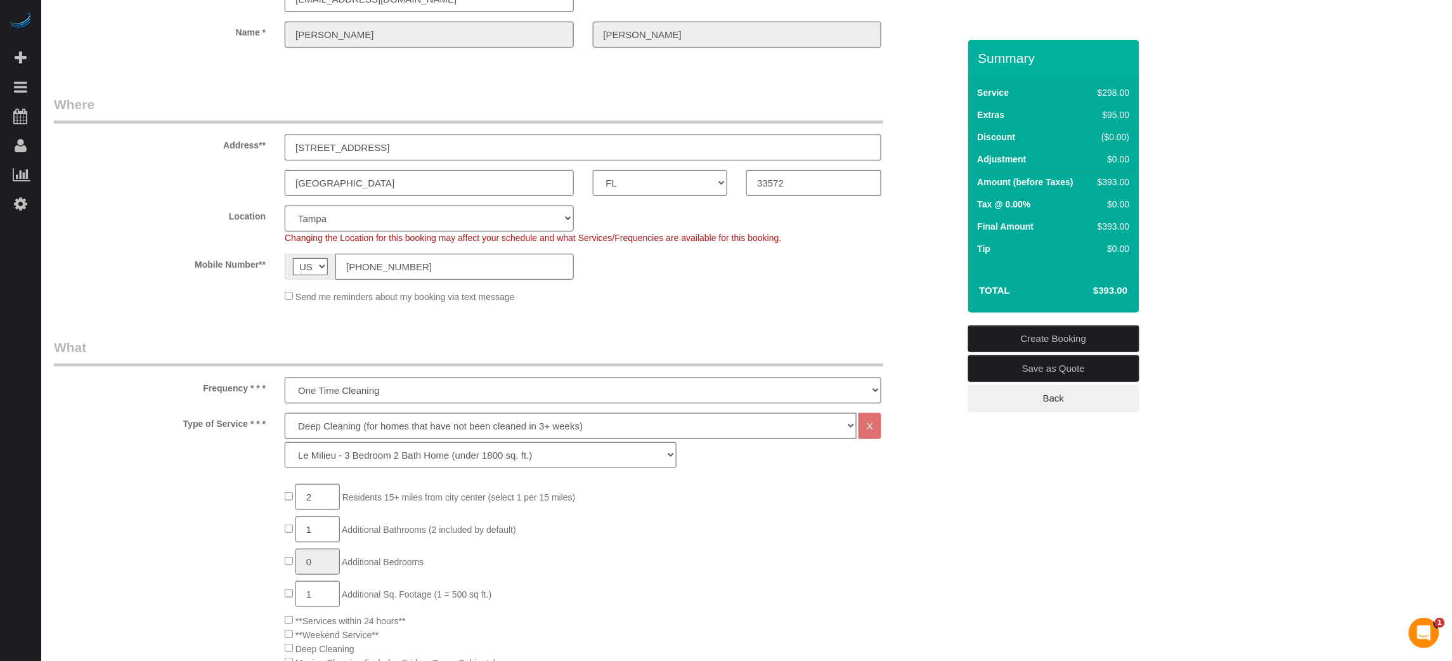
scroll to position [0, 0]
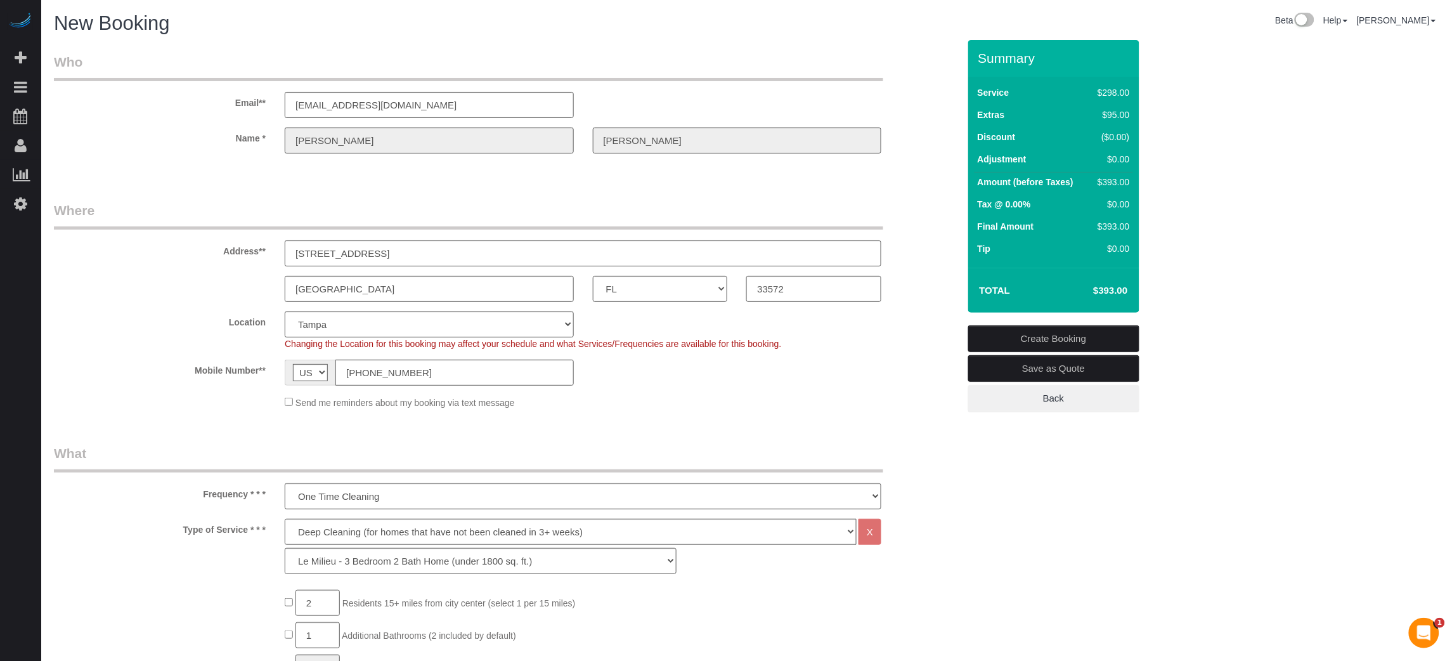
click at [1006, 333] on link "Create Booking" at bounding box center [1053, 338] width 171 height 27
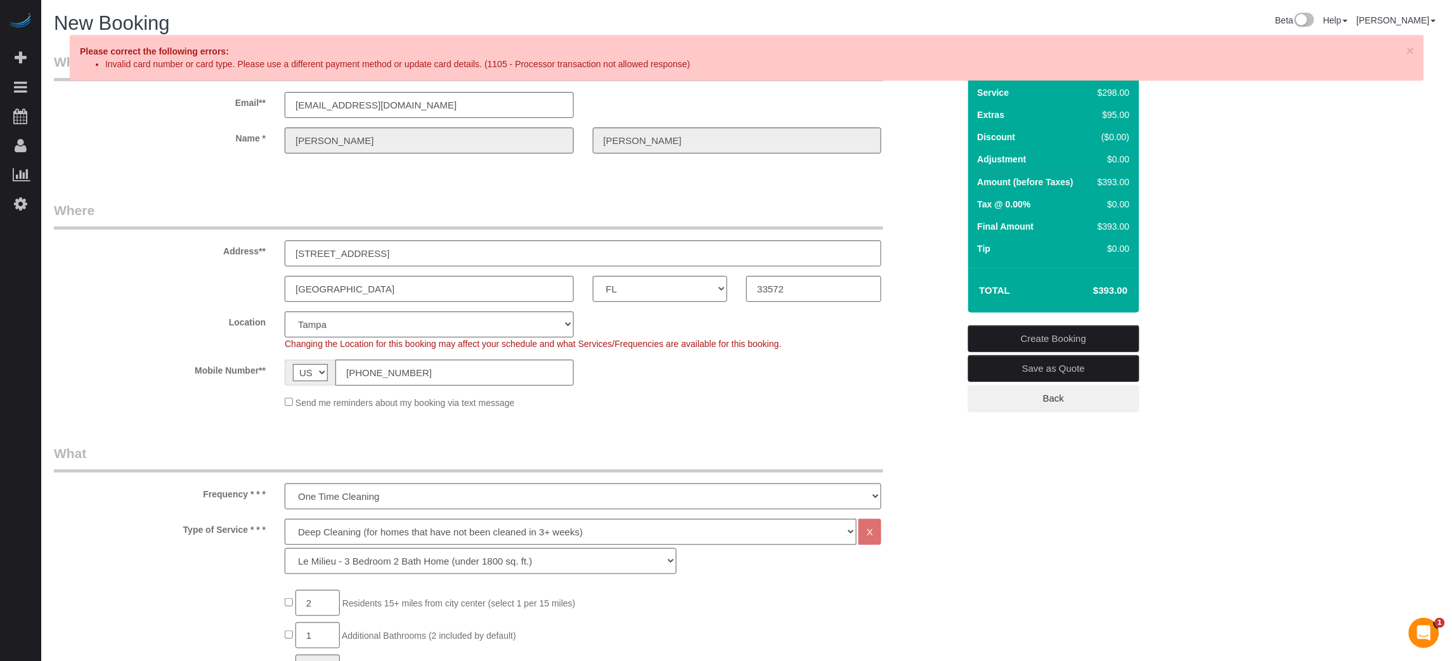
click at [257, 140] on div "Name * [PERSON_NAME]" at bounding box center [506, 140] width 924 height 26
